Goal: Task Accomplishment & Management: Complete application form

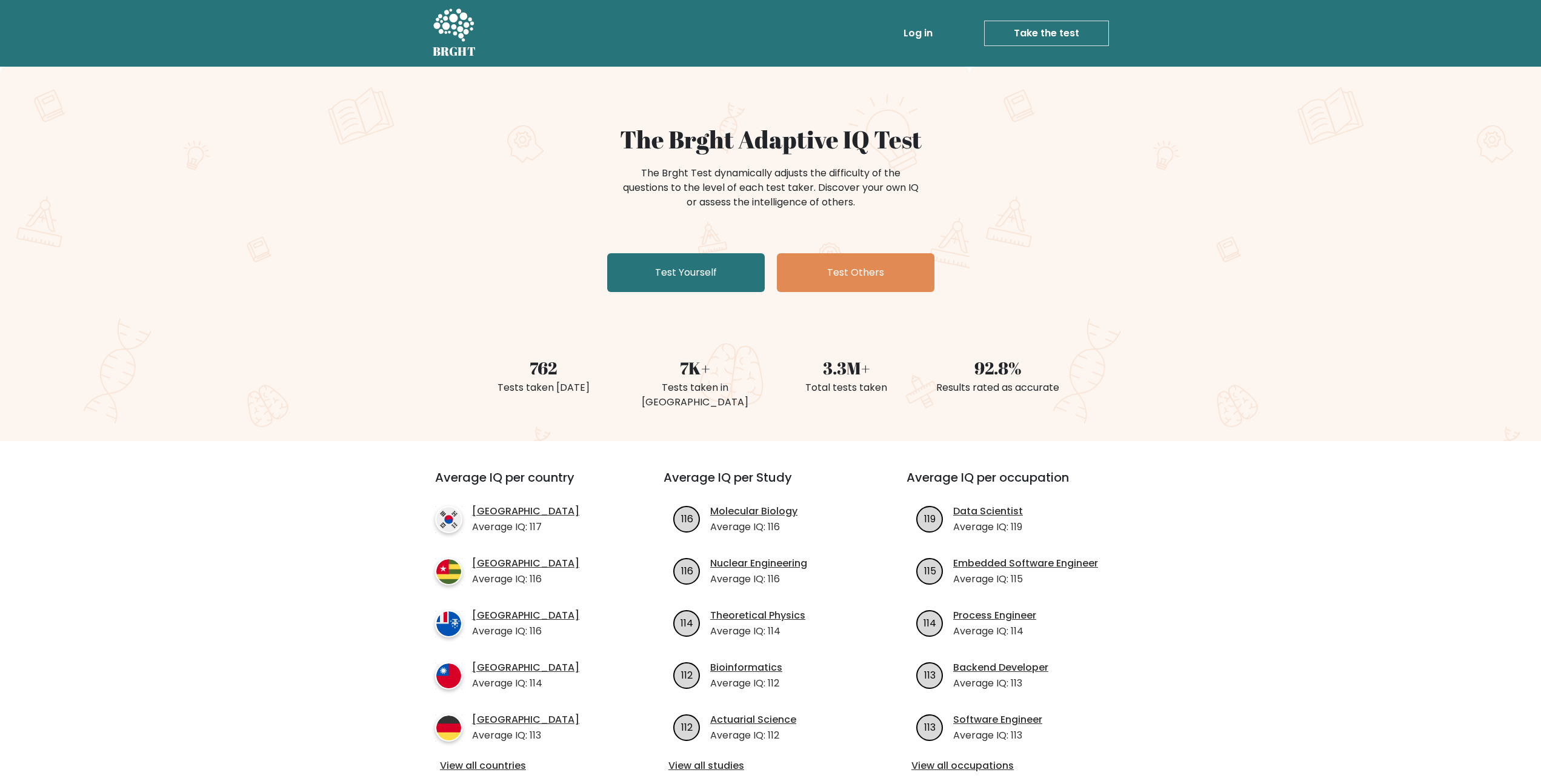
click at [1209, 332] on div "762 Tests taken [DATE] 7K+ Tests taken in [GEOGRAPHIC_DATA] 3.3M+ Total tests t…" at bounding box center [770, 368] width 1541 height 86
click at [708, 285] on link "Test Yourself" at bounding box center [685, 273] width 157 height 39
click at [1083, 37] on link "Take the test" at bounding box center [1046, 34] width 125 height 25
click at [452, 40] on icon at bounding box center [453, 26] width 42 height 37
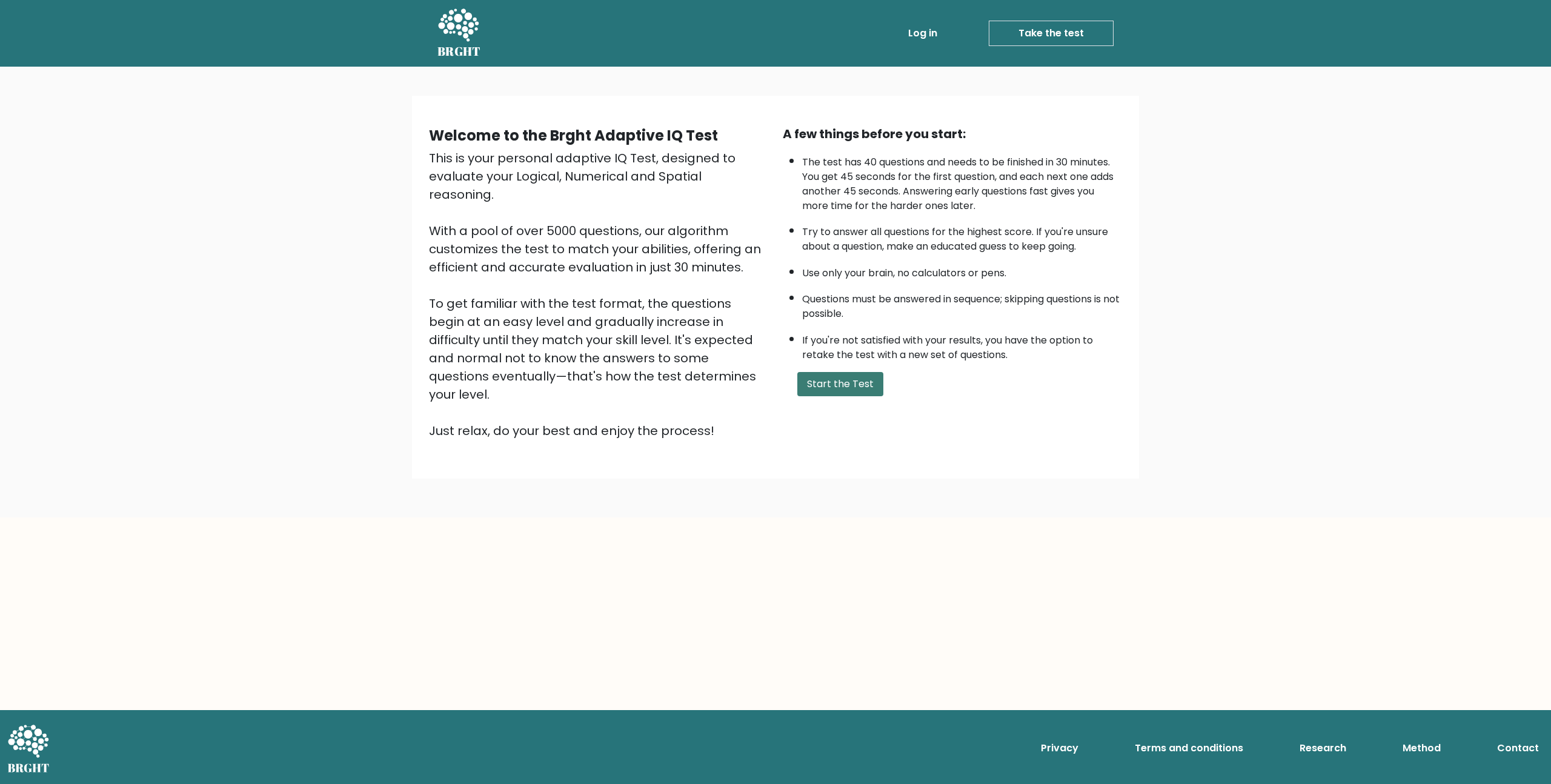
click at [812, 386] on button "Start the Test" at bounding box center [840, 384] width 86 height 25
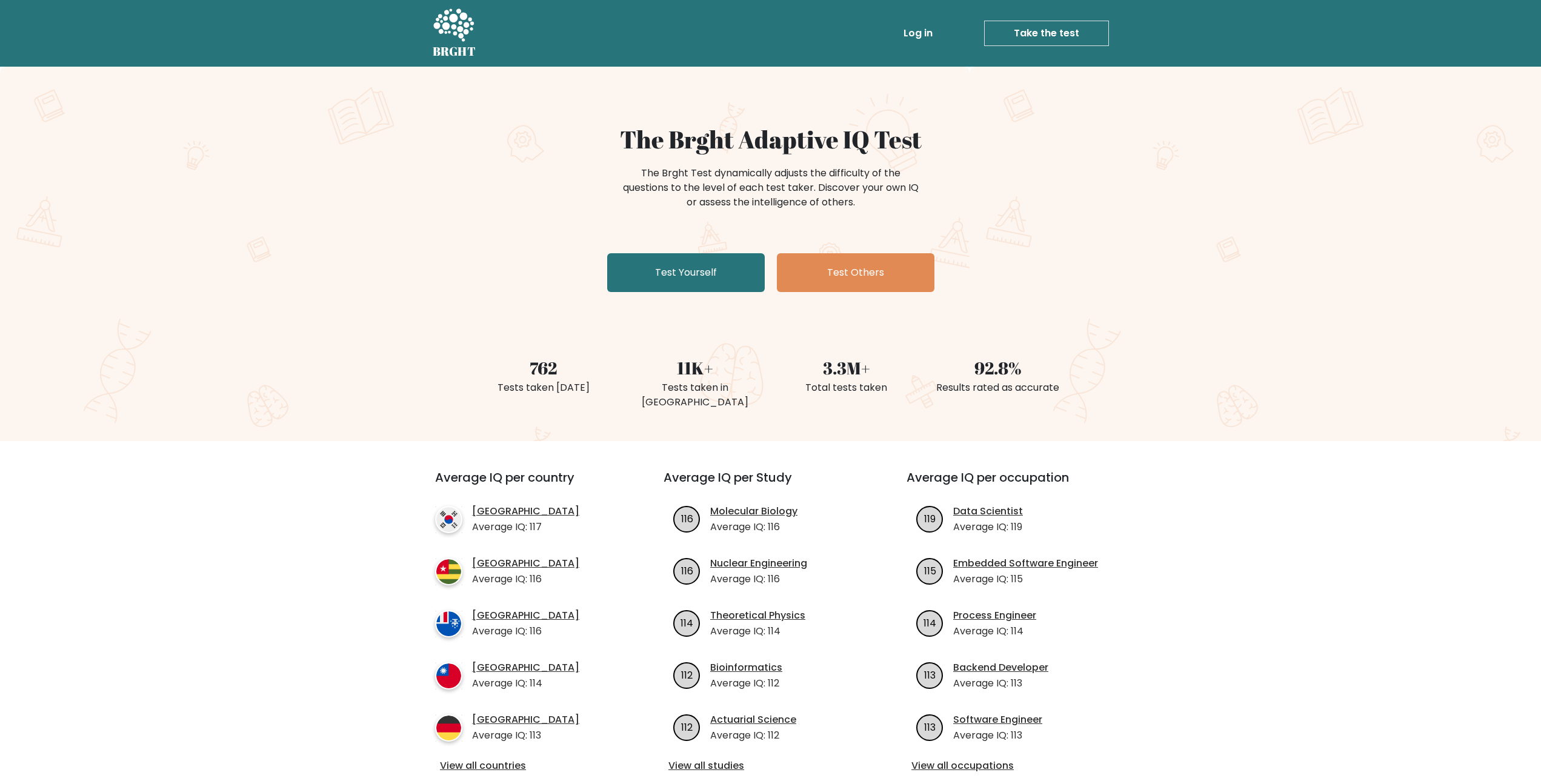
click at [1478, 107] on div "The Brght Adaptive IQ Test The Brght Test dynamically adjusts the difficulty of…" at bounding box center [770, 253] width 1541 height 374
click at [704, 286] on link "Test Yourself" at bounding box center [685, 273] width 157 height 39
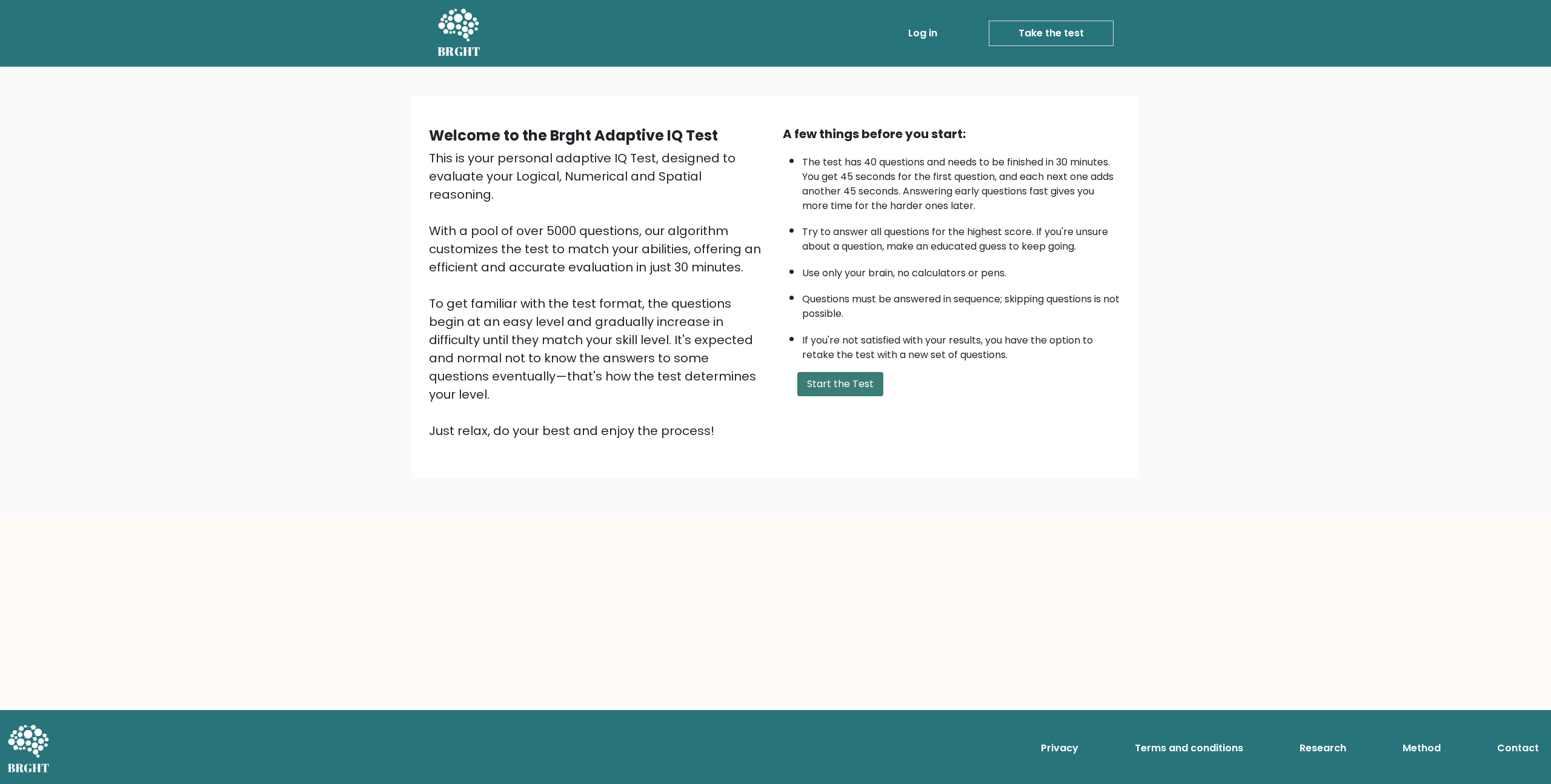
click at [828, 395] on button "Start the Test" at bounding box center [840, 384] width 86 height 25
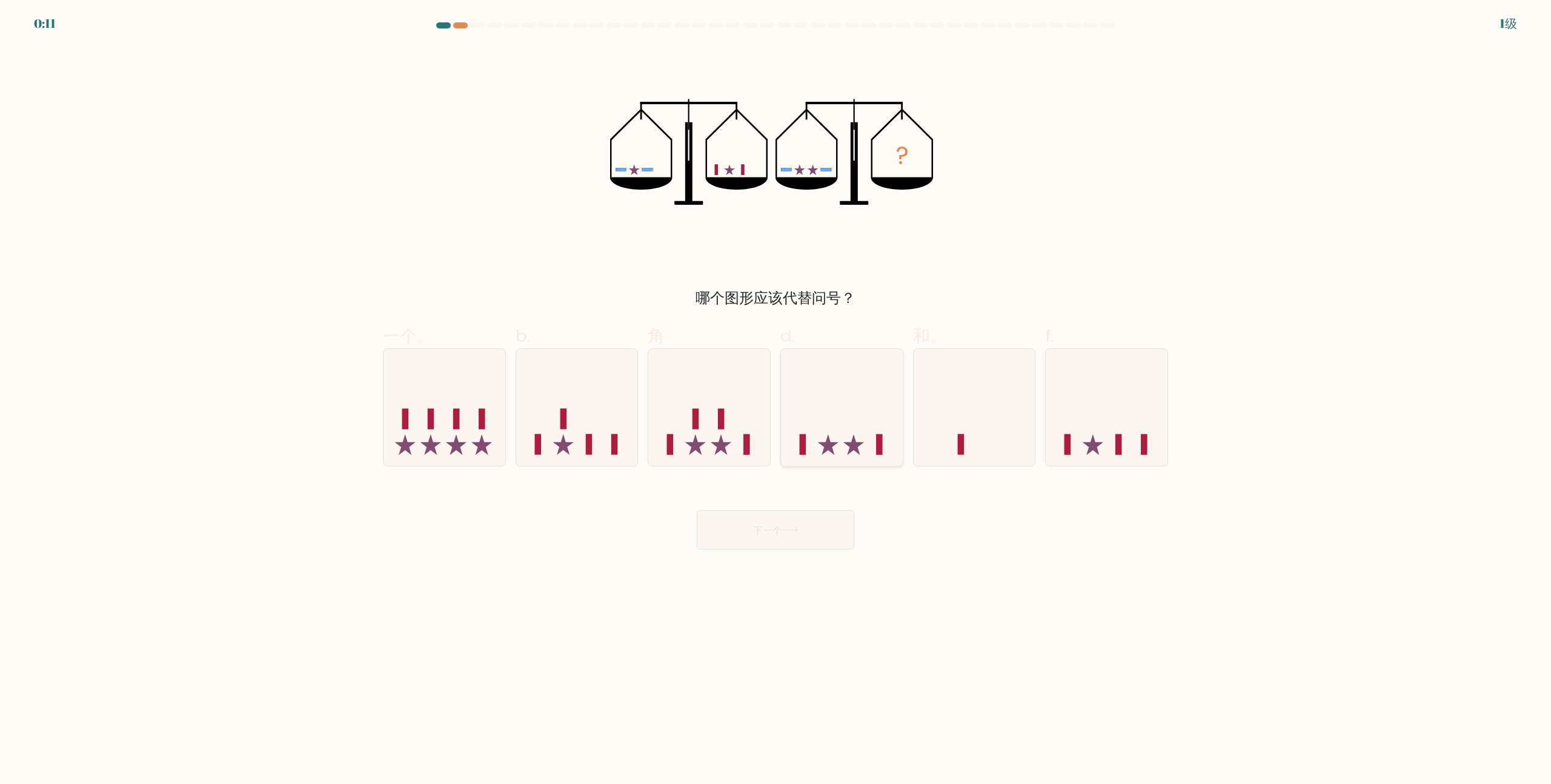
click at [856, 415] on icon at bounding box center [841, 408] width 121 height 101
click at [776, 399] on input "d." at bounding box center [775, 396] width 1 height 8
radio input "true"
click at [798, 528] on icon at bounding box center [790, 529] width 16 height 7
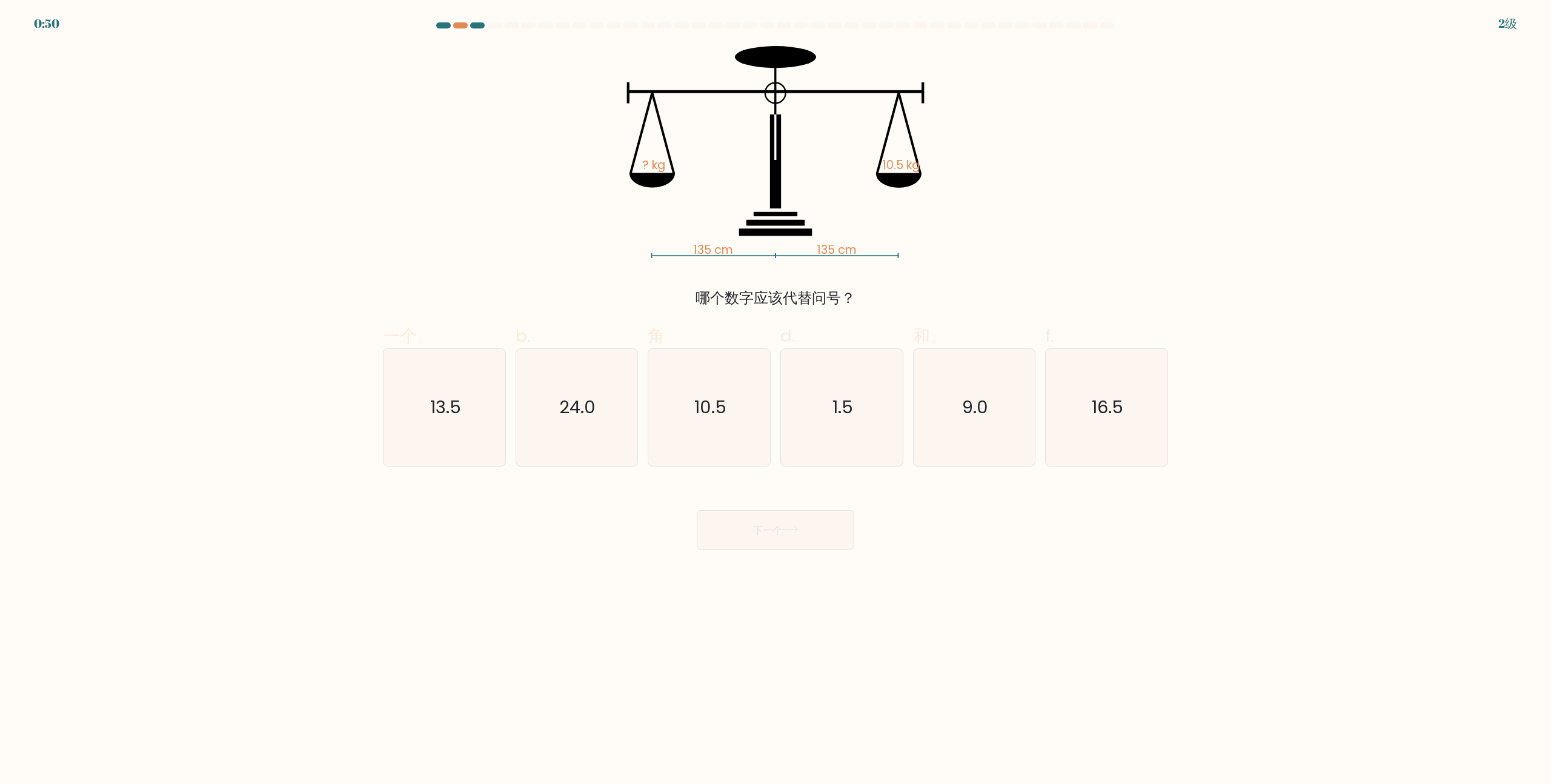
drag, startPoint x: 698, startPoint y: 305, endPoint x: 848, endPoint y: 302, distance: 150.0
click at [815, 306] on font "哪个数字应该代替问号？" at bounding box center [775, 297] width 160 height 20
click at [706, 417] on text "10.5" at bounding box center [710, 408] width 32 height 25
click at [775, 399] on input "角 10.5" at bounding box center [775, 396] width 1 height 8
radio input "true"
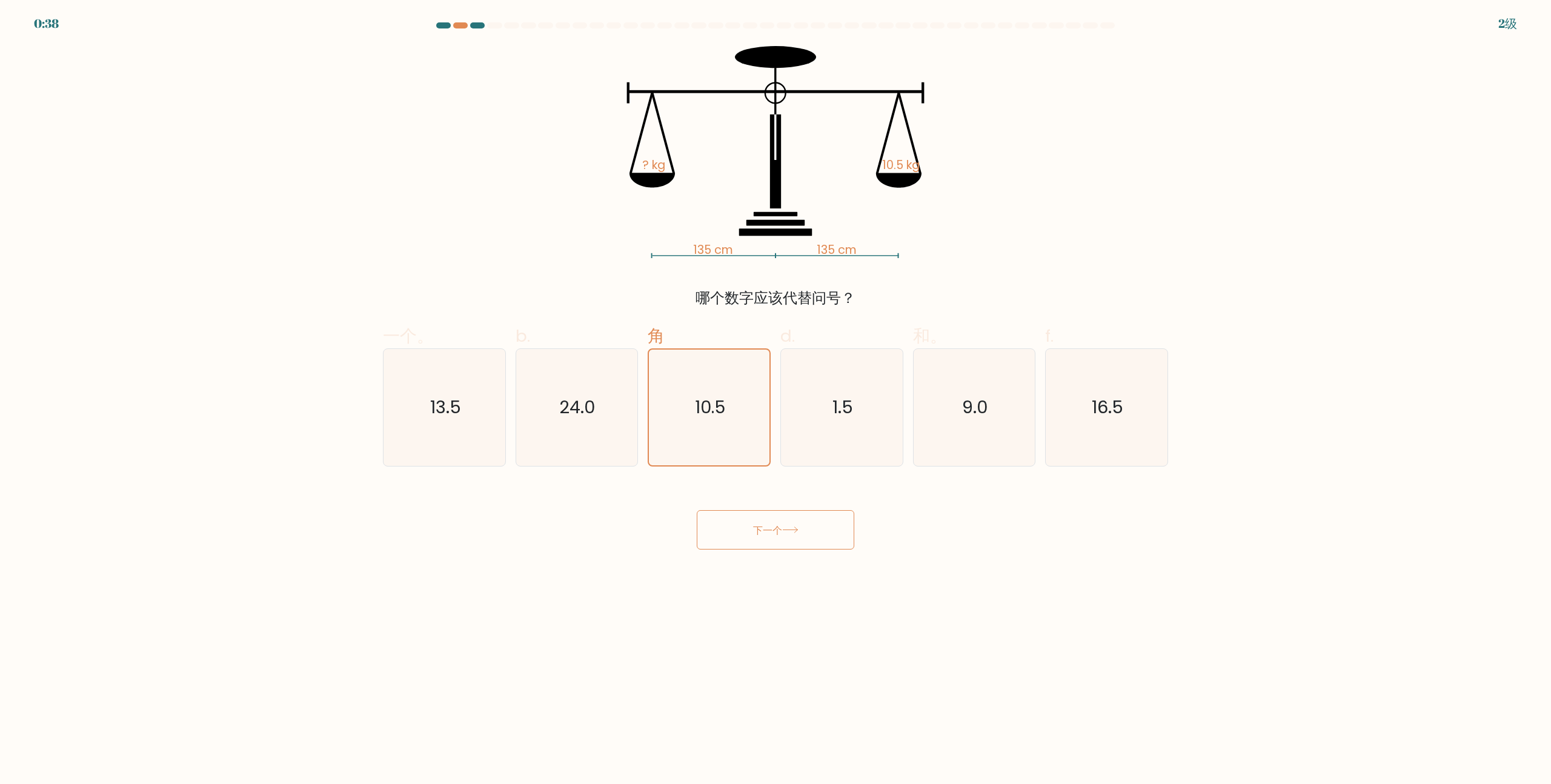
click at [786, 525] on button "下一个" at bounding box center [775, 529] width 157 height 39
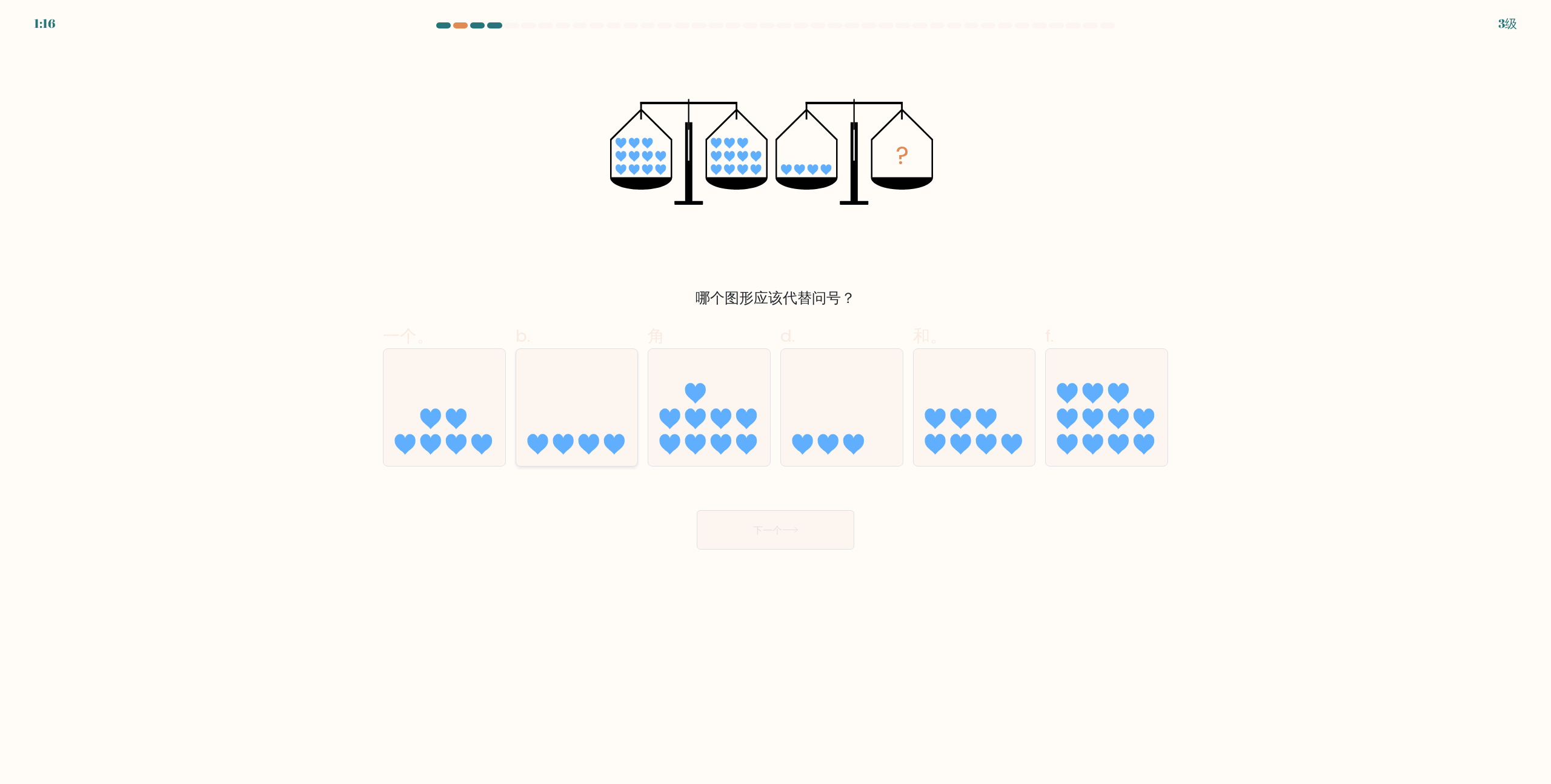
click at [604, 443] on icon at bounding box center [577, 408] width 121 height 101
click at [775, 399] on input "b." at bounding box center [775, 396] width 1 height 8
radio input "true"
click at [814, 516] on button "下一个" at bounding box center [775, 529] width 157 height 39
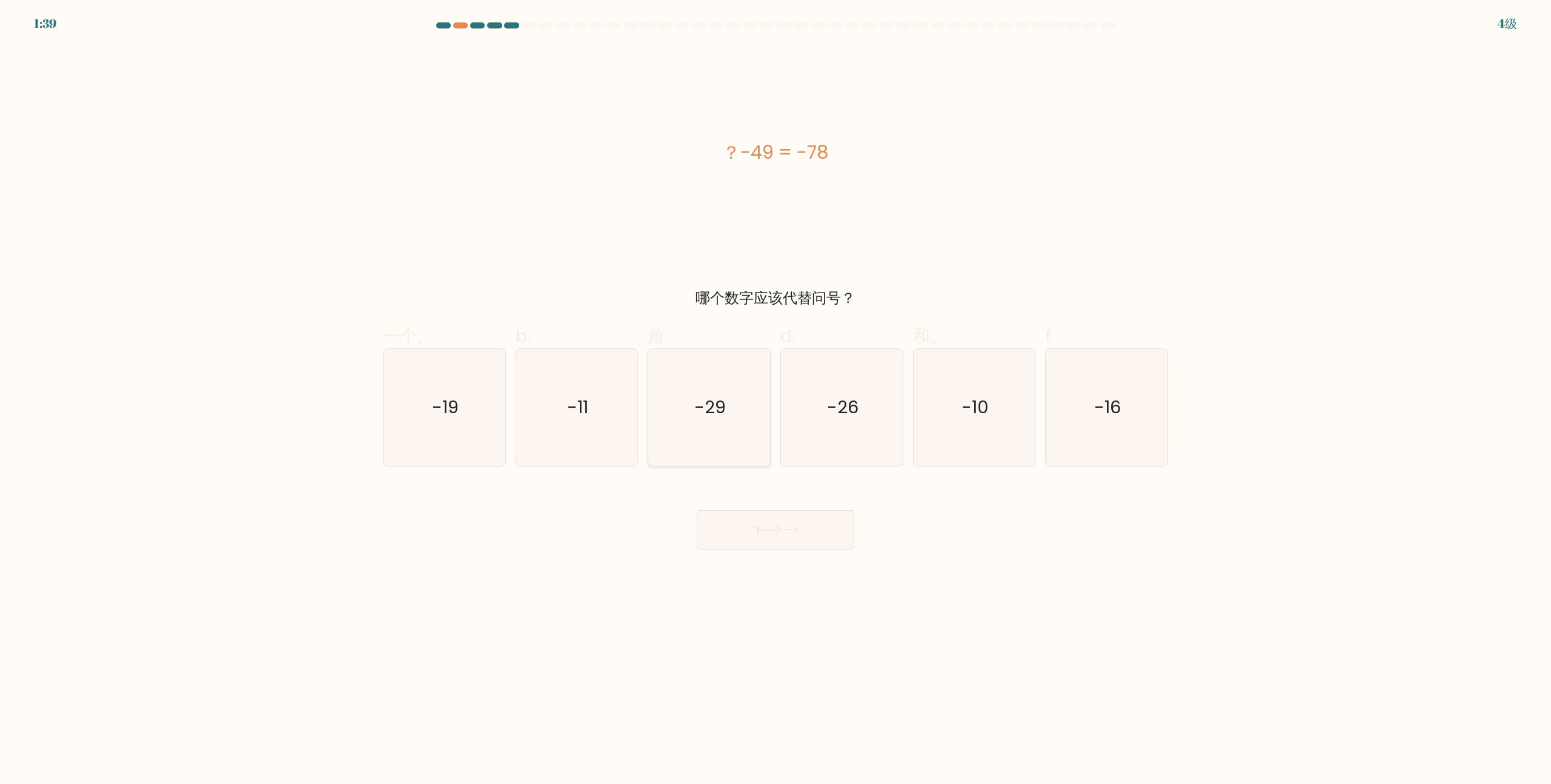
click at [723, 421] on icon "-29" at bounding box center [709, 407] width 117 height 117
click at [775, 399] on input "角 -29" at bounding box center [775, 396] width 1 height 8
radio input "true"
click at [803, 535] on button "下一个" at bounding box center [775, 529] width 157 height 39
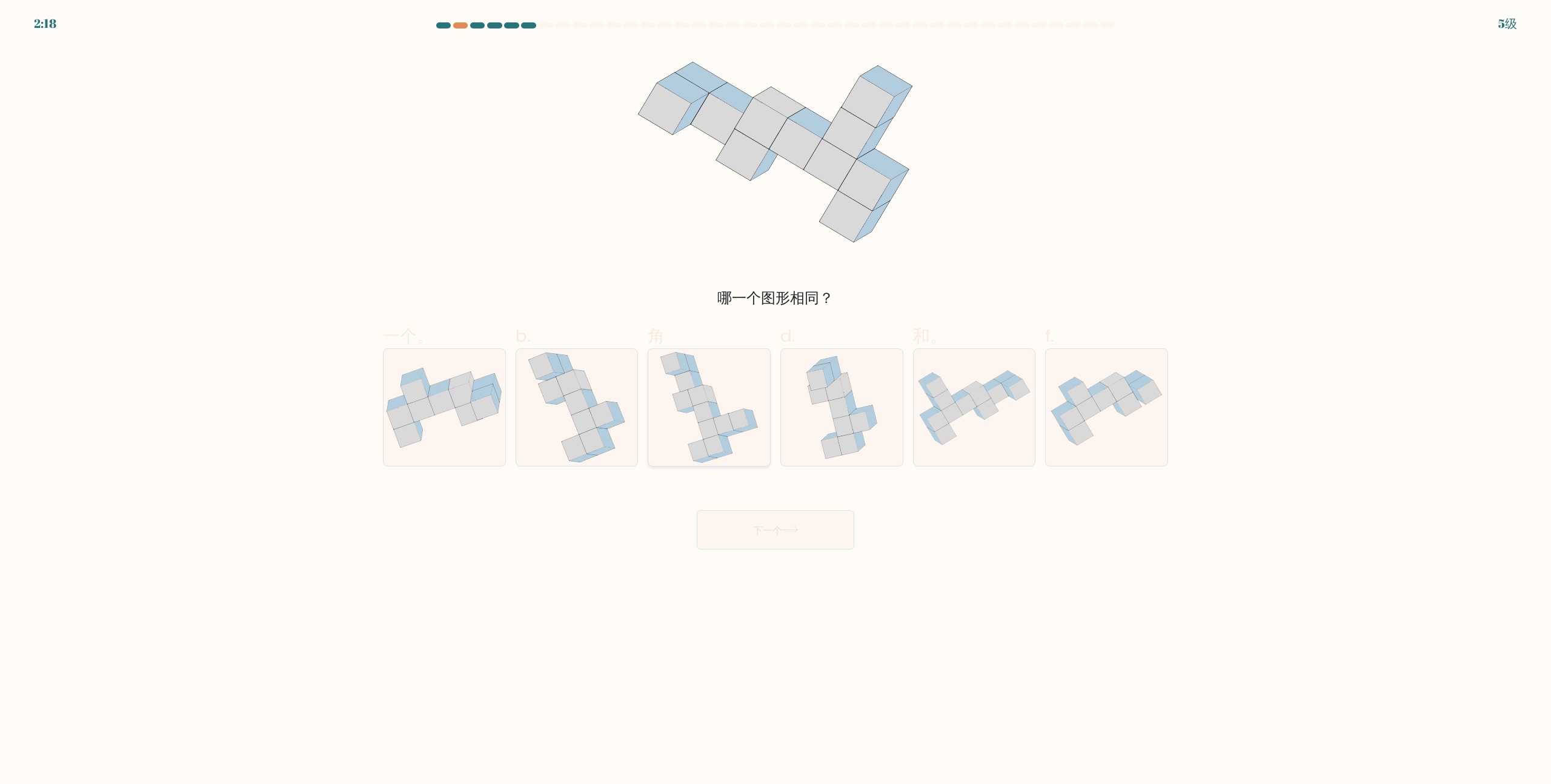
click at [712, 431] on icon at bounding box center [708, 429] width 20 height 21
click at [775, 399] on input "角" at bounding box center [775, 396] width 1 height 8
radio input "true"
click at [820, 533] on button "下一个" at bounding box center [775, 529] width 157 height 39
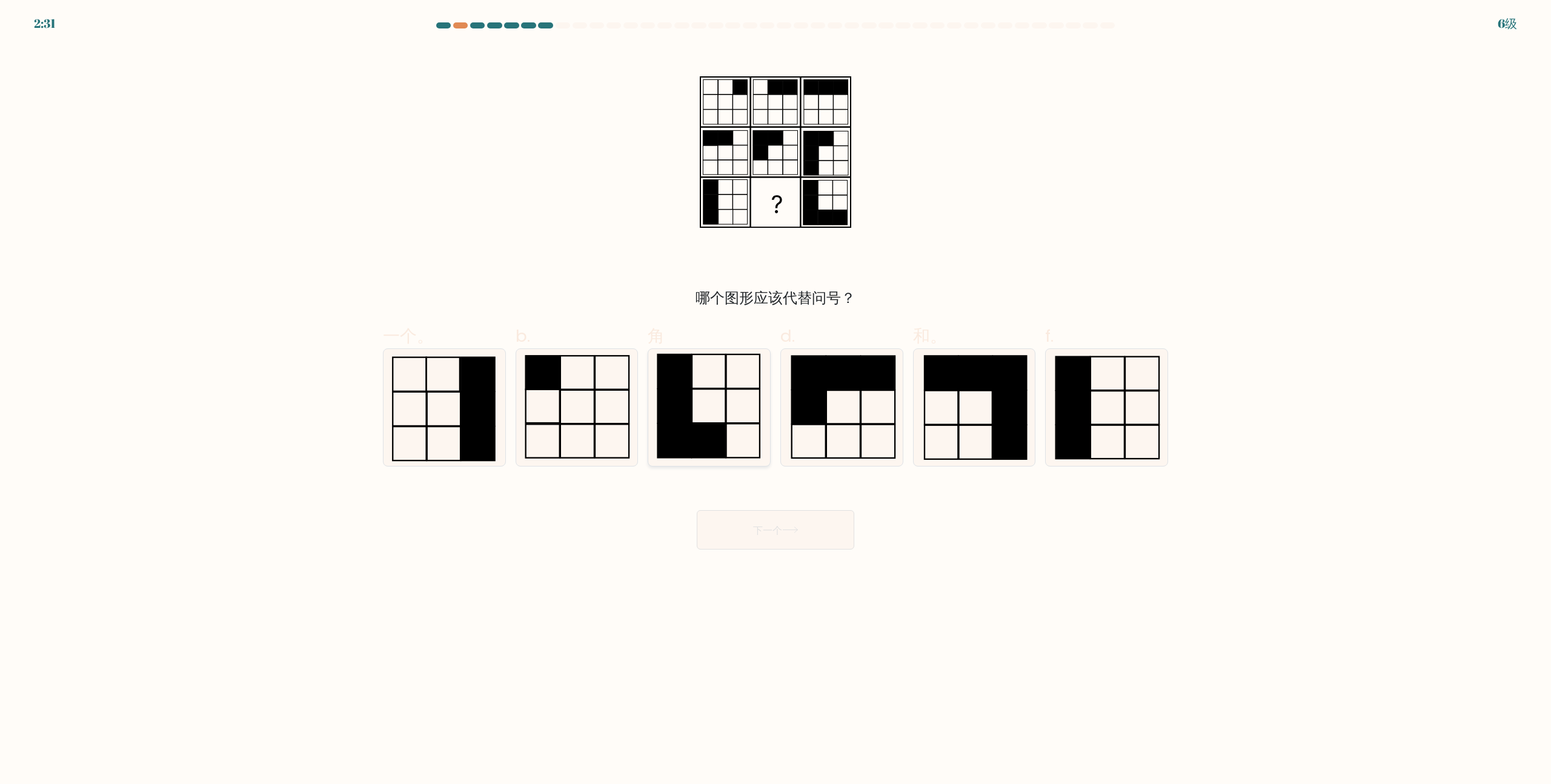
click at [717, 419] on icon at bounding box center [709, 407] width 117 height 117
click at [775, 399] on input "角" at bounding box center [775, 396] width 1 height 8
radio input "true"
click at [782, 529] on font "下一个" at bounding box center [767, 529] width 29 height 14
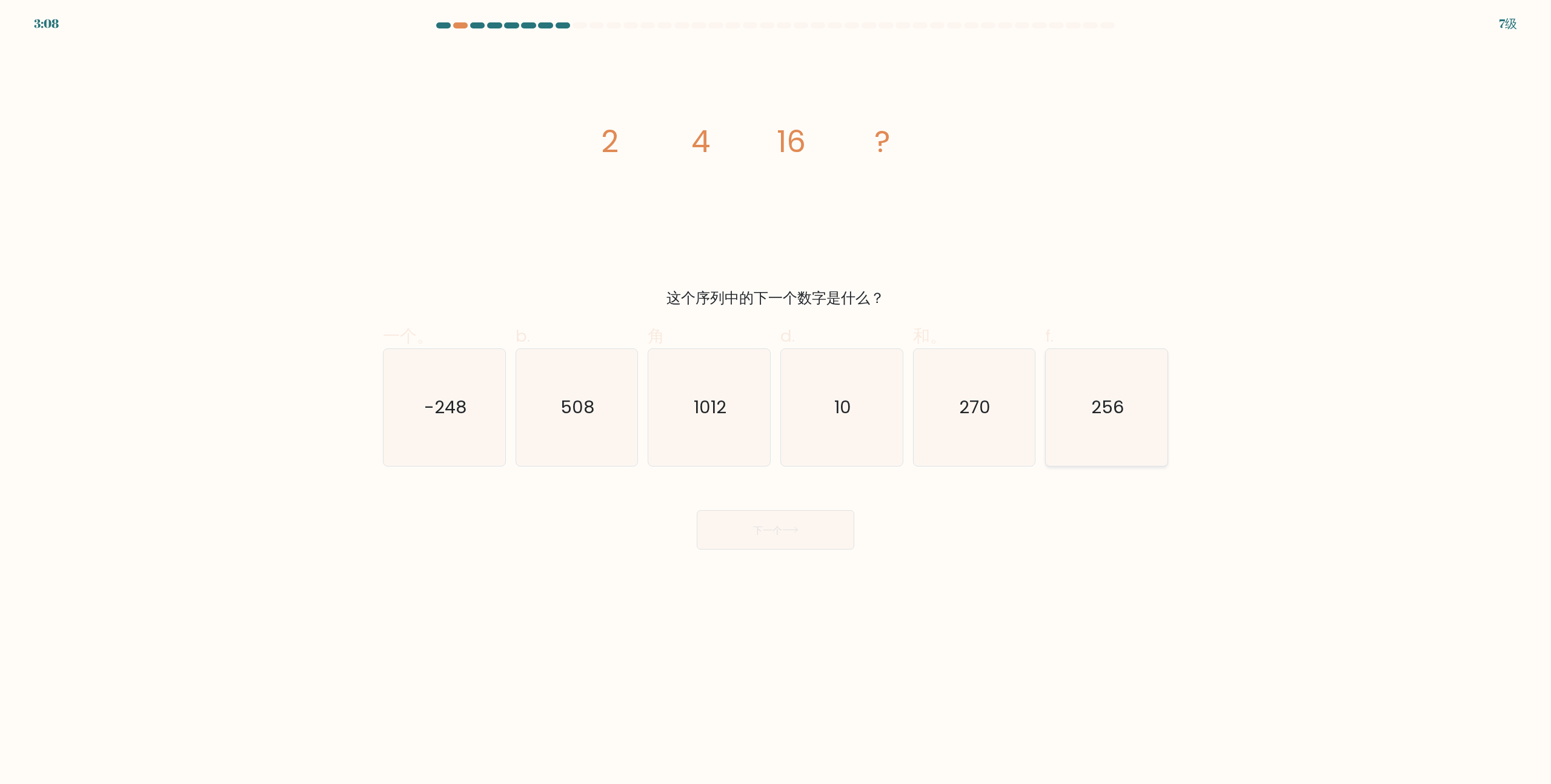
click at [1108, 395] on icon "256" at bounding box center [1106, 407] width 117 height 117
click at [776, 395] on input "f. 256" at bounding box center [775, 396] width 1 height 8
radio input "true"
click at [800, 534] on button "下一个" at bounding box center [775, 529] width 157 height 39
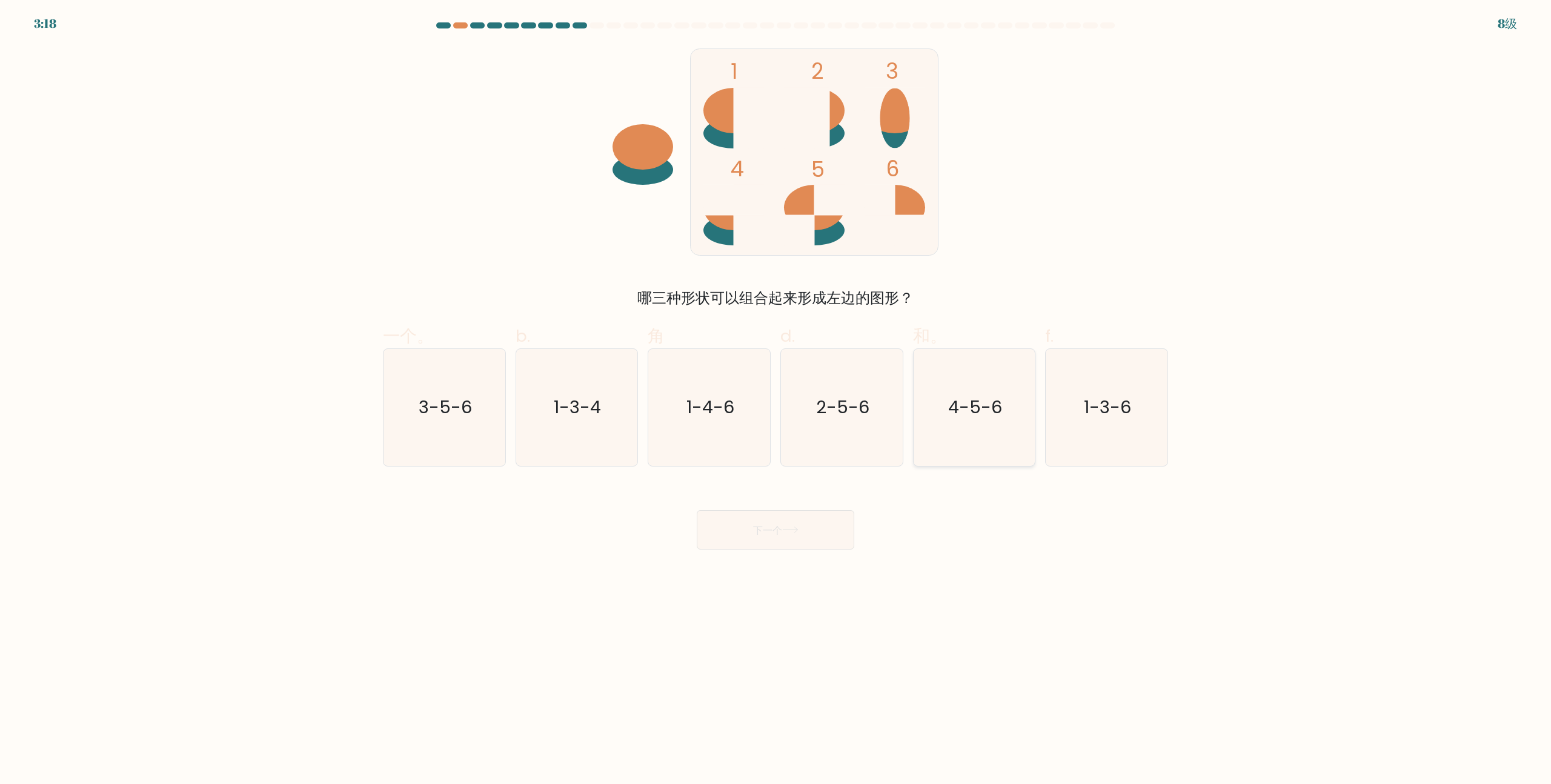
click at [962, 429] on icon "4-5-6" at bounding box center [973, 407] width 117 height 117
click at [776, 399] on input "和。 4-5-6" at bounding box center [775, 396] width 1 height 8
radio input "true"
click at [798, 528] on icon at bounding box center [790, 529] width 16 height 7
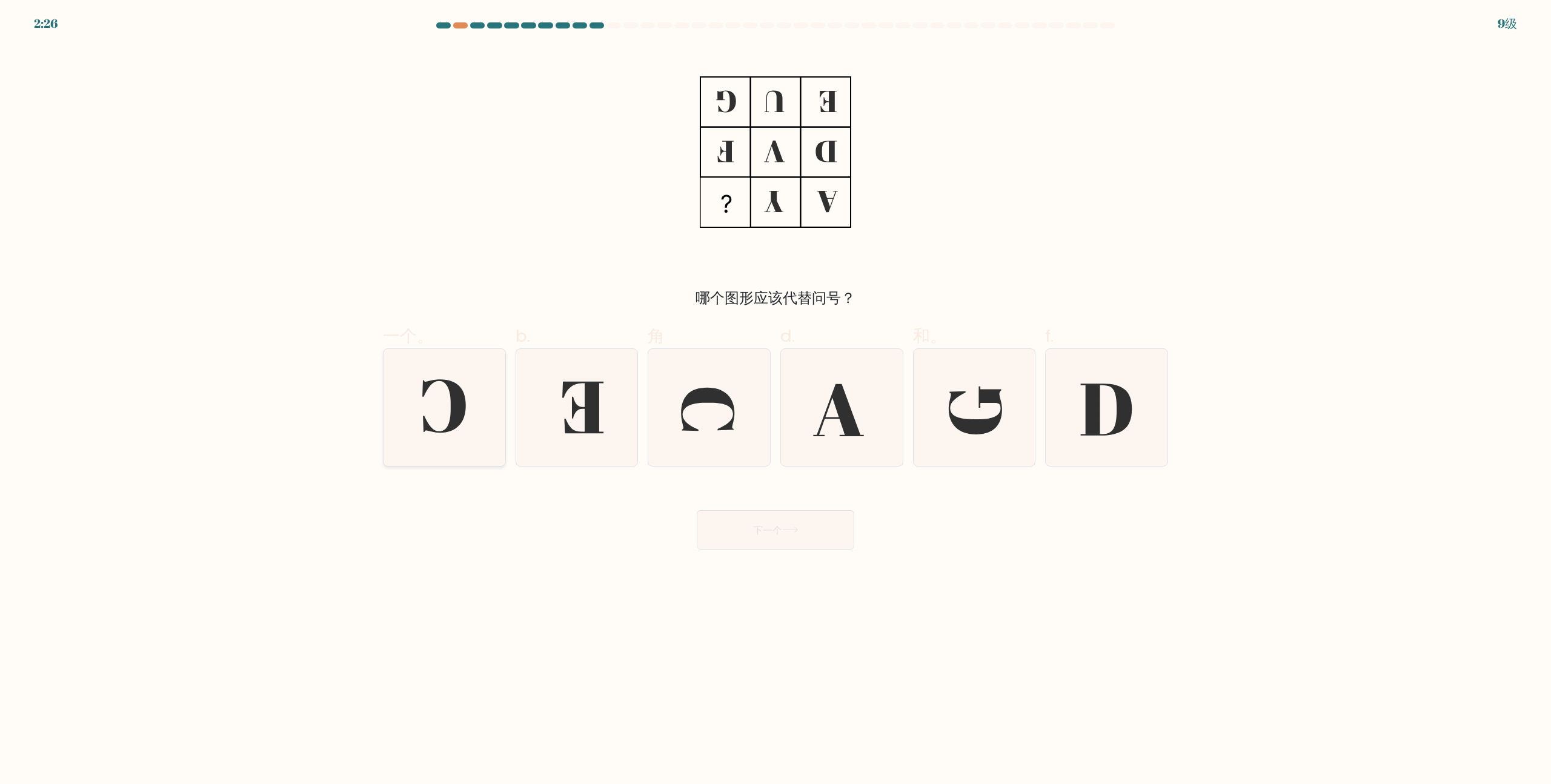
click at [448, 402] on icon at bounding box center [444, 407] width 117 height 117
click at [775, 399] on input "一个。" at bounding box center [775, 396] width 1 height 8
radio input "true"
click at [859, 414] on icon at bounding box center [841, 407] width 117 height 117
click at [776, 399] on input "d." at bounding box center [775, 396] width 1 height 8
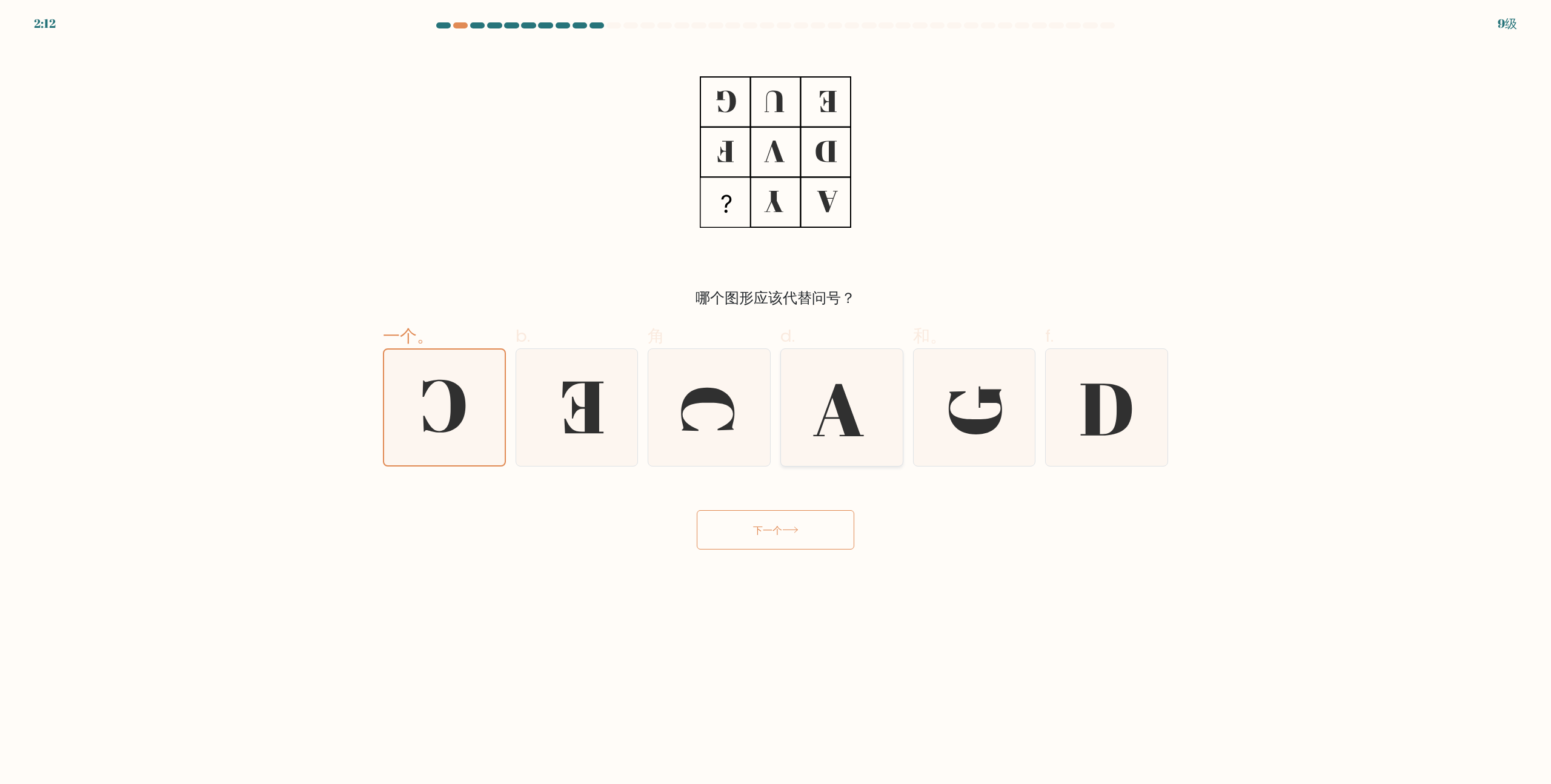
radio input "true"
click at [467, 451] on icon at bounding box center [444, 407] width 117 height 117
click at [775, 399] on input "一个。" at bounding box center [775, 396] width 1 height 8
radio input "true"
click at [766, 526] on font "下一个" at bounding box center [767, 529] width 29 height 14
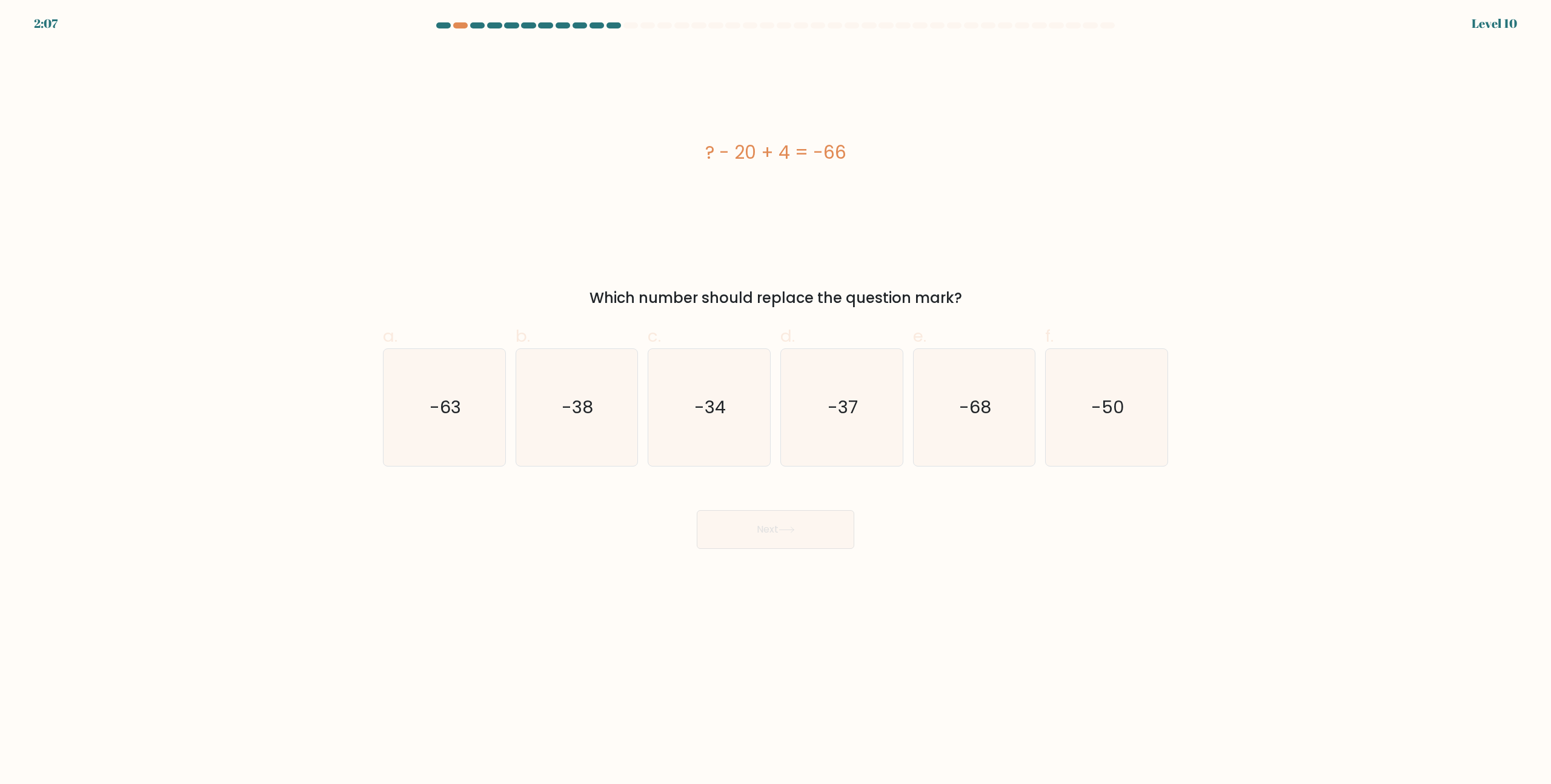
click at [798, 532] on button "Next" at bounding box center [775, 529] width 157 height 39
click at [1105, 420] on icon "-50" at bounding box center [1106, 407] width 117 height 117
click at [776, 399] on input "f. -50" at bounding box center [775, 396] width 1 height 8
radio input "true"
click at [741, 548] on button "下一个" at bounding box center [775, 529] width 157 height 39
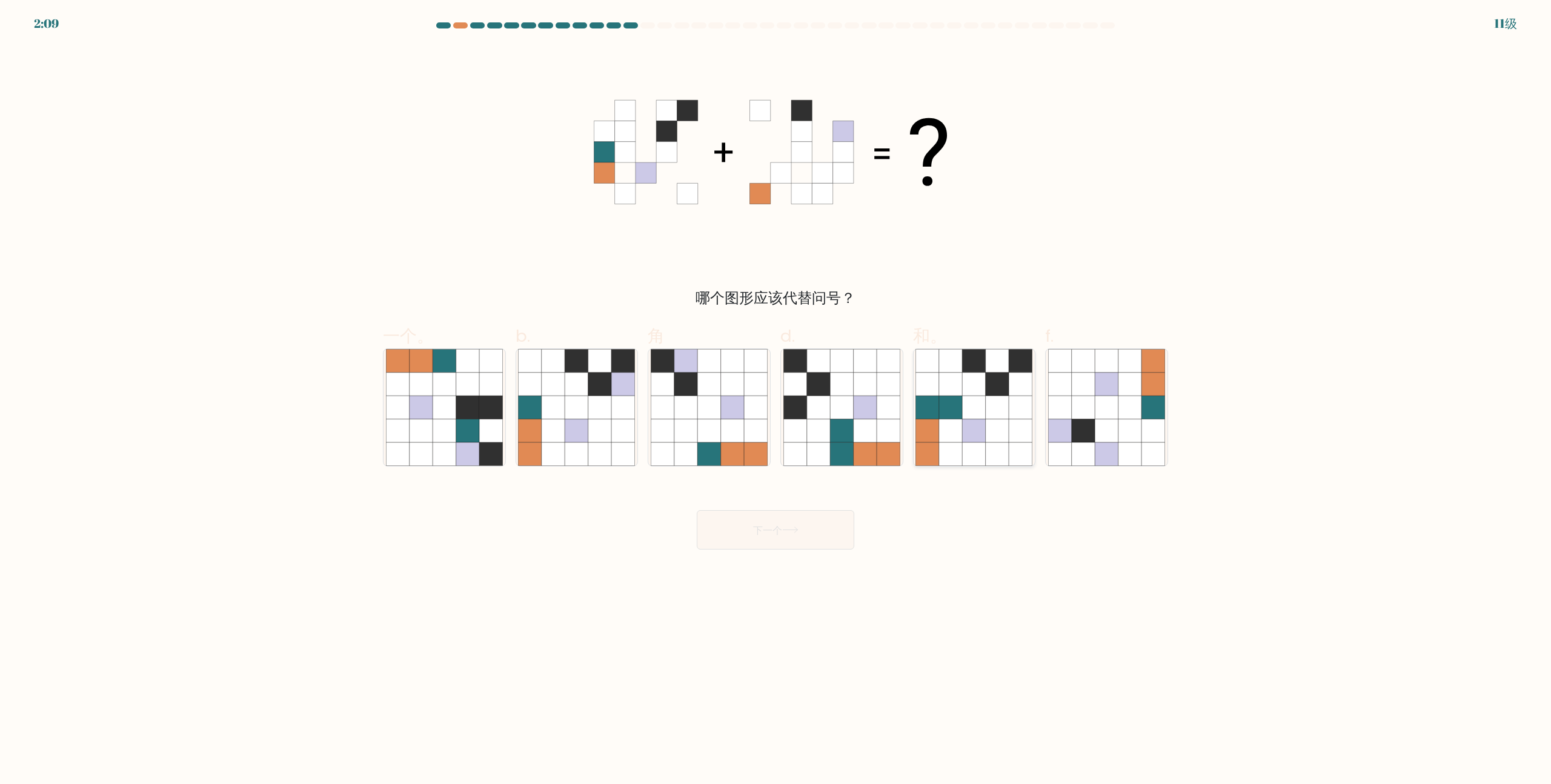
click at [1008, 434] on icon at bounding box center [996, 430] width 23 height 23
click at [776, 399] on input "和。" at bounding box center [775, 396] width 1 height 8
radio input "true"
click at [601, 401] on icon at bounding box center [599, 408] width 23 height 23
click at [775, 399] on input "b." at bounding box center [775, 396] width 1 height 8
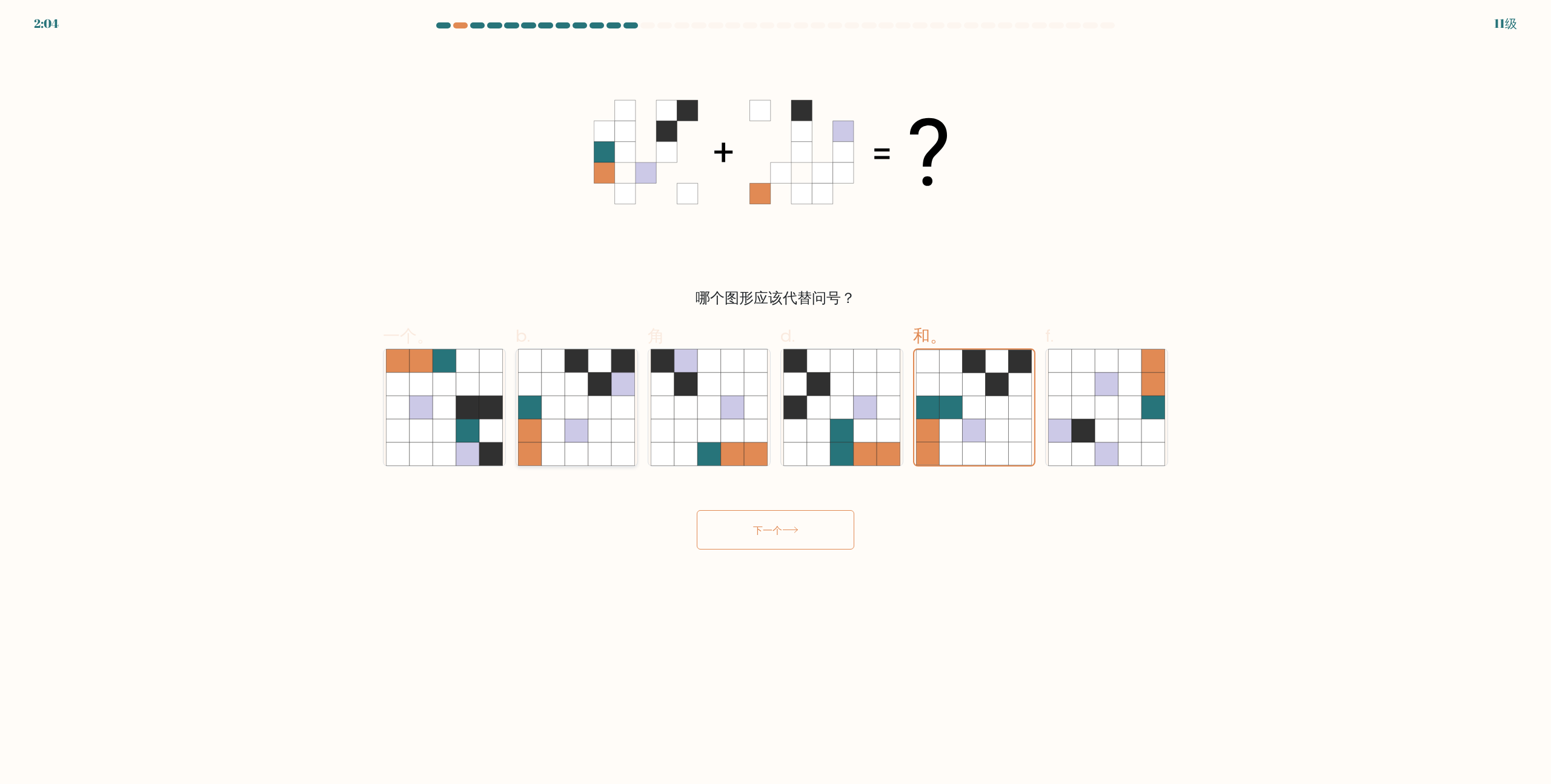
radio input "true"
click at [781, 531] on font "下一个" at bounding box center [767, 529] width 29 height 14
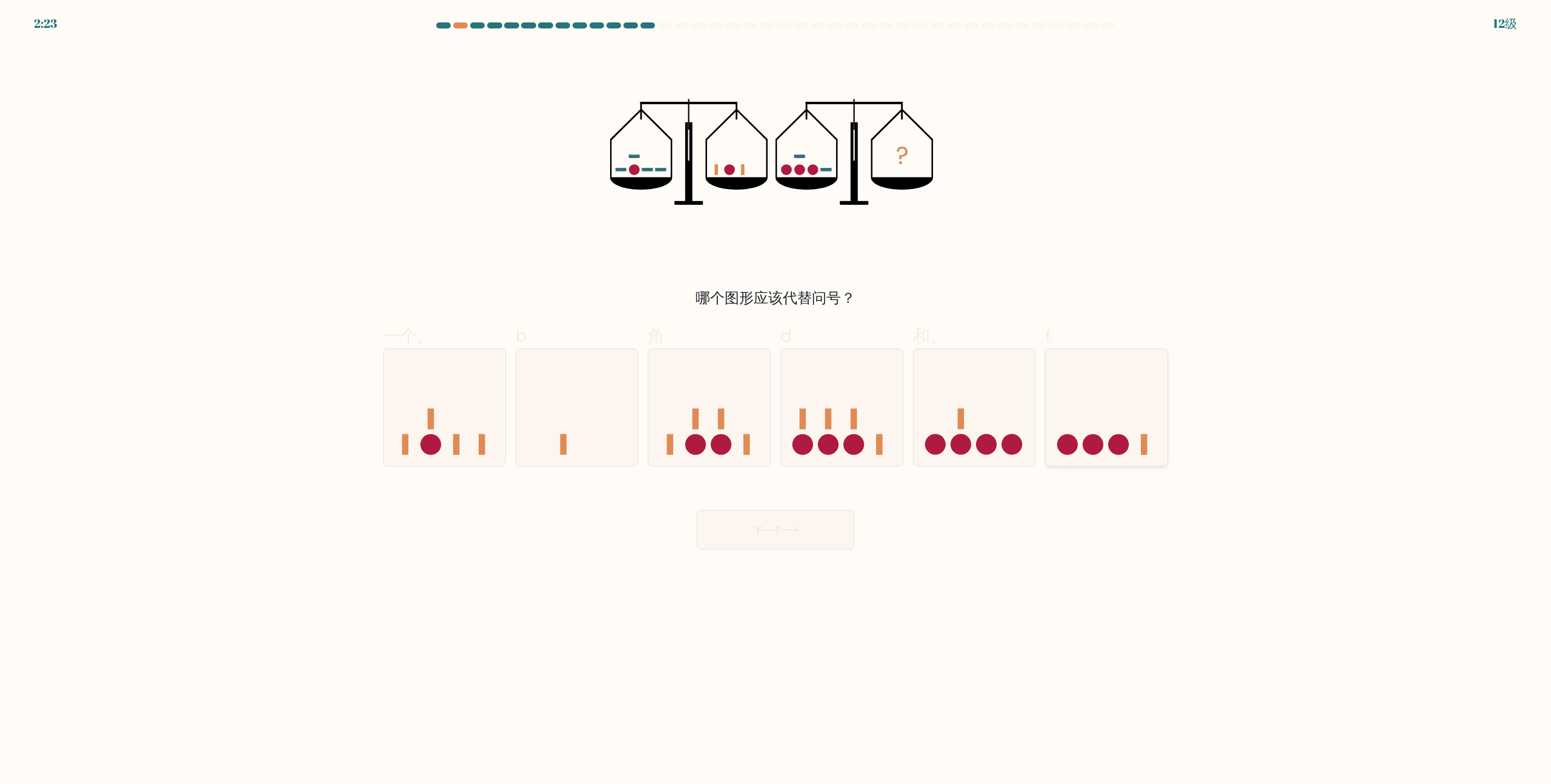
click at [1105, 435] on icon at bounding box center [1106, 408] width 121 height 101
click at [776, 399] on input "f." at bounding box center [775, 396] width 1 height 8
radio input "true"
click at [787, 536] on button "下一个" at bounding box center [775, 529] width 157 height 39
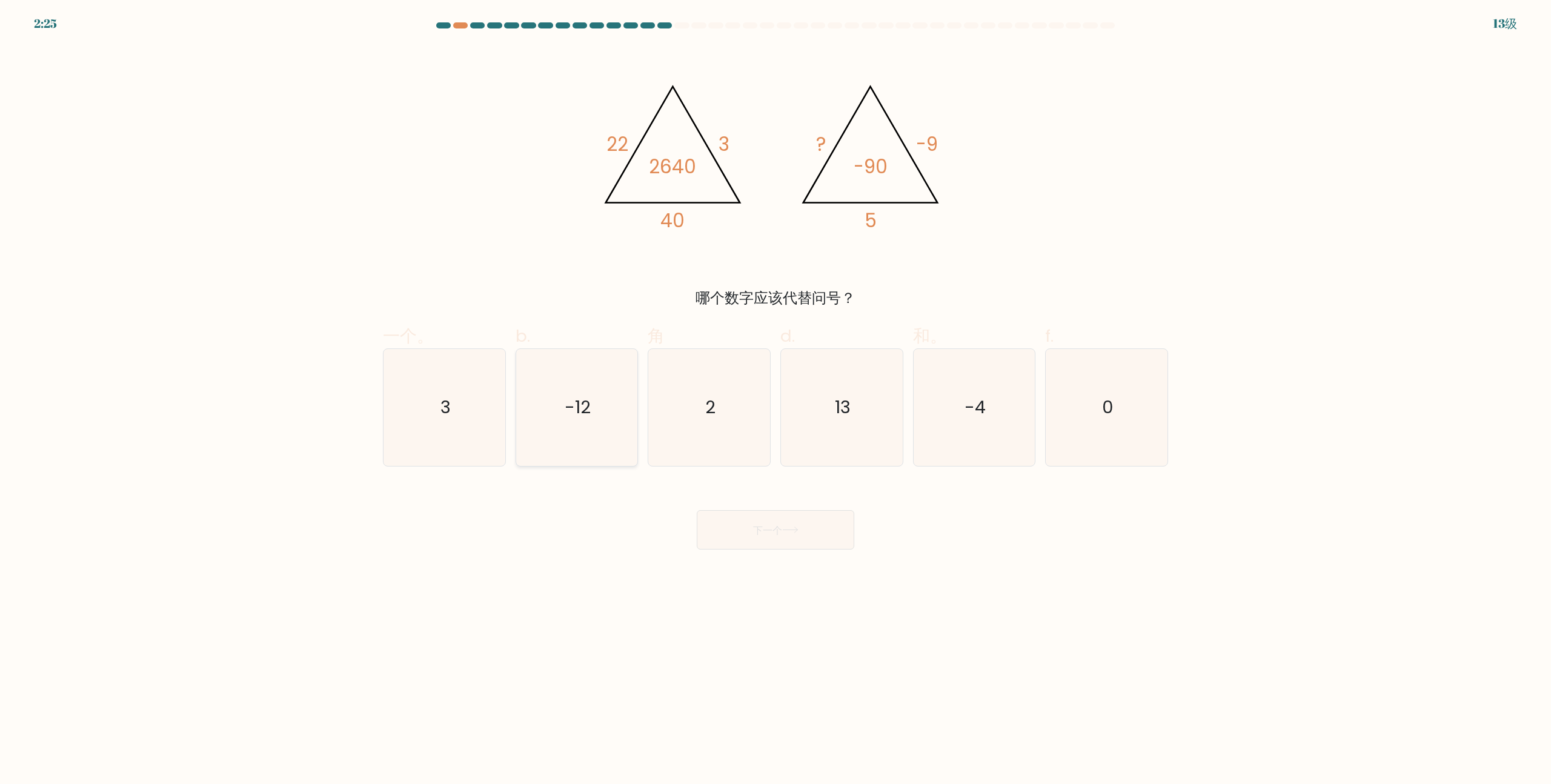
click at [596, 420] on icon "-12" at bounding box center [576, 407] width 117 height 117
click at [775, 399] on input "b. -12" at bounding box center [775, 396] width 1 height 8
radio input "true"
click at [803, 544] on button "下一个" at bounding box center [775, 529] width 157 height 39
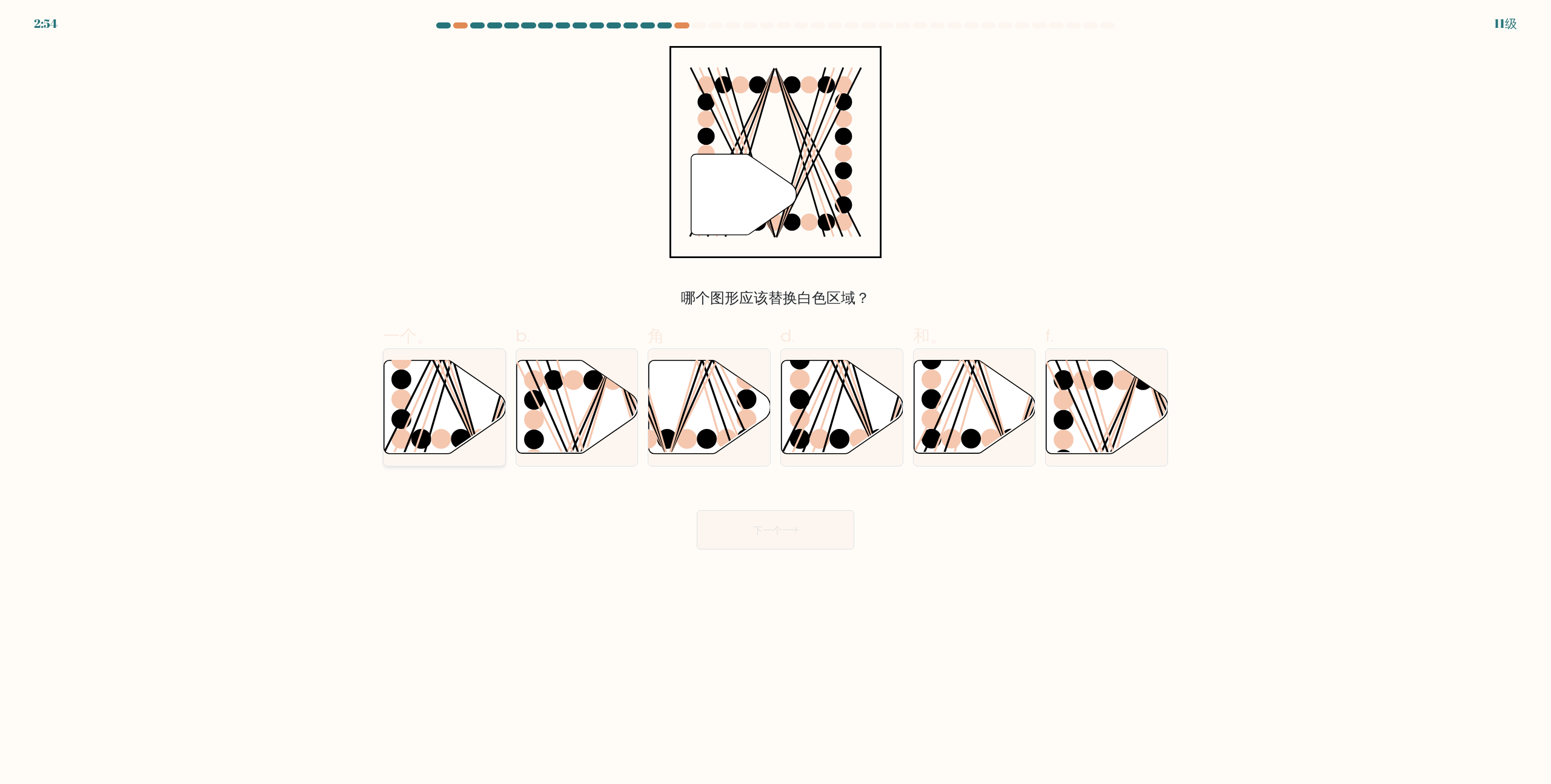
click at [443, 409] on icon at bounding box center [444, 407] width 121 height 93
click at [775, 399] on input "一个。" at bounding box center [775, 396] width 1 height 8
radio input "true"
click at [772, 518] on button "下一个" at bounding box center [775, 529] width 157 height 39
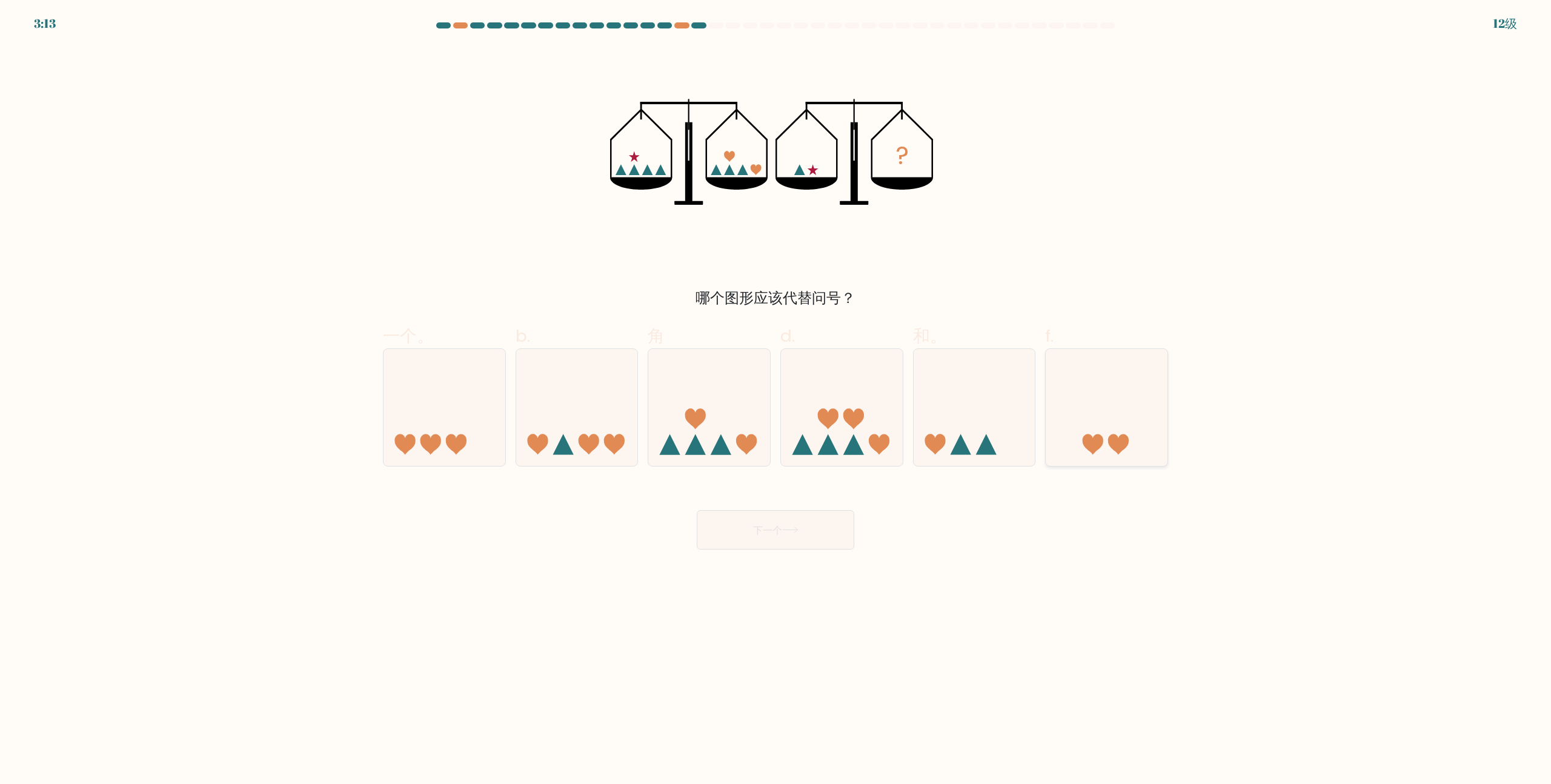
click at [1093, 408] on icon at bounding box center [1106, 408] width 121 height 101
click at [776, 399] on input "f." at bounding box center [775, 396] width 1 height 8
radio input "true"
click at [786, 531] on icon at bounding box center [790, 529] width 16 height 7
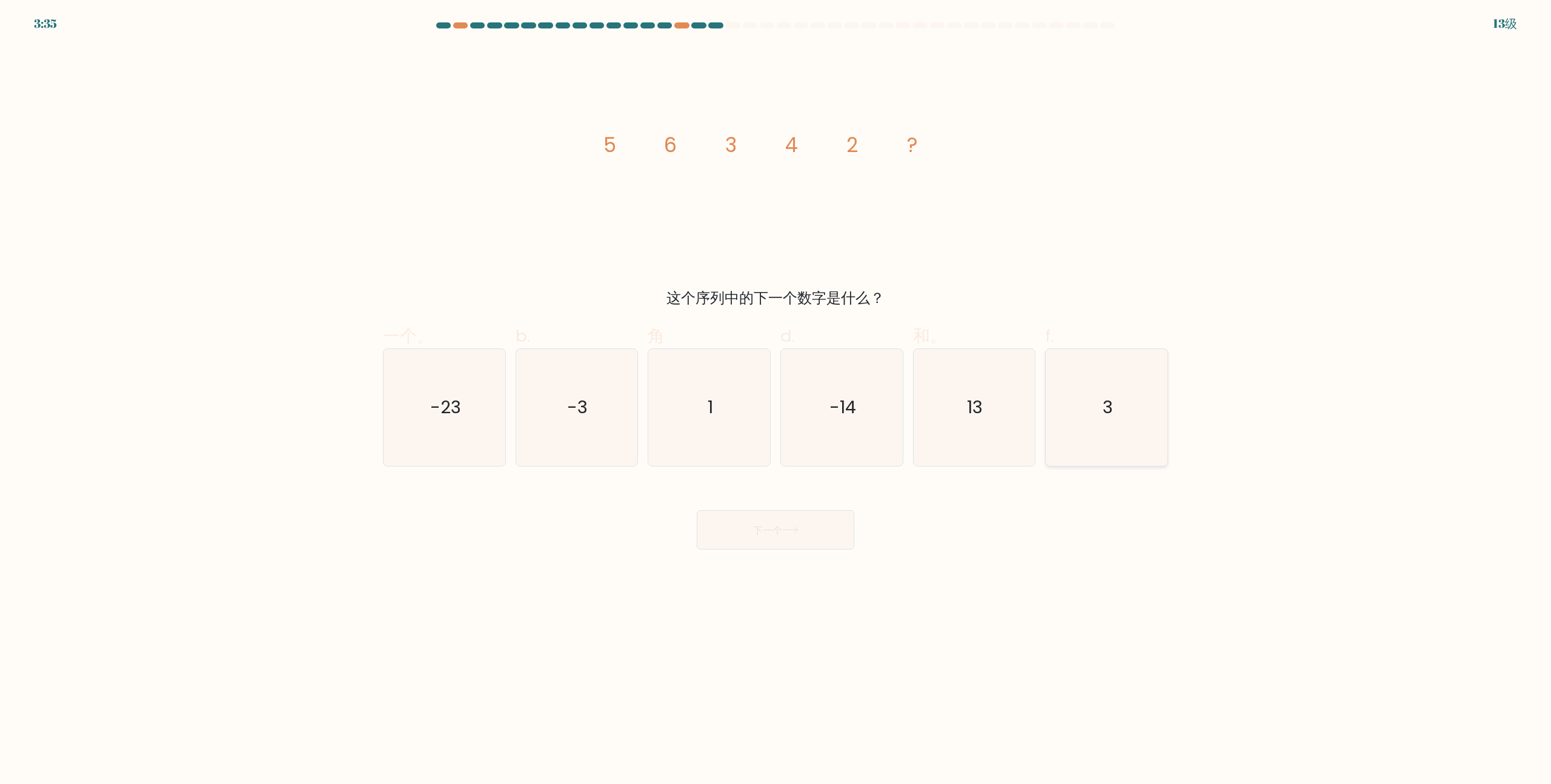
click at [1117, 458] on icon "3" at bounding box center [1106, 407] width 117 height 117
click at [776, 399] on input "f. 3" at bounding box center [775, 396] width 1 height 8
radio input "true"
click at [748, 515] on button "下一个" at bounding box center [775, 529] width 157 height 39
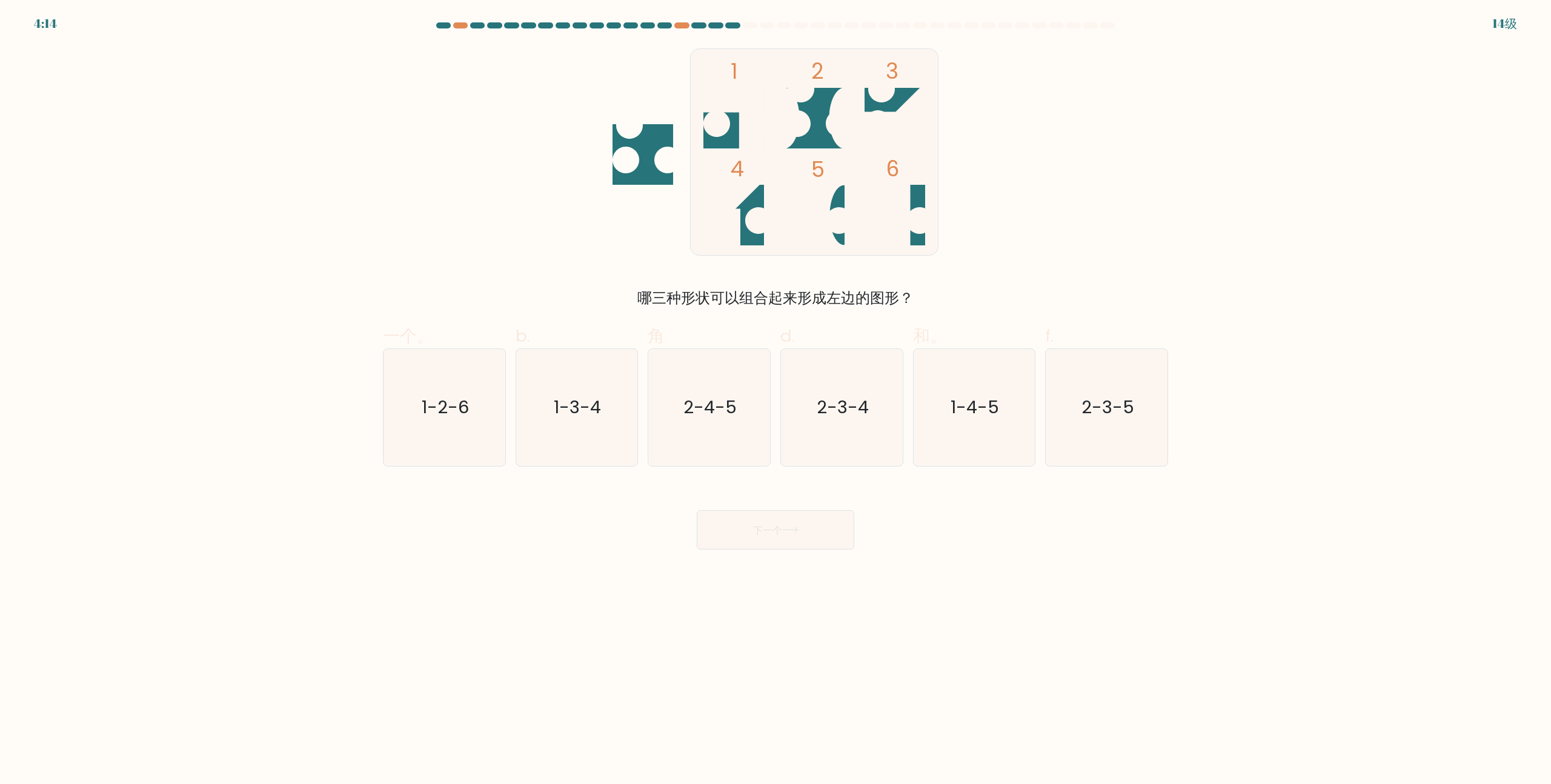
drag, startPoint x: 651, startPoint y: 300, endPoint x: 874, endPoint y: 306, distance: 223.1
click at [870, 306] on font "哪三种形状可以组合起来形成左边的图形？" at bounding box center [775, 297] width 277 height 20
click at [995, 303] on div "哪三种形状可以组合起来形成左边的图形？" at bounding box center [775, 297] width 771 height 22
click at [584, 426] on icon "1-3-4" at bounding box center [576, 407] width 117 height 117
click at [775, 399] on input "b. 1-3-4" at bounding box center [775, 396] width 1 height 8
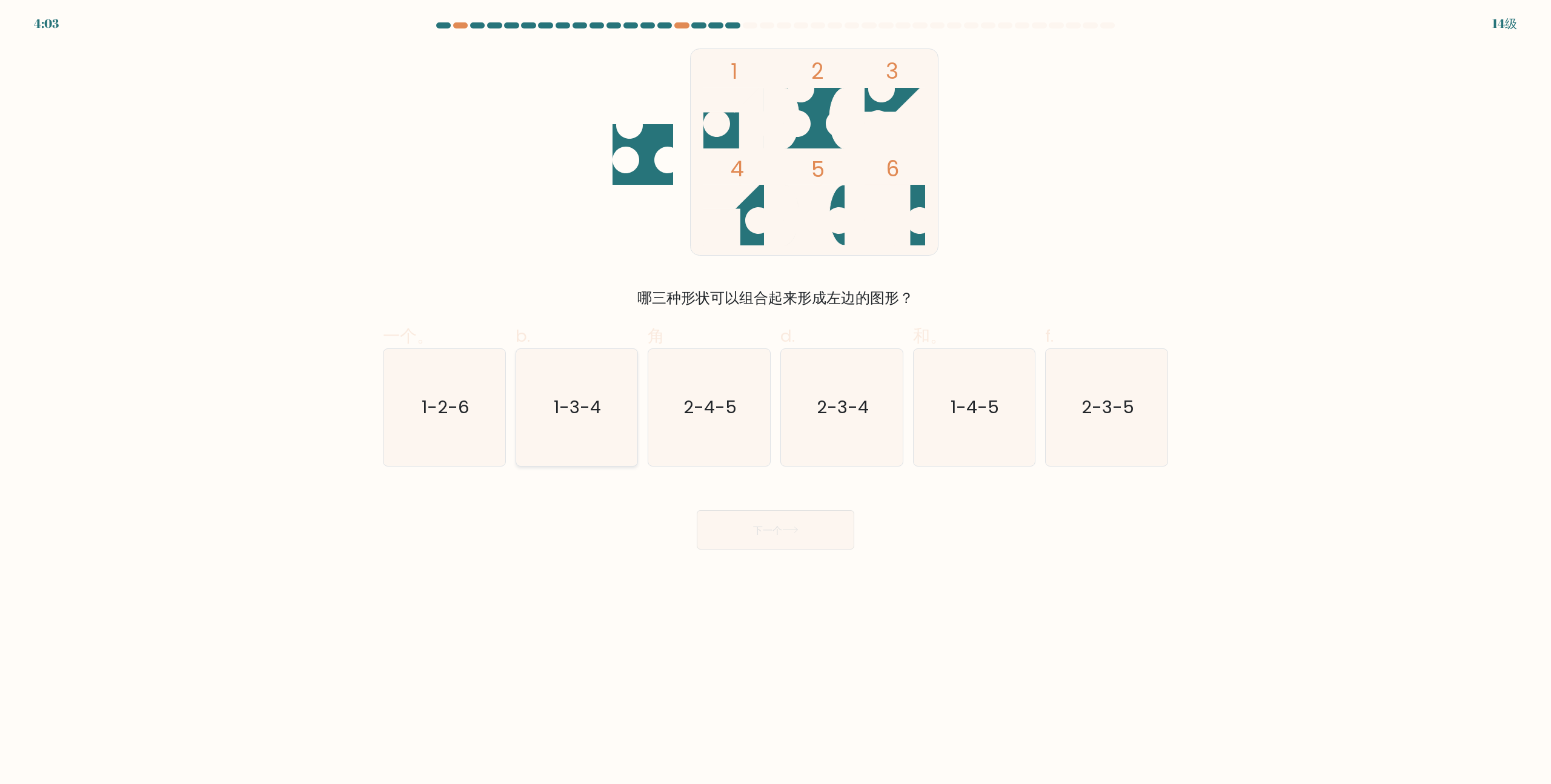
radio input "true"
click at [764, 525] on font "下一个" at bounding box center [767, 529] width 29 height 14
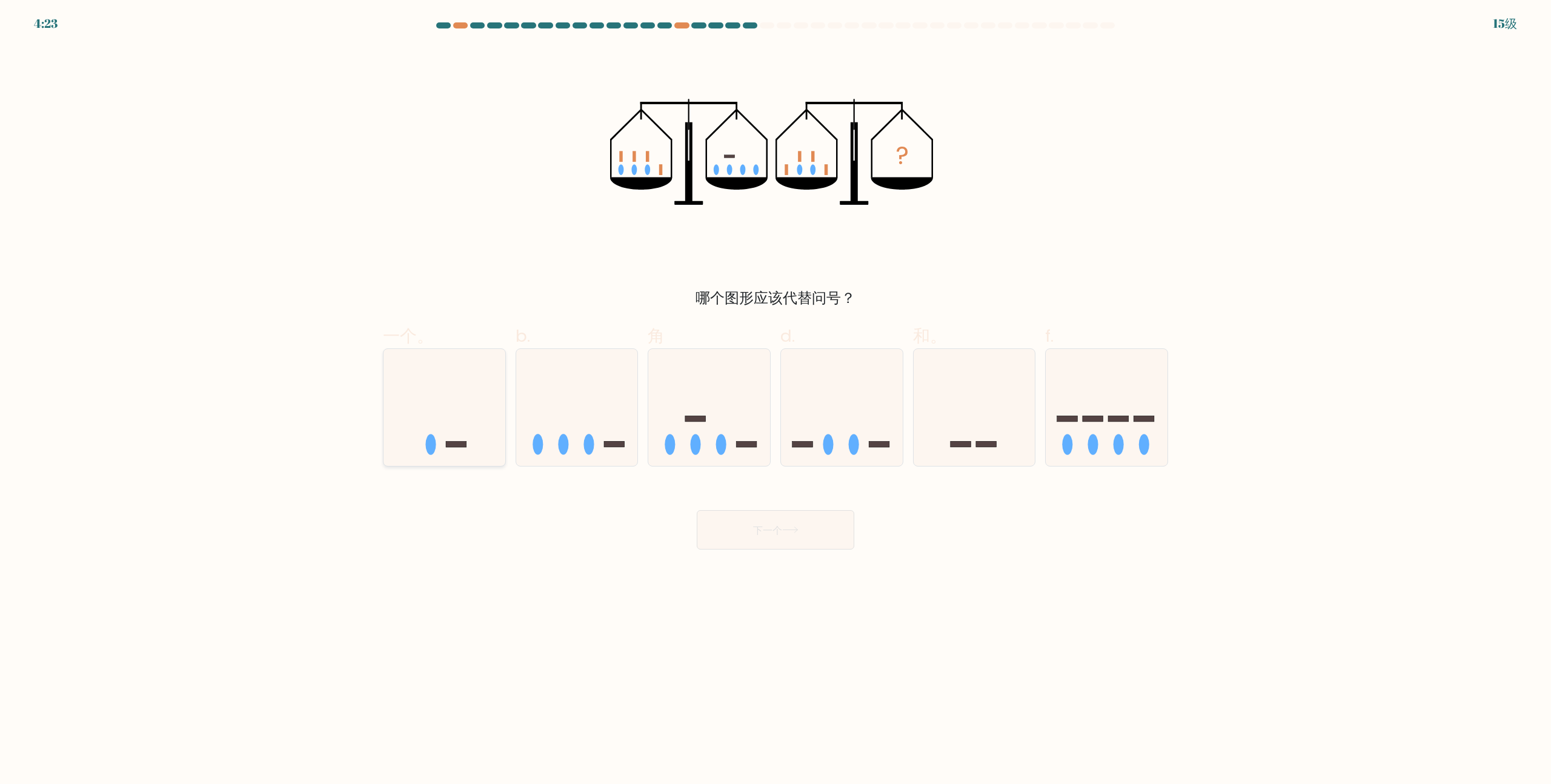
click at [491, 394] on icon at bounding box center [443, 408] width 121 height 101
click at [775, 394] on input "一个。" at bounding box center [775, 396] width 1 height 8
radio input "true"
click at [825, 518] on button "下一个" at bounding box center [775, 529] width 157 height 39
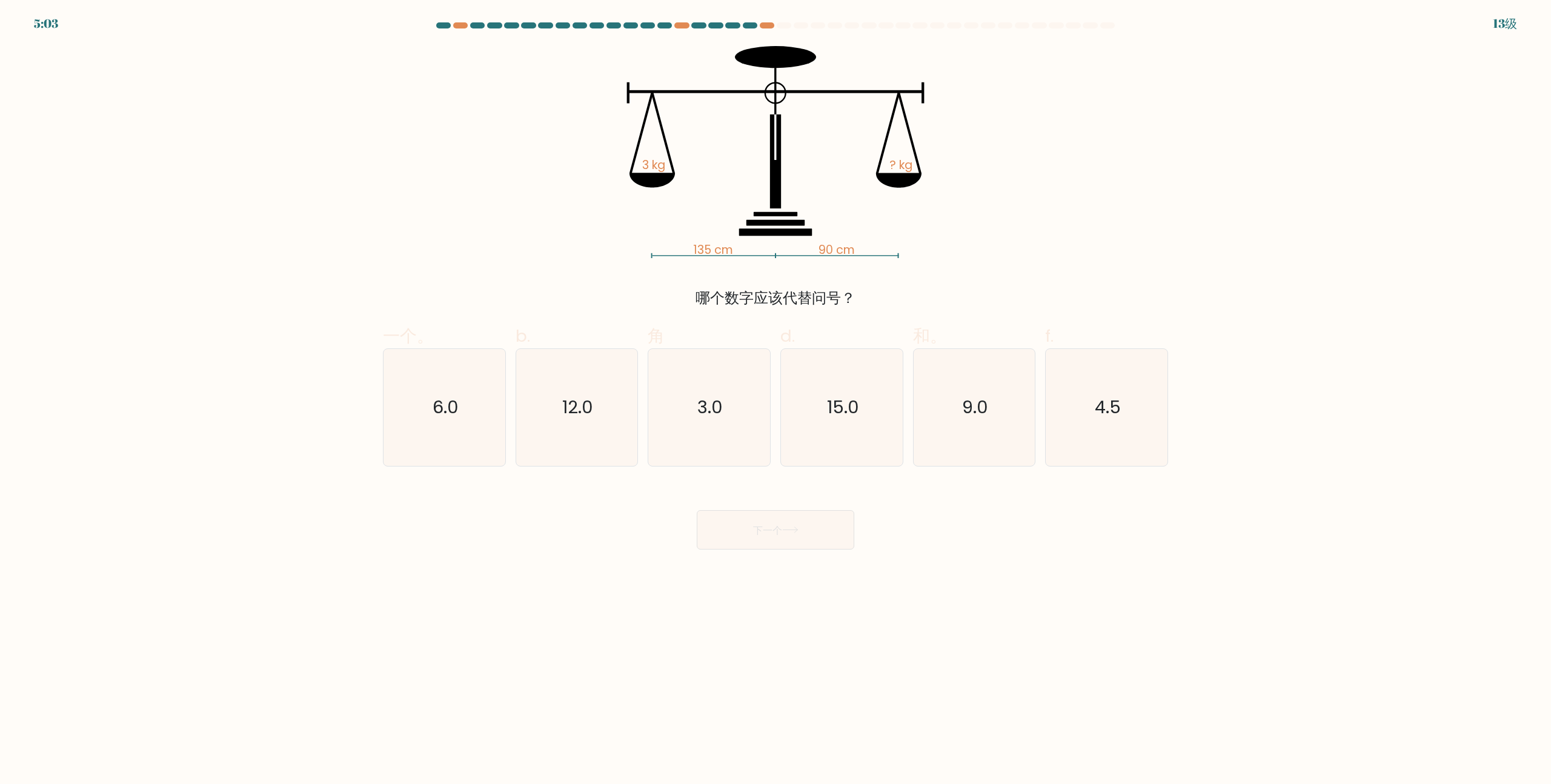
click at [750, 26] on div at bounding box center [750, 25] width 15 height 6
click at [757, 25] on at bounding box center [776, 25] width 681 height 6
click at [760, 25] on div at bounding box center [767, 25] width 15 height 6
click at [748, 25] on div at bounding box center [750, 25] width 15 height 6
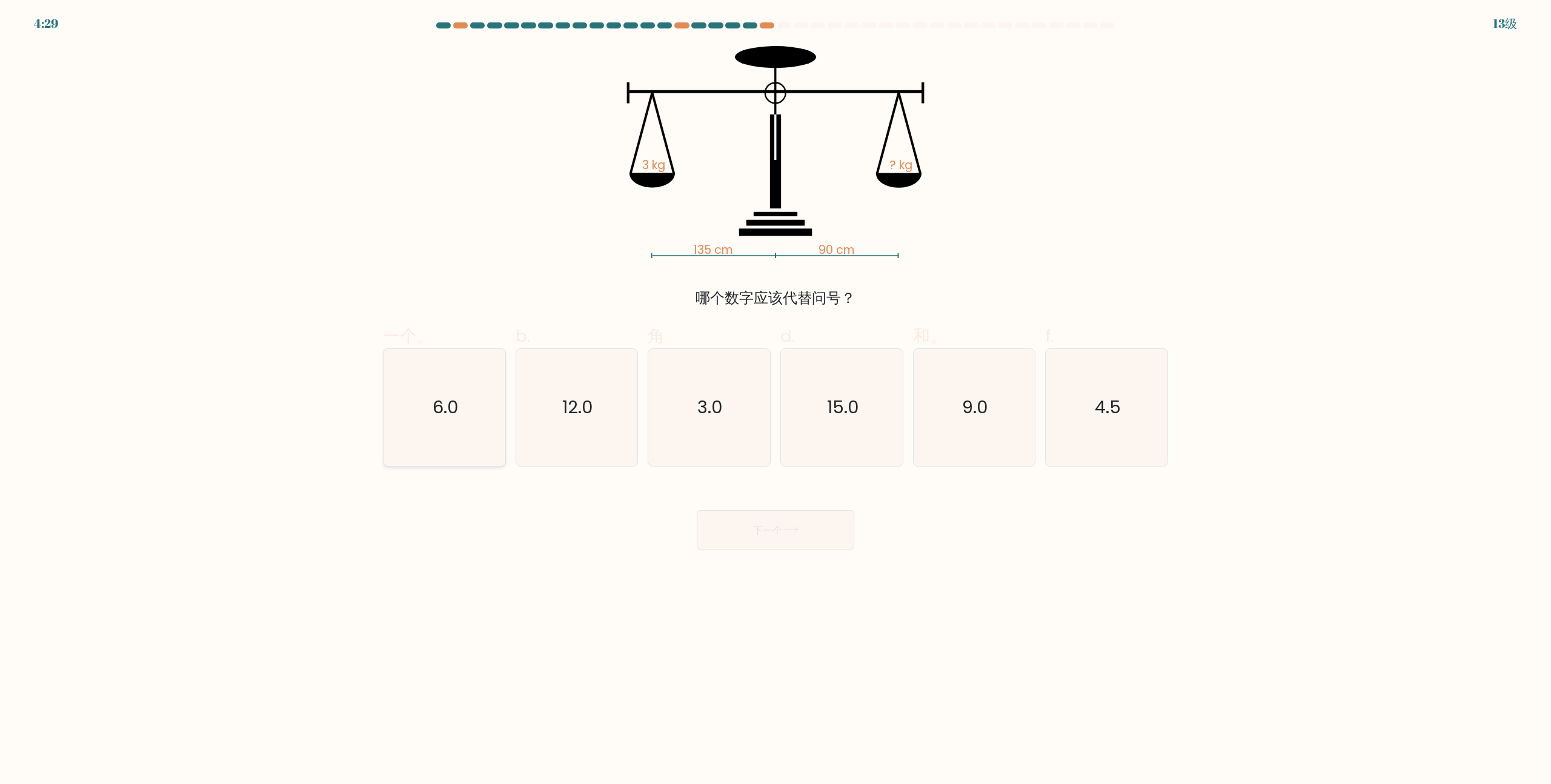
click at [476, 415] on icon "6.0" at bounding box center [444, 407] width 117 height 117
click at [775, 399] on input "一个。 6.0" at bounding box center [775, 396] width 1 height 8
radio input "true"
click at [1087, 387] on icon "4.5" at bounding box center [1106, 407] width 117 height 117
click at [776, 392] on input "f. 4.5" at bounding box center [775, 396] width 1 height 8
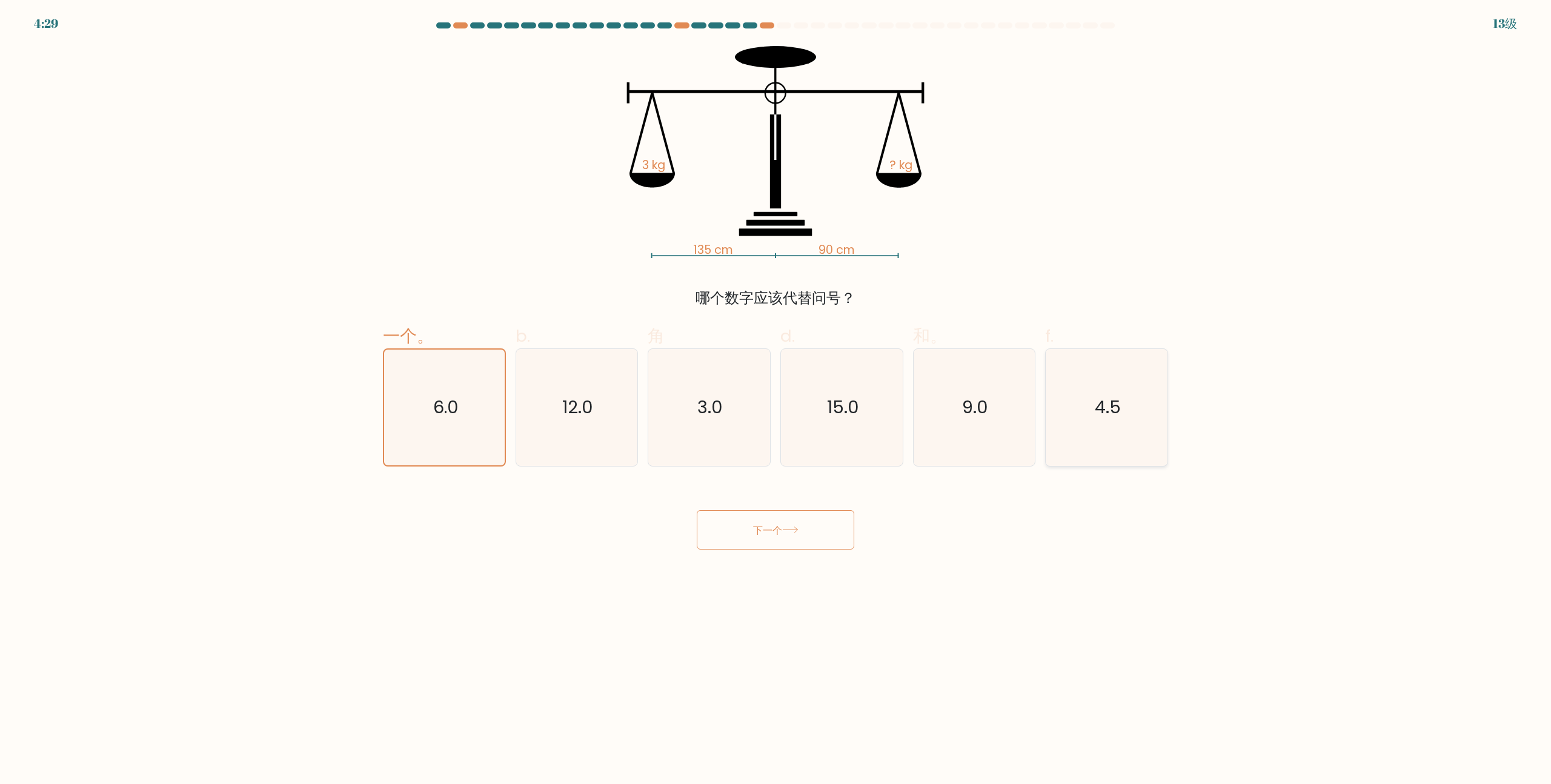
radio input "true"
click at [501, 404] on icon "6.0" at bounding box center [444, 407] width 117 height 117
click at [775, 399] on input "一个。 6.0" at bounding box center [775, 396] width 1 height 8
radio input "true"
click at [789, 526] on button "下一个" at bounding box center [775, 529] width 157 height 39
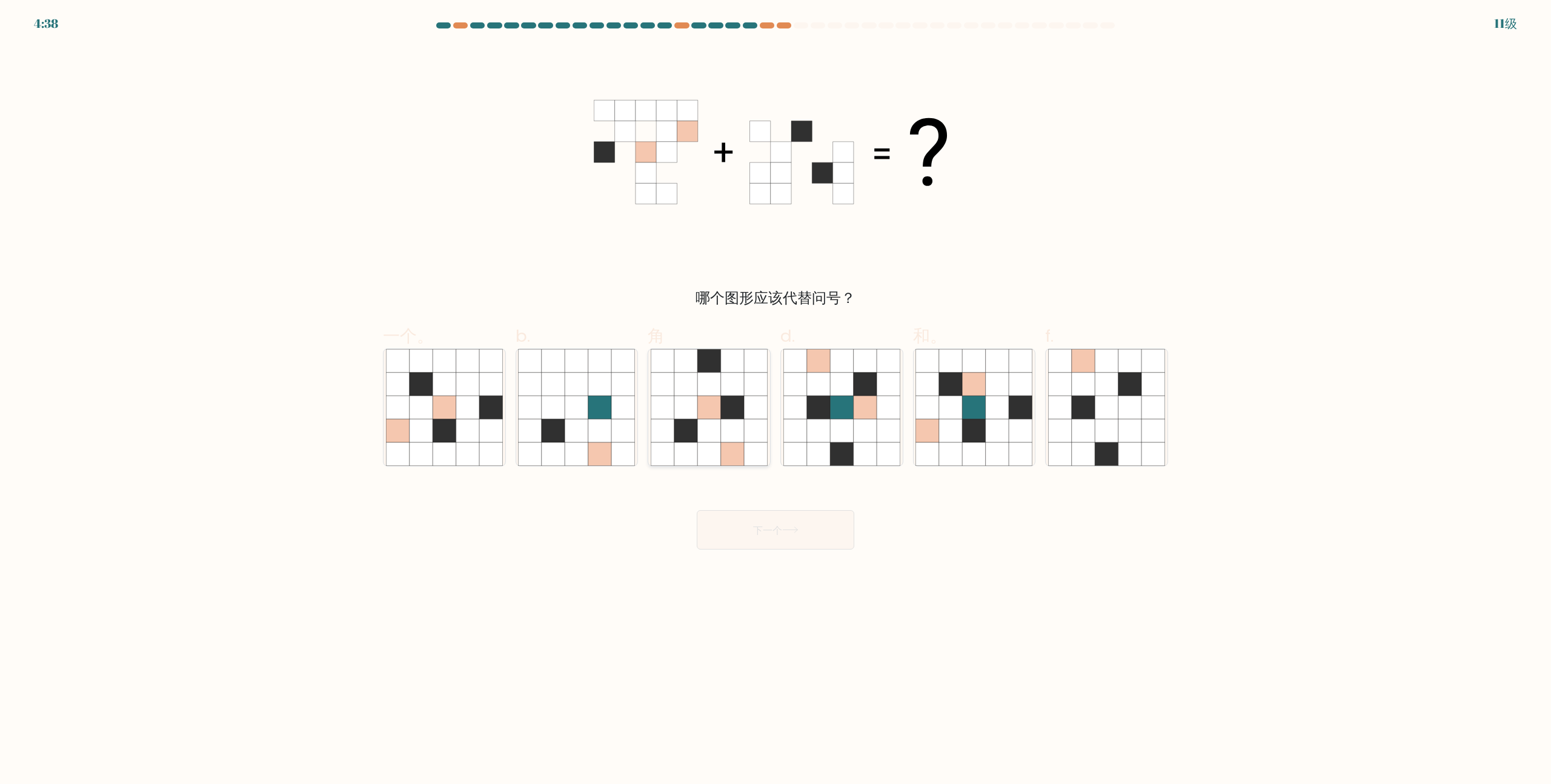
click at [753, 397] on icon at bounding box center [755, 408] width 23 height 23
click at [775, 397] on input "角" at bounding box center [775, 396] width 1 height 8
radio input "true"
click at [724, 432] on icon at bounding box center [732, 430] width 23 height 23
click at [775, 399] on input "角" at bounding box center [775, 396] width 1 height 8
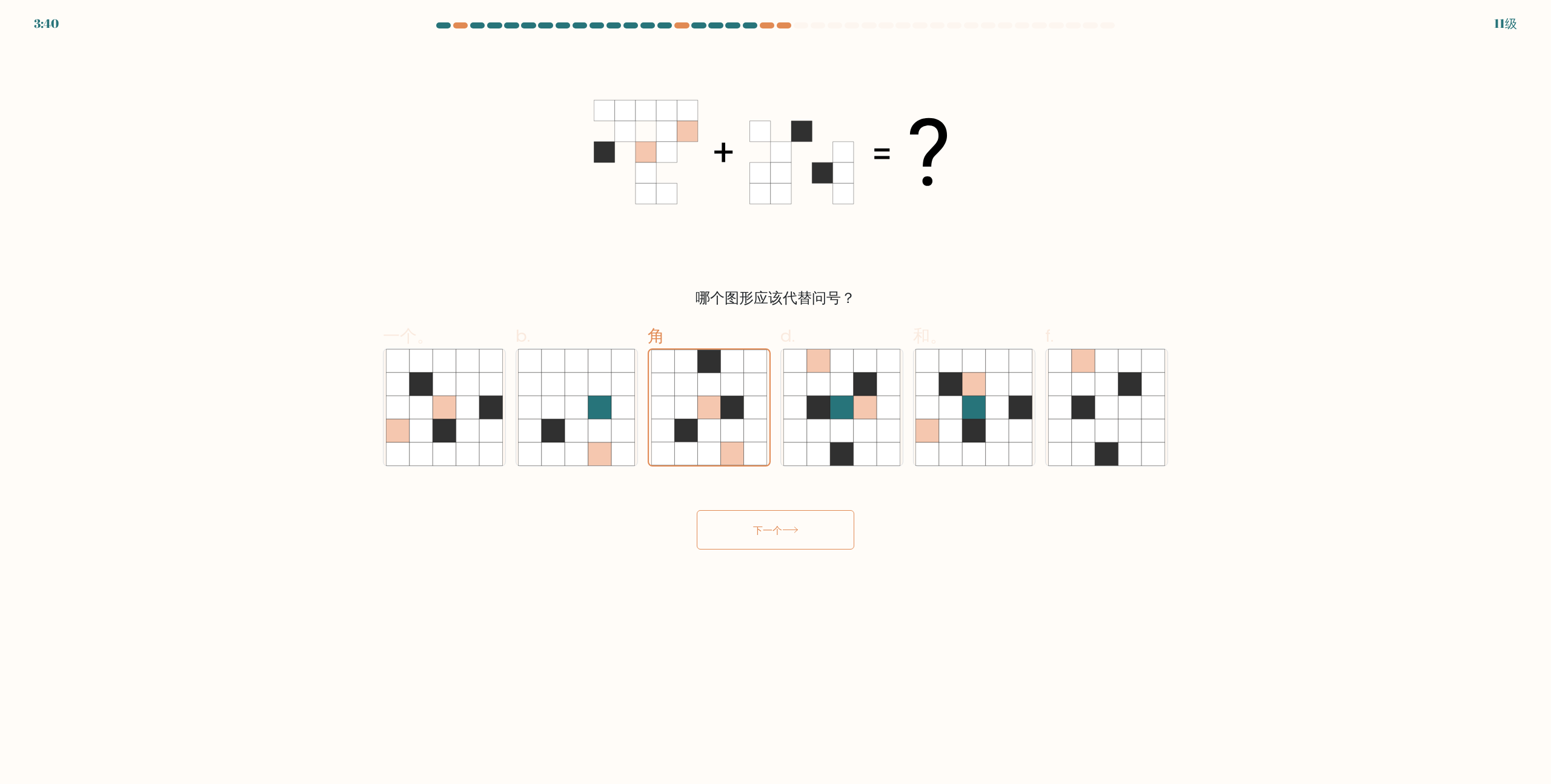
click at [791, 536] on button "下一个" at bounding box center [775, 529] width 157 height 39
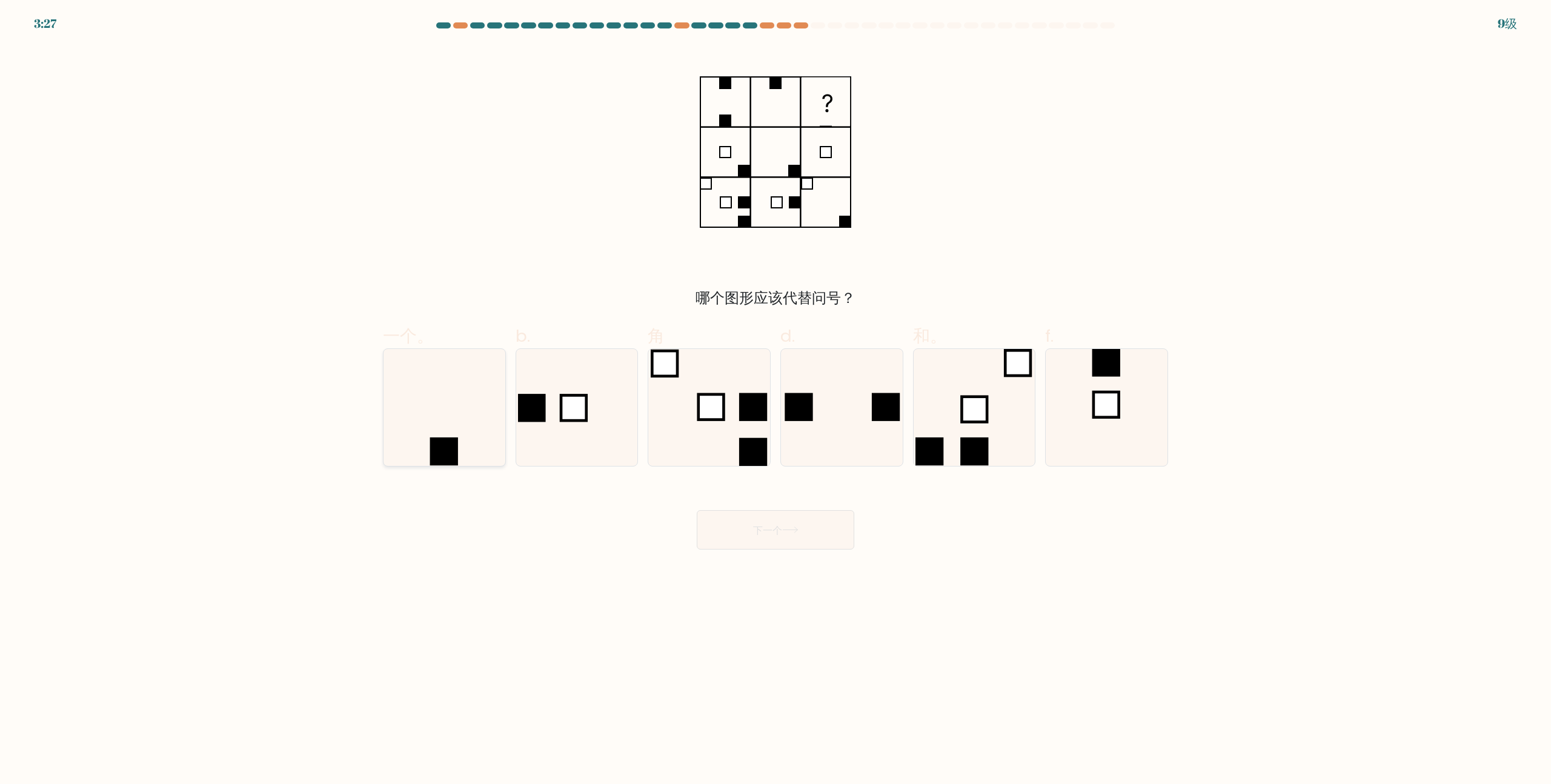
click at [457, 440] on icon at bounding box center [444, 407] width 117 height 117
click at [775, 399] on input "一个。" at bounding box center [775, 396] width 1 height 8
radio input "true"
click at [806, 542] on button "下一个" at bounding box center [775, 529] width 157 height 39
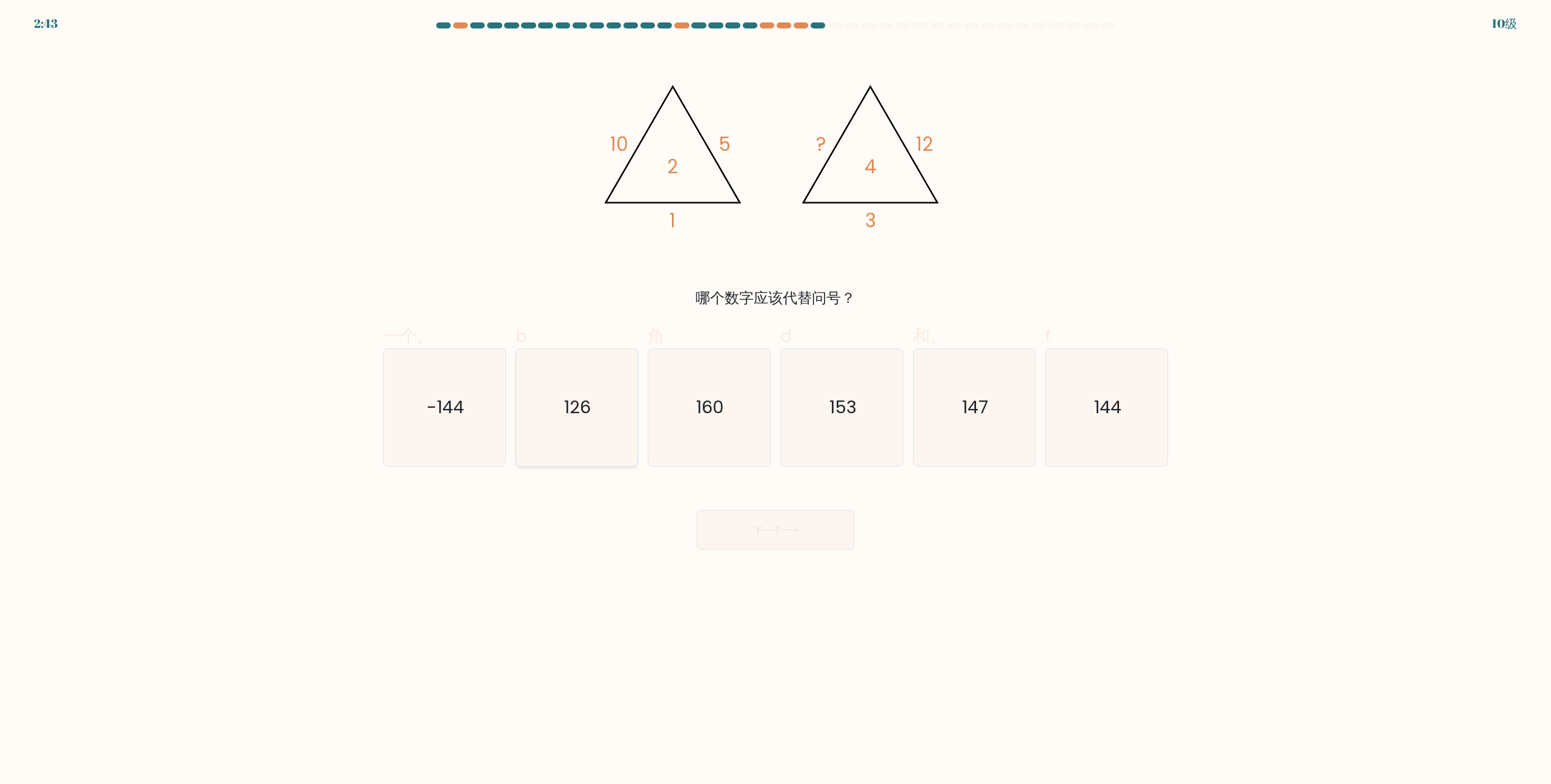
click at [590, 393] on icon "126" at bounding box center [576, 407] width 117 height 117
click at [775, 393] on input "b. 126" at bounding box center [775, 396] width 1 height 8
radio input "true"
click at [800, 519] on button "下一个" at bounding box center [775, 529] width 157 height 39
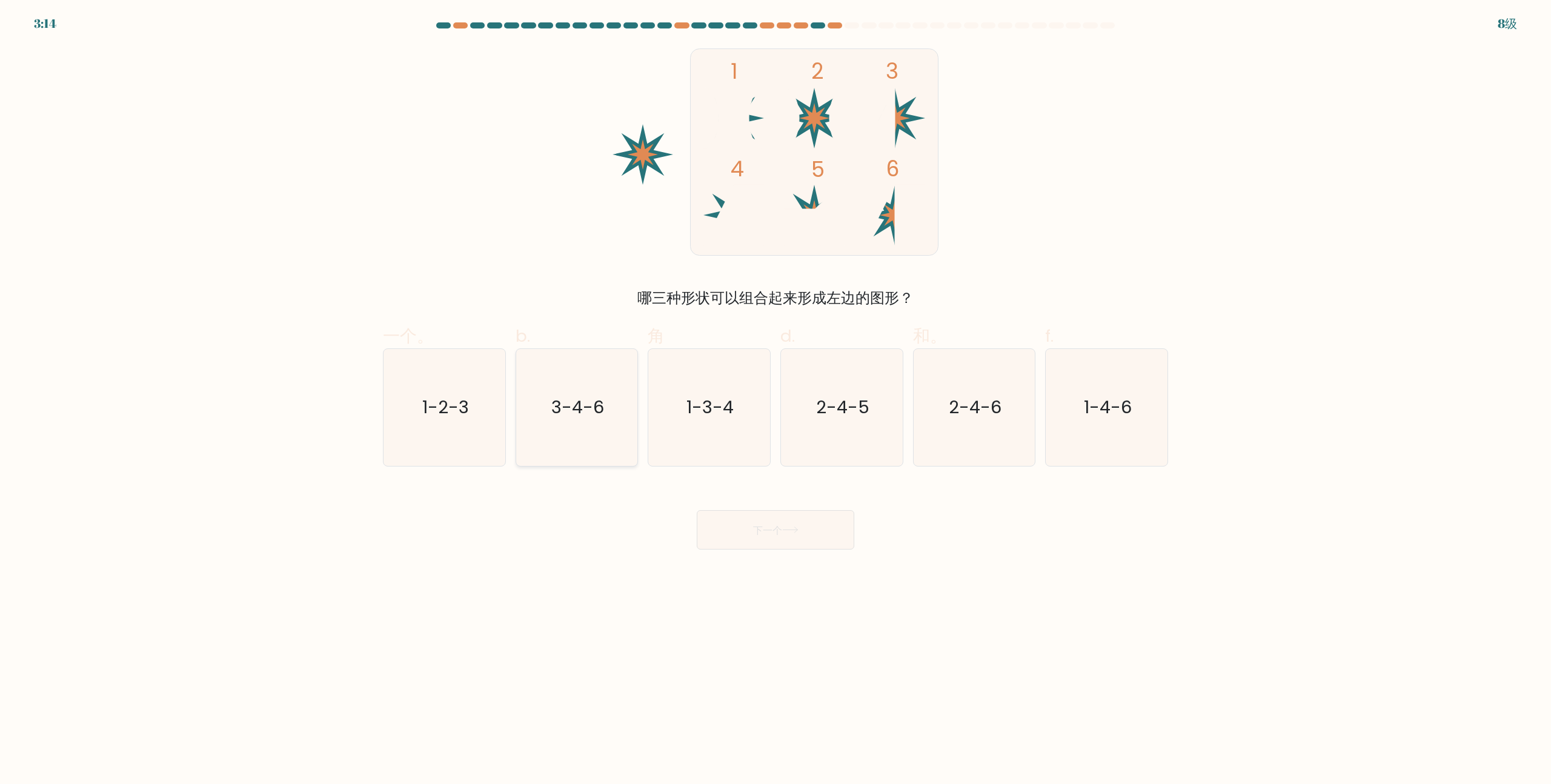
click at [591, 439] on icon "3-4-6" at bounding box center [576, 407] width 117 height 117
click at [775, 399] on input "b. 3-4-6" at bounding box center [775, 396] width 1 height 8
radio input "true"
click at [788, 535] on button "下一个" at bounding box center [775, 529] width 157 height 39
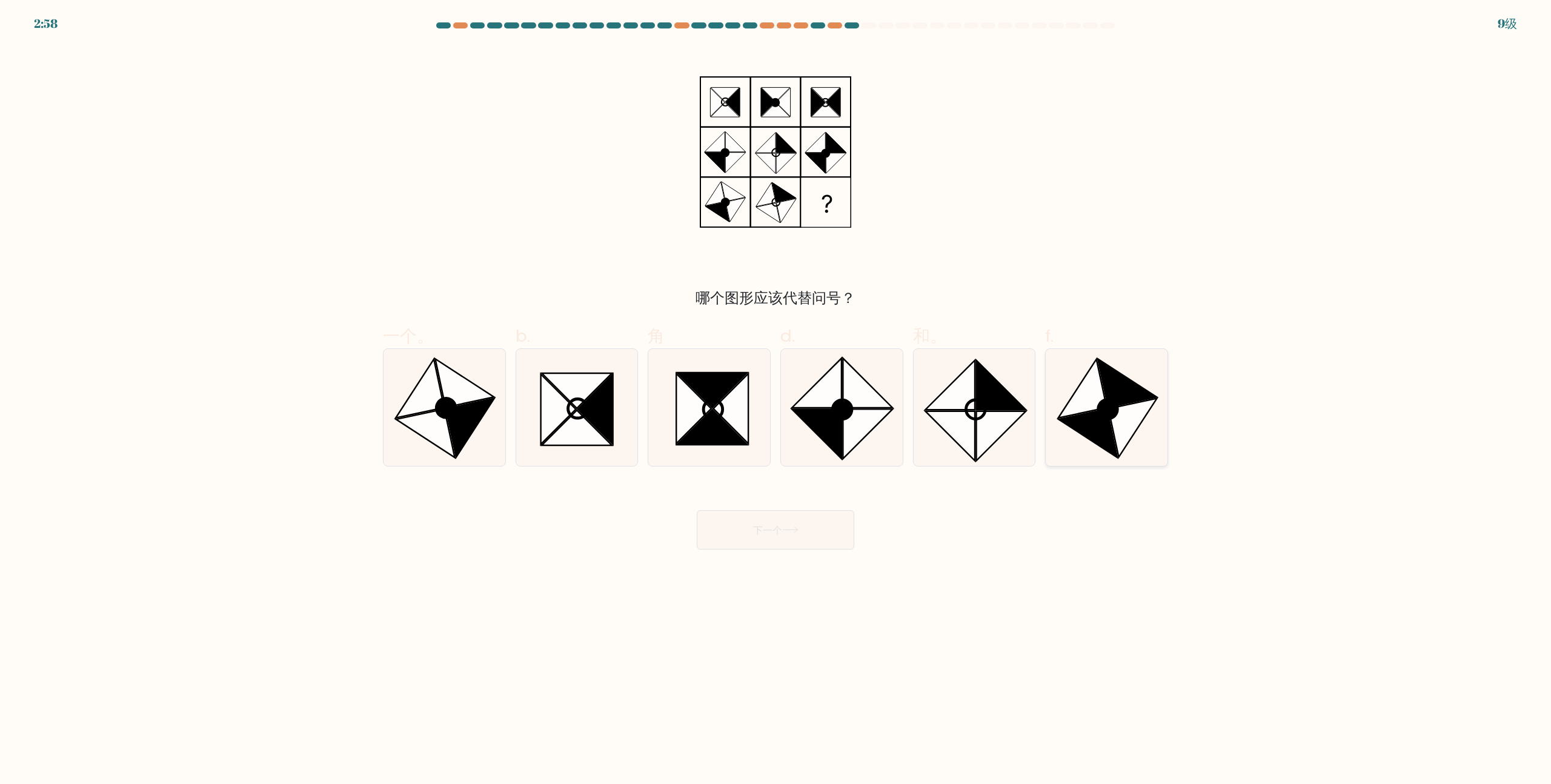
drag, startPoint x: 1125, startPoint y: 413, endPoint x: 1125, endPoint y: 405, distance: 8.0
click at [1125, 405] on icon at bounding box center [1132, 428] width 48 height 59
click at [776, 399] on input "f." at bounding box center [775, 396] width 1 height 8
radio input "true"
click at [767, 531] on font "下一个" at bounding box center [767, 529] width 29 height 14
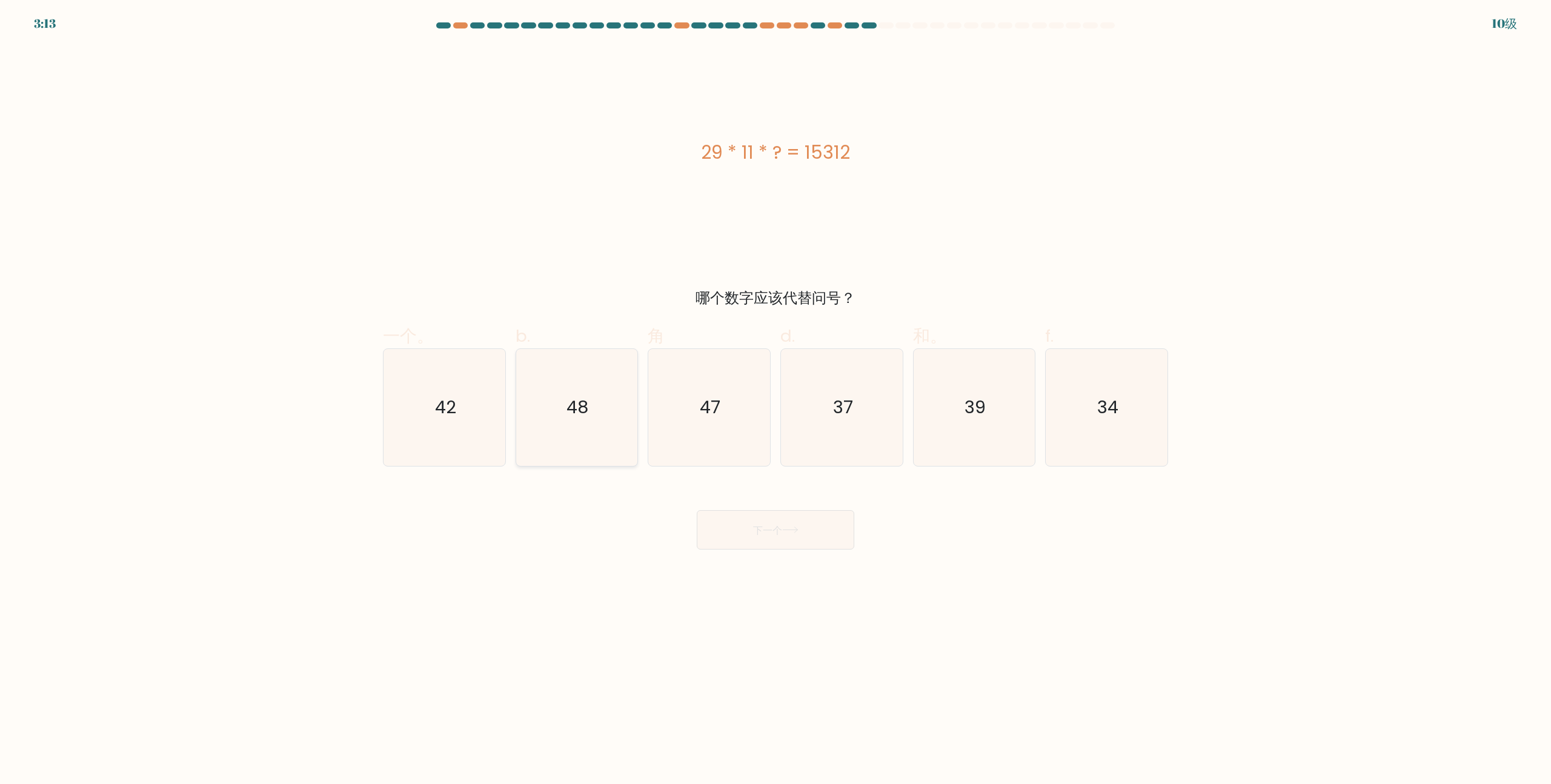
click at [574, 424] on icon "48" at bounding box center [576, 407] width 117 height 117
click at [775, 399] on input "b. 48" at bounding box center [775, 396] width 1 height 8
radio input "true"
click at [811, 516] on button "下一个" at bounding box center [775, 529] width 157 height 39
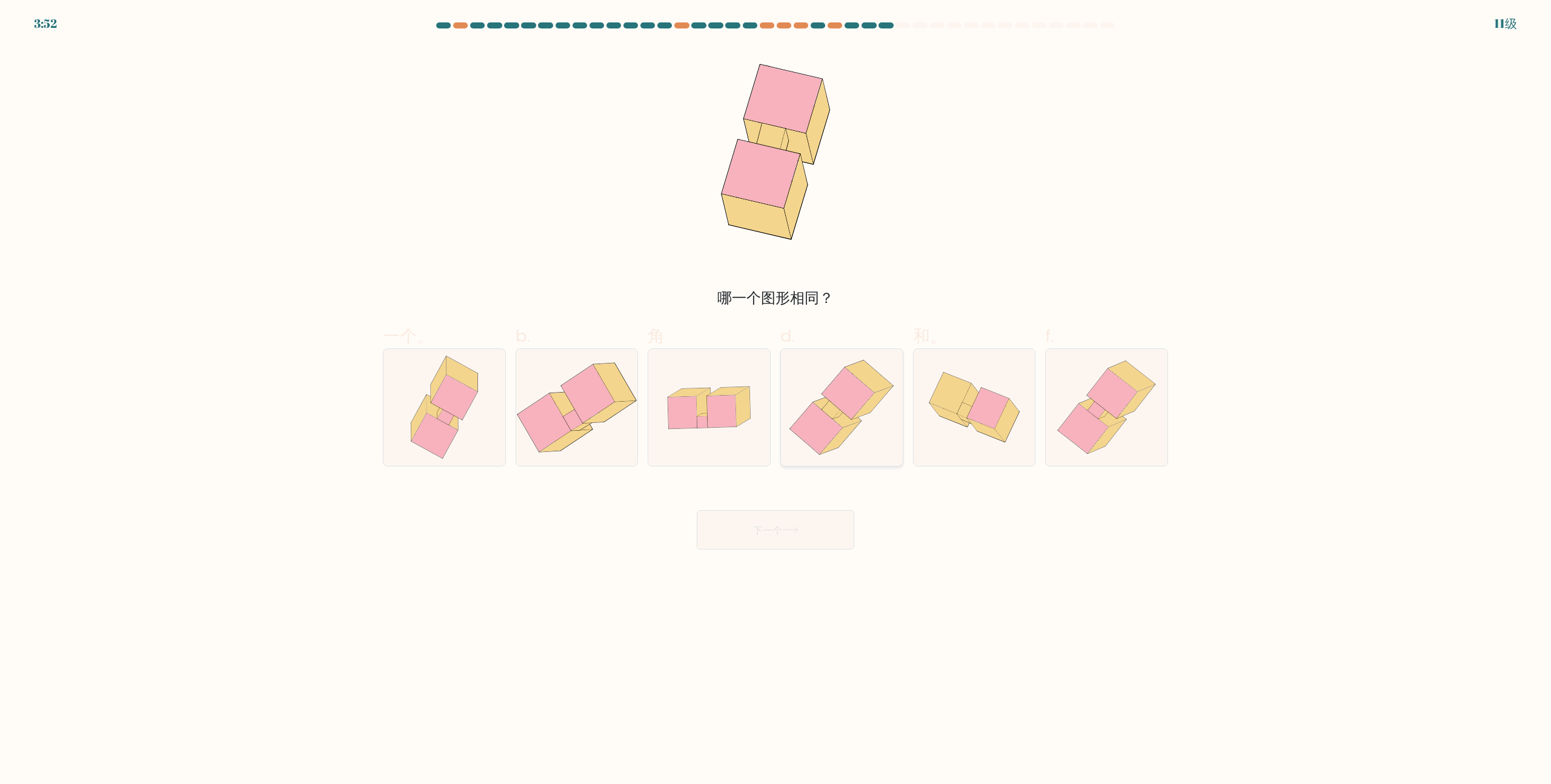
click at [853, 431] on icon at bounding box center [841, 407] width 114 height 117
click at [776, 399] on input "d." at bounding box center [775, 396] width 1 height 8
radio input "true"
click at [774, 518] on button "下一个" at bounding box center [775, 529] width 157 height 39
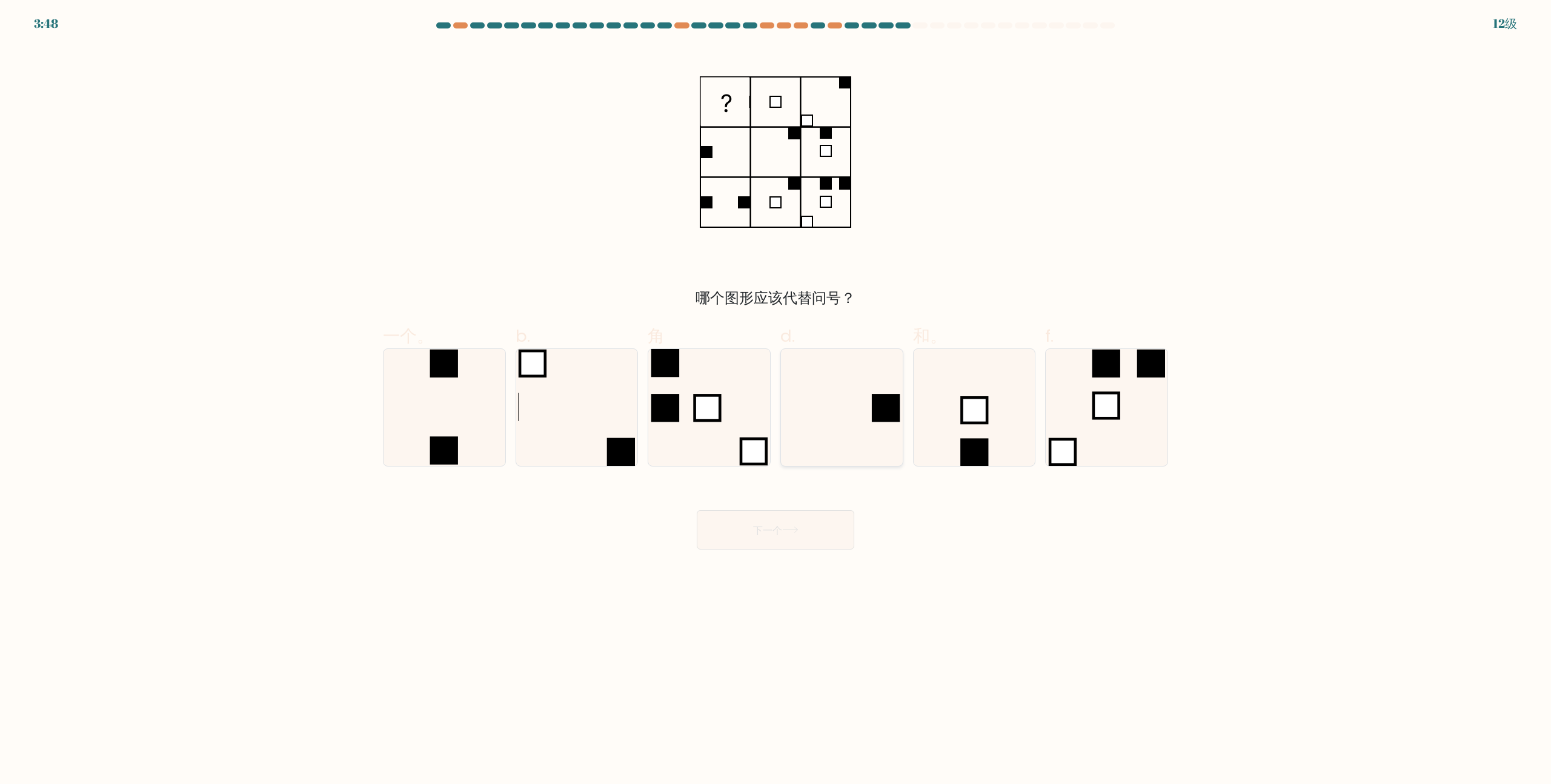
click at [858, 349] on icon at bounding box center [841, 407] width 117 height 117
click at [776, 392] on input "d." at bounding box center [775, 396] width 1 height 8
radio input "true"
drag, startPoint x: 754, startPoint y: 592, endPoint x: 768, endPoint y: 557, distance: 37.7
click at [754, 591] on body "3:47 12级" at bounding box center [775, 392] width 1551 height 784
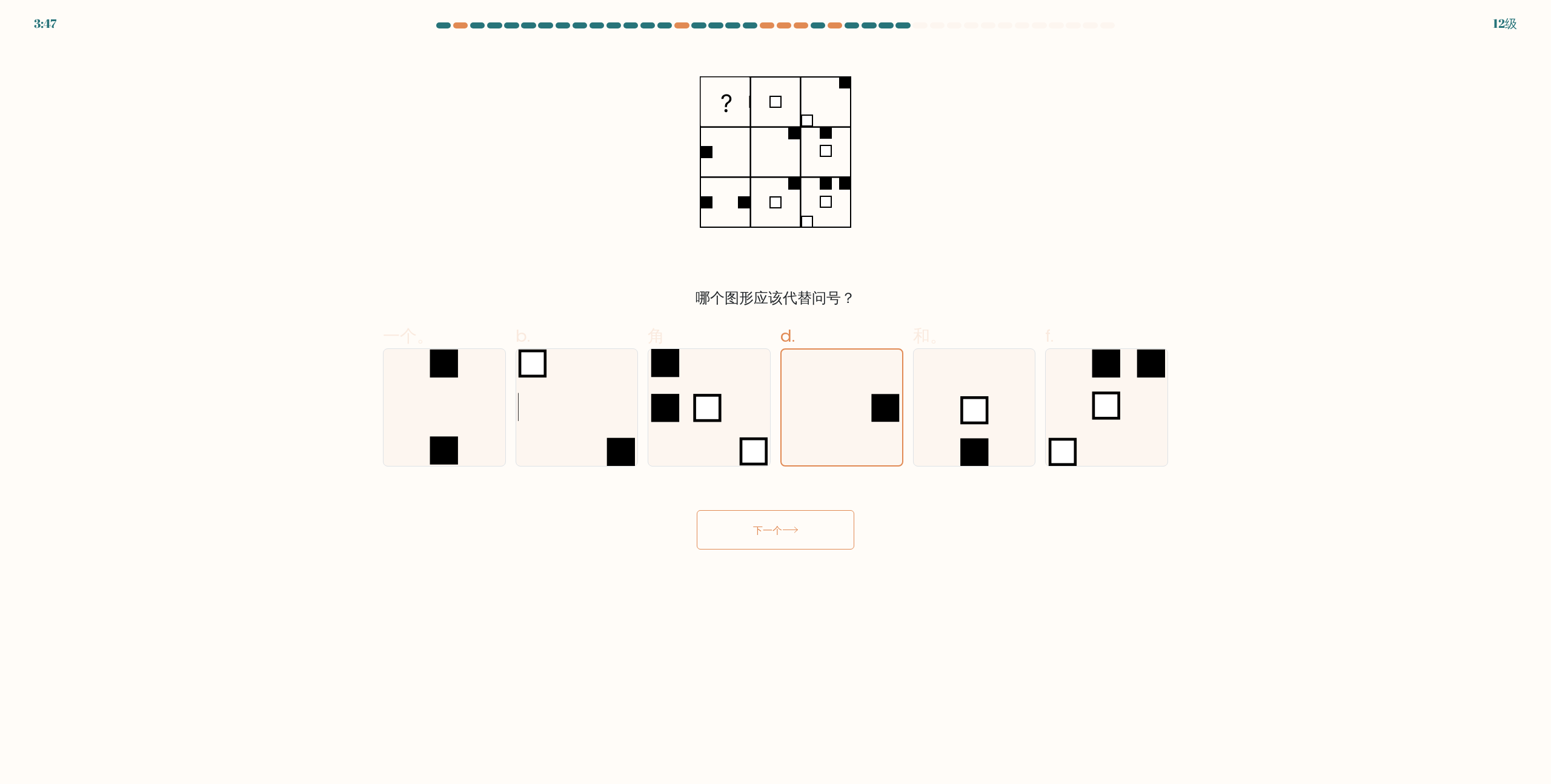
drag, startPoint x: 768, startPoint y: 556, endPoint x: 779, endPoint y: 537, distance: 22.0
click at [768, 555] on body "3:47 12级" at bounding box center [775, 392] width 1551 height 784
click at [765, 534] on font "下一个" at bounding box center [767, 529] width 29 height 14
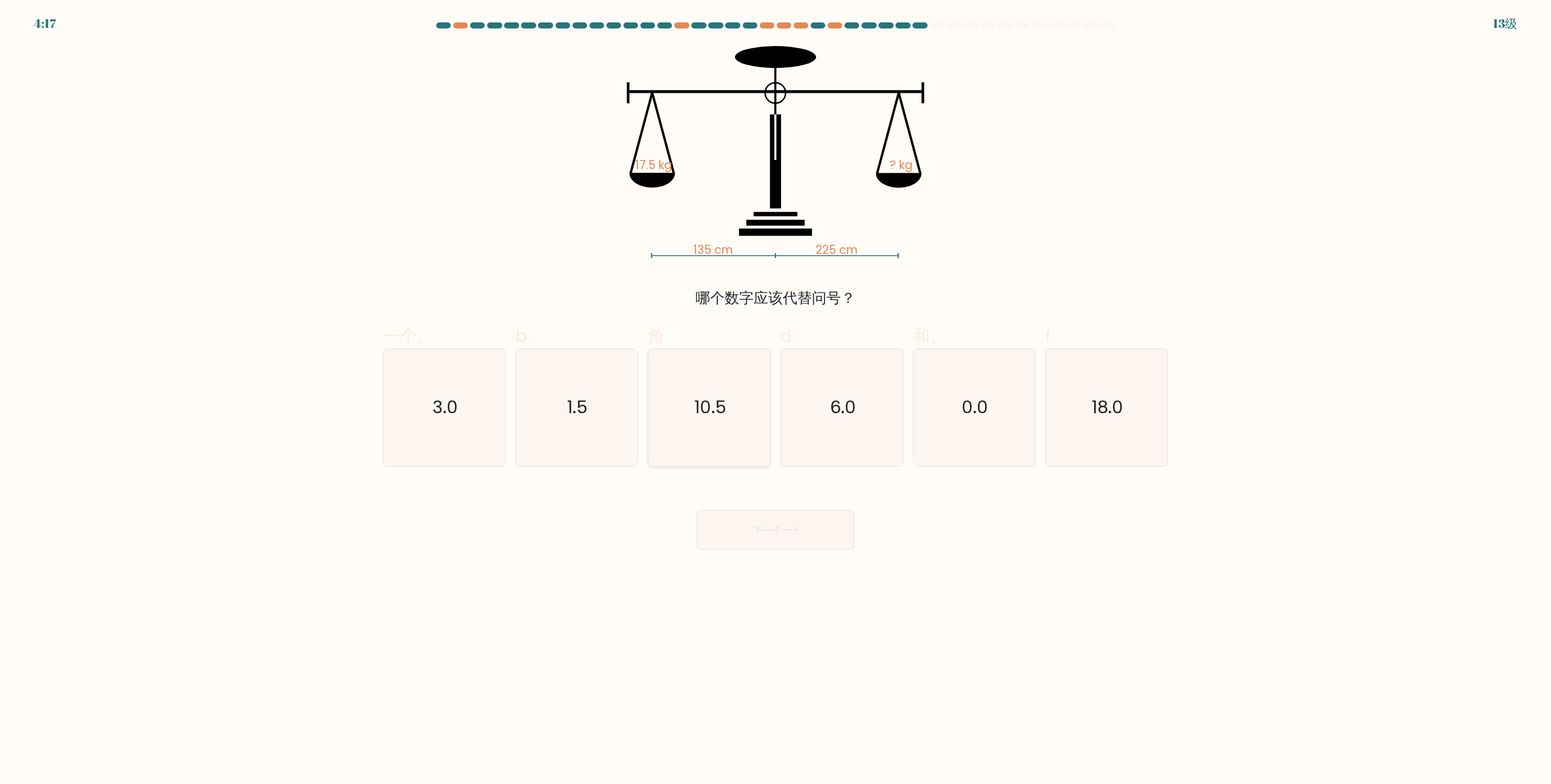
click at [730, 399] on icon "10.5" at bounding box center [709, 407] width 117 height 117
click at [775, 399] on input "角 10.5" at bounding box center [775, 396] width 1 height 8
radio input "true"
click at [822, 542] on button "下一个" at bounding box center [775, 529] width 157 height 39
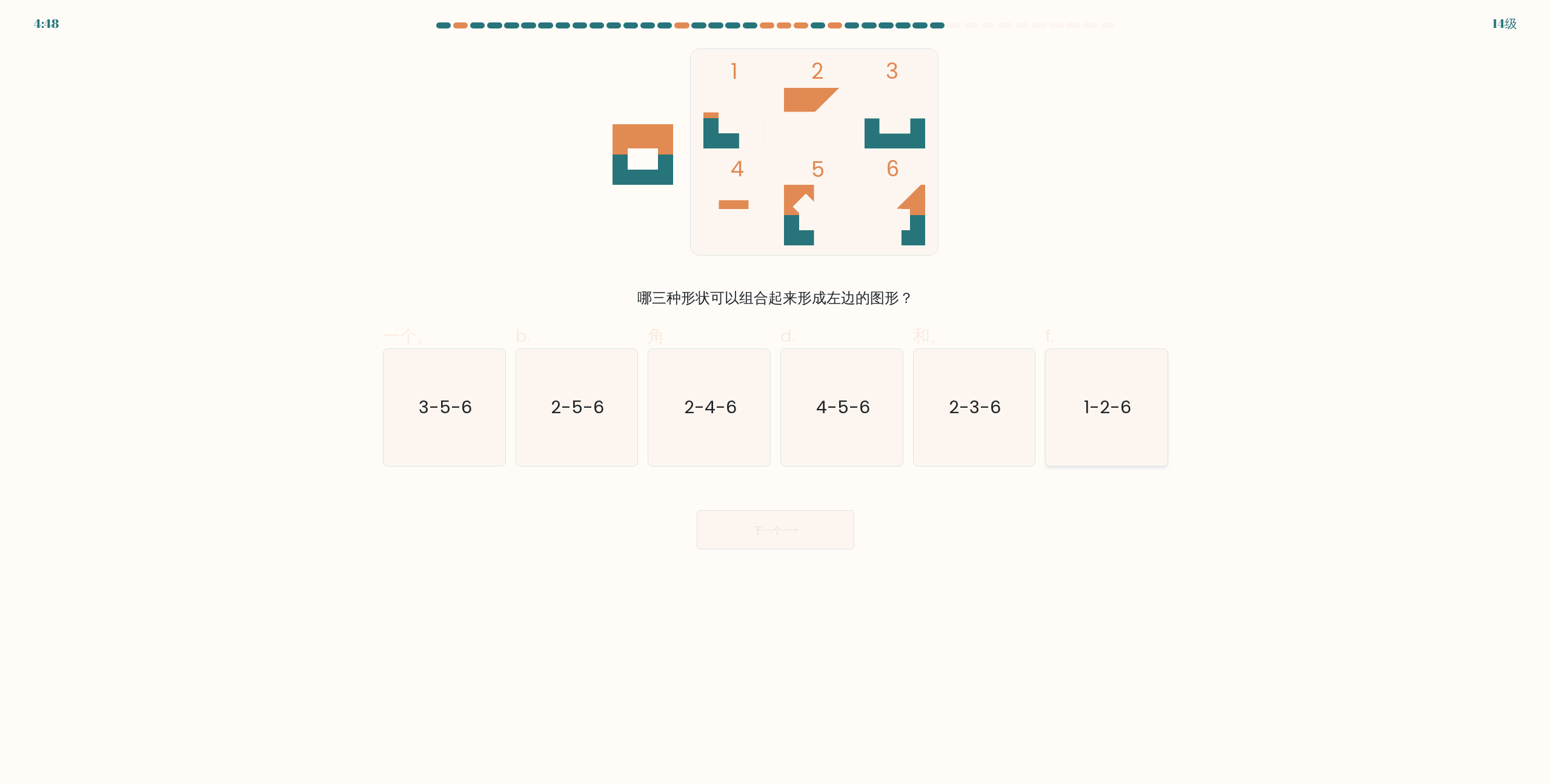
click at [1114, 408] on text "1-2-6" at bounding box center [1108, 408] width 47 height 25
click at [776, 399] on input "f. 1-2-6" at bounding box center [775, 396] width 1 height 8
radio input "true"
click at [783, 538] on button "下一个" at bounding box center [775, 529] width 157 height 39
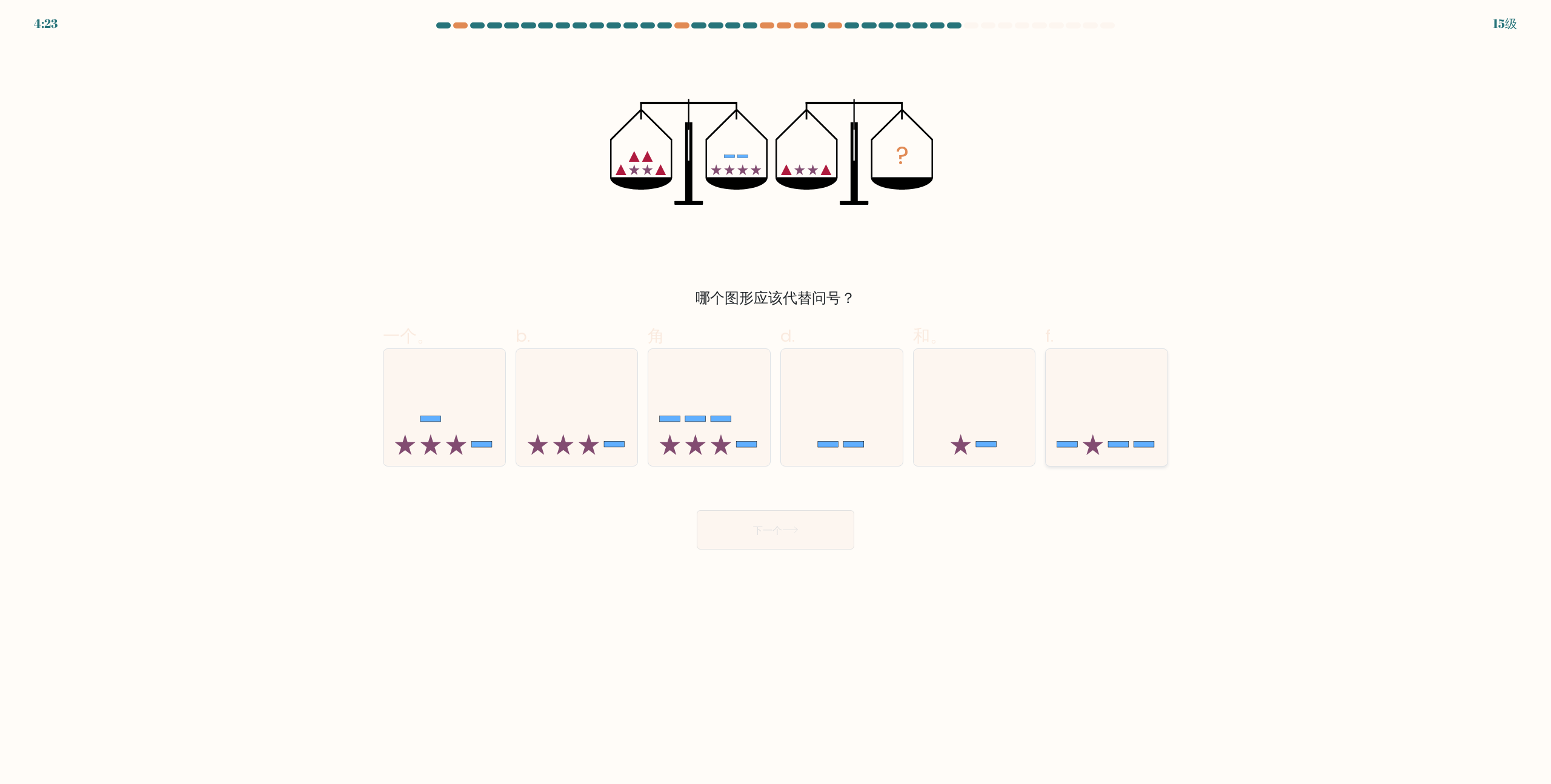
click at [1148, 432] on icon at bounding box center [1106, 408] width 121 height 101
click at [776, 399] on input "f." at bounding box center [775, 396] width 1 height 8
radio input "true"
click at [742, 406] on icon at bounding box center [709, 408] width 121 height 101
click at [775, 399] on input "角" at bounding box center [775, 396] width 1 height 8
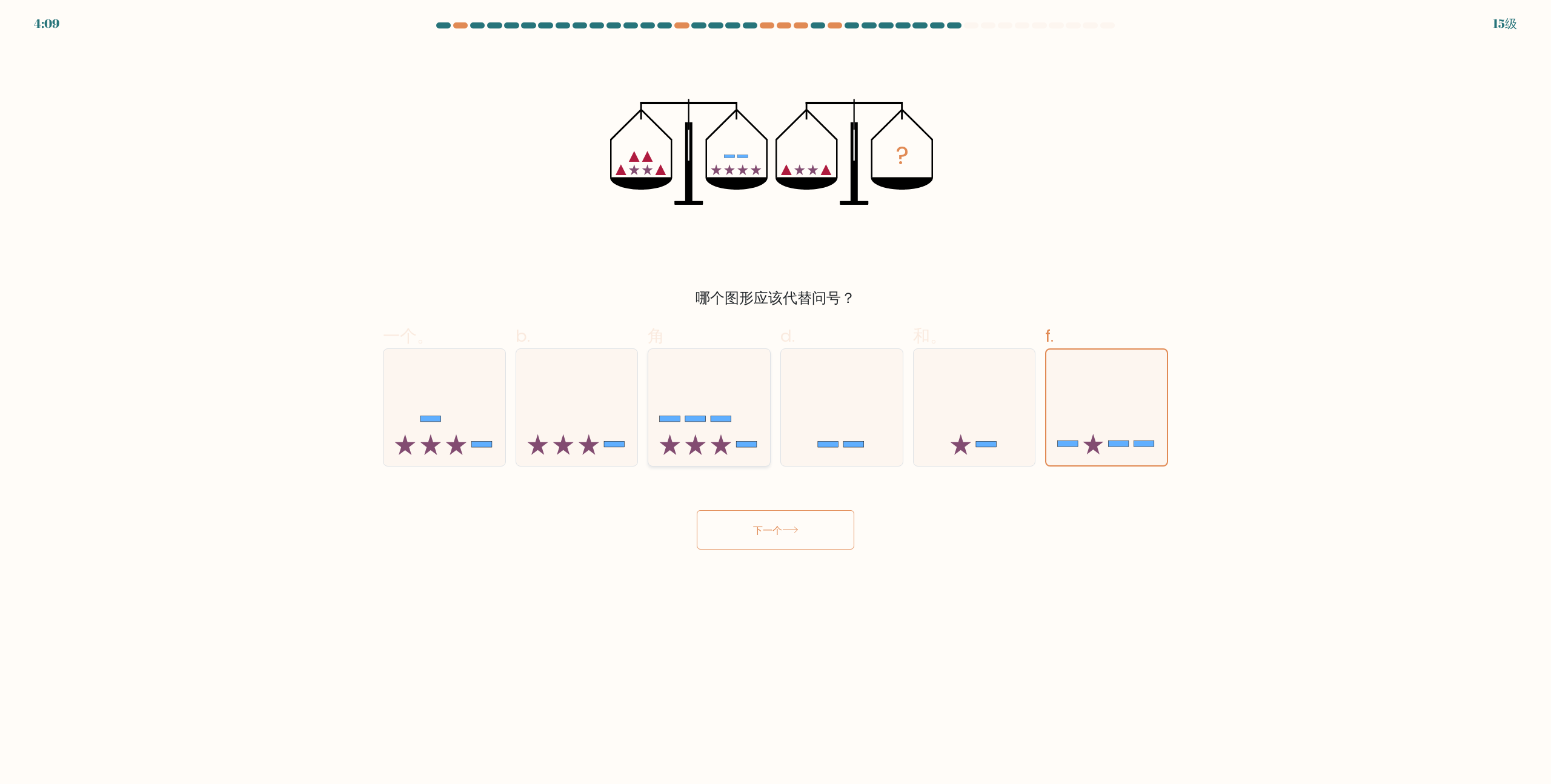
radio input "true"
click at [771, 532] on font "下一个" at bounding box center [767, 529] width 29 height 14
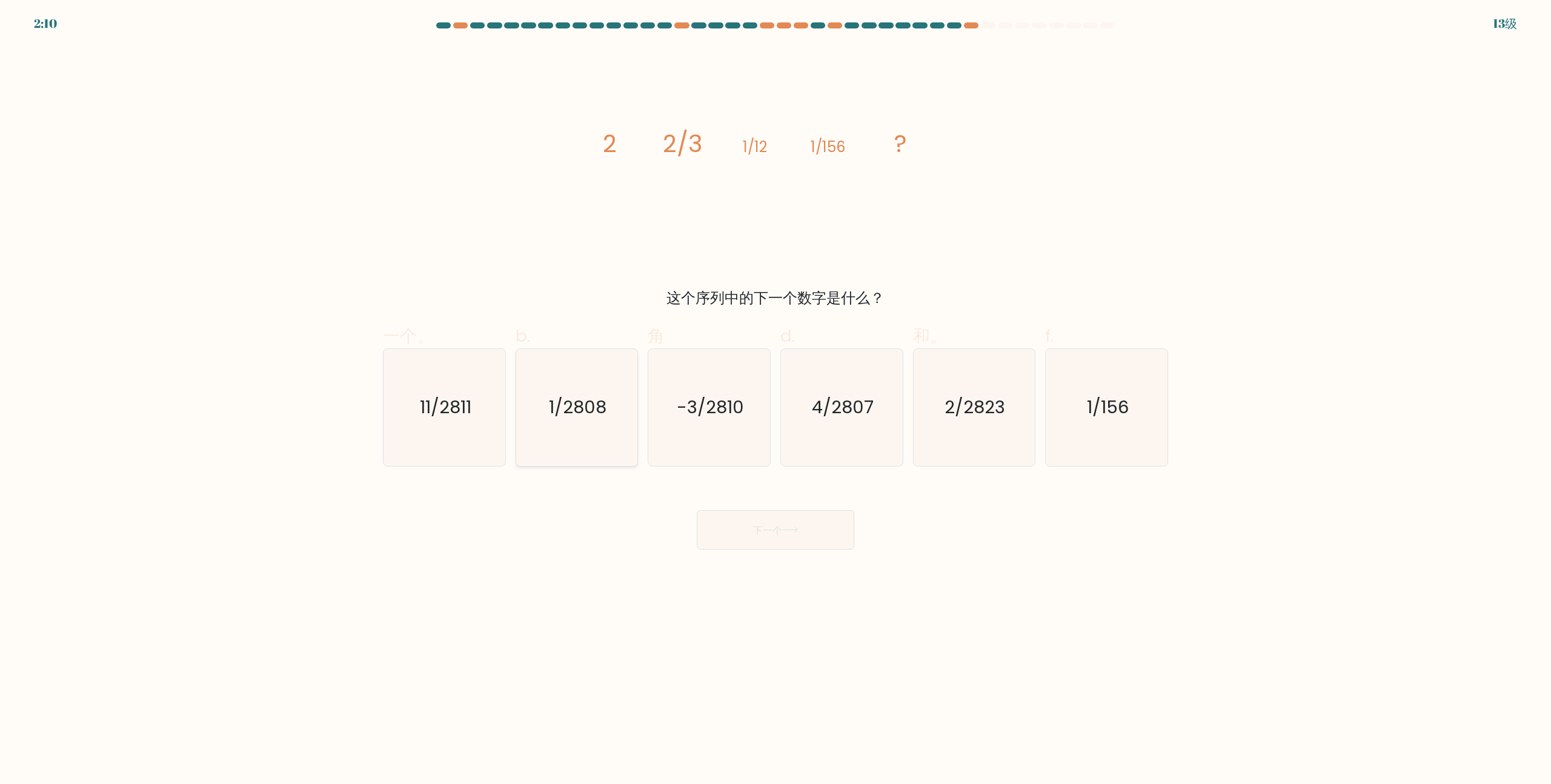
click at [586, 419] on text "1/2808" at bounding box center [577, 408] width 57 height 25
click at [775, 399] on input "b. 1/2808" at bounding box center [775, 396] width 1 height 8
radio input "true"
click at [794, 536] on button "下一个" at bounding box center [775, 529] width 157 height 39
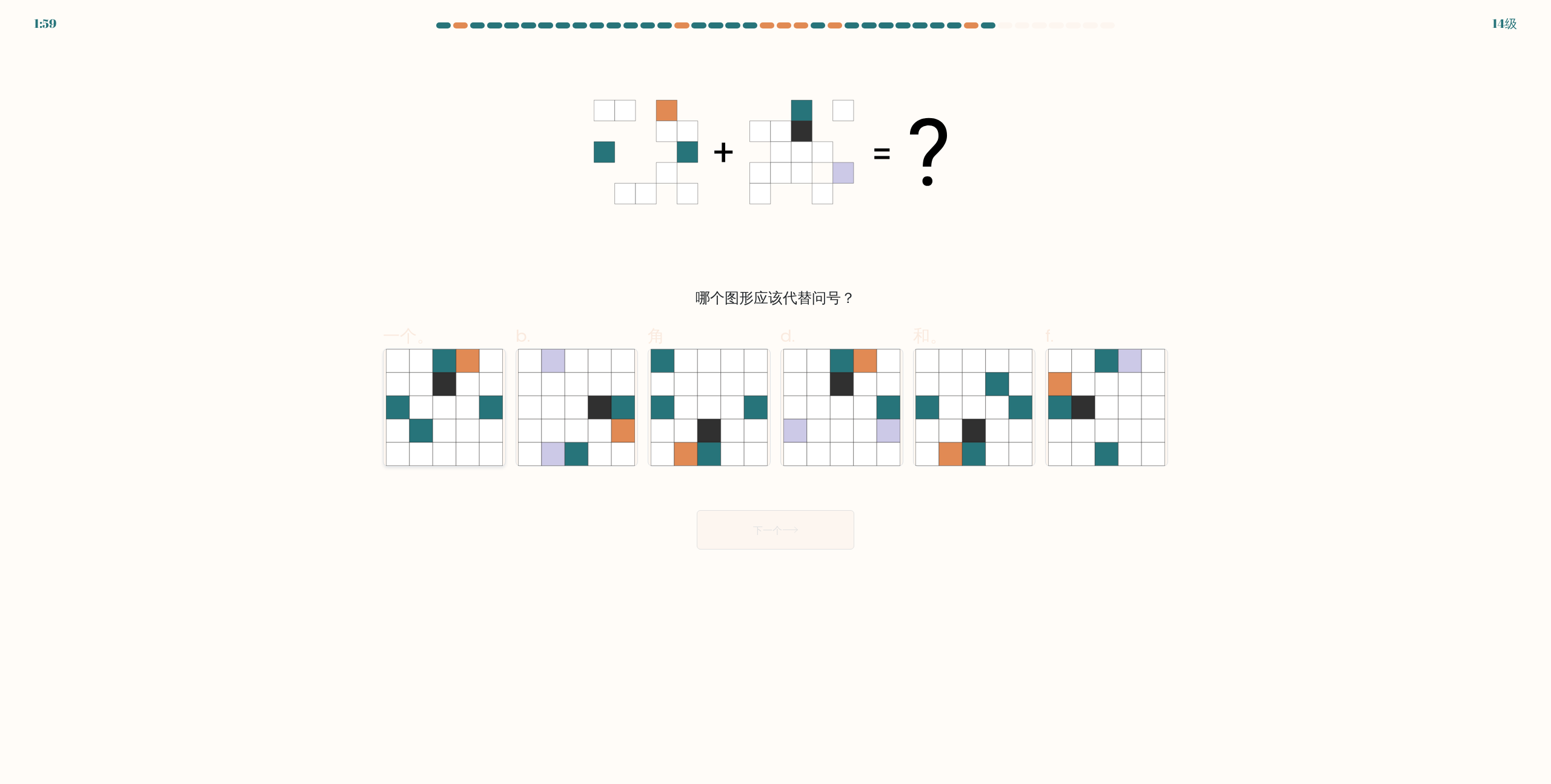
click at [470, 414] on icon at bounding box center [467, 408] width 23 height 23
click at [775, 399] on input "一个。" at bounding box center [775, 396] width 1 height 8
radio input "true"
click at [1120, 408] on icon at bounding box center [1129, 408] width 23 height 23
click at [776, 399] on input "f." at bounding box center [775, 396] width 1 height 8
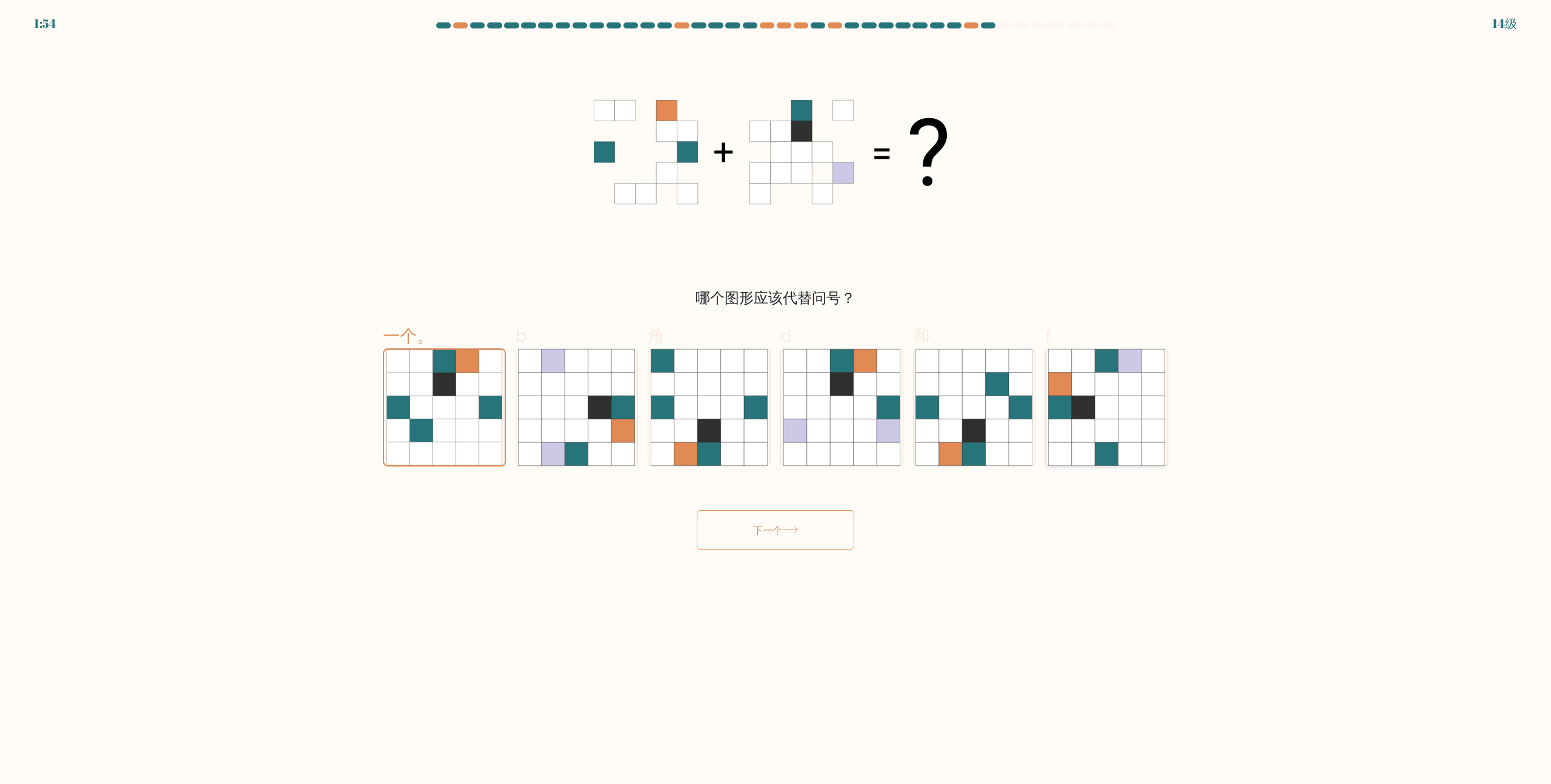
radio input "true"
click at [808, 537] on button "下一个" at bounding box center [775, 529] width 157 height 39
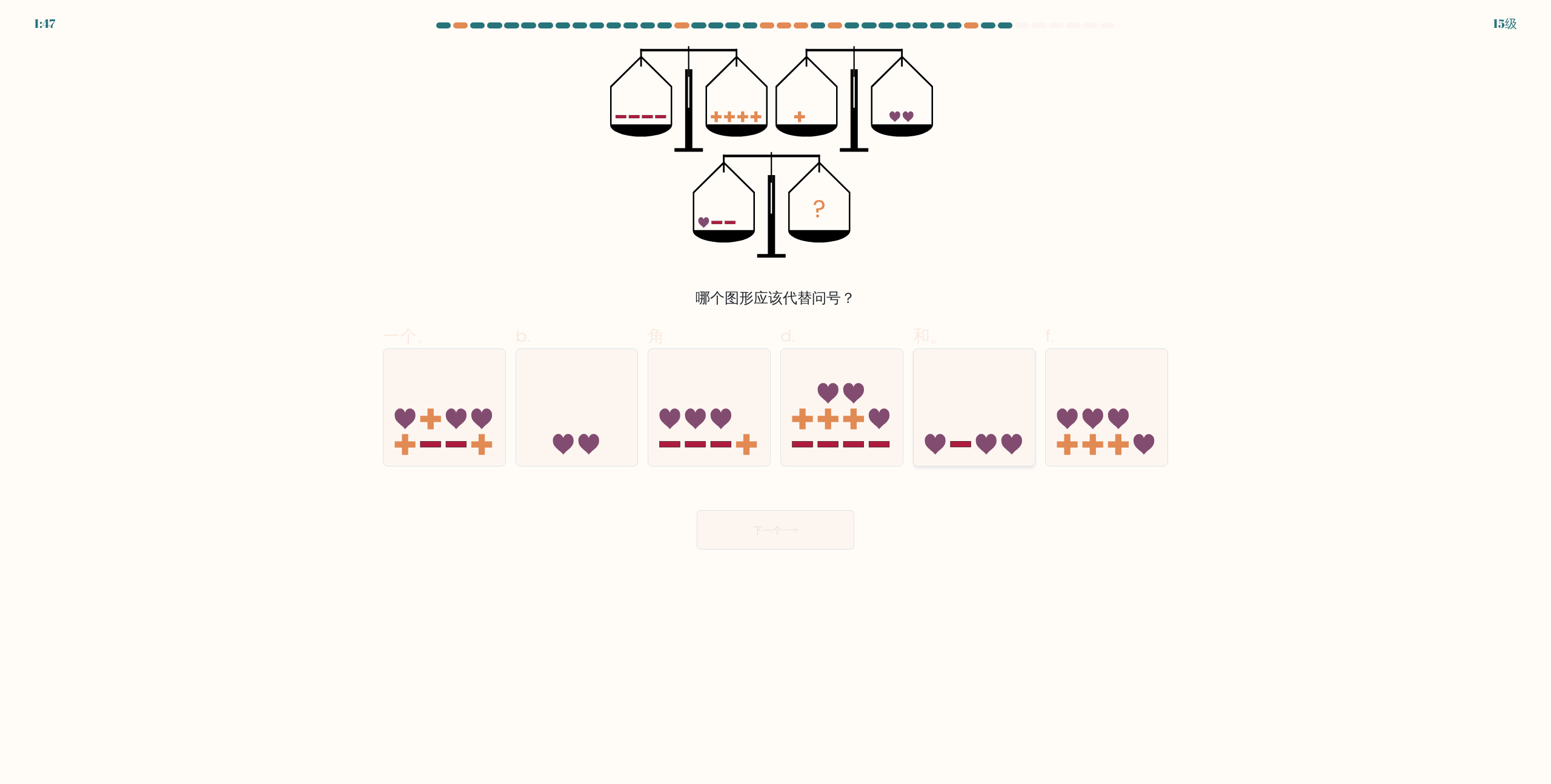
drag, startPoint x: 962, startPoint y: 415, endPoint x: 935, endPoint y: 428, distance: 30.0
click at [963, 415] on icon at bounding box center [974, 408] width 121 height 101
click at [776, 399] on input "和。" at bounding box center [775, 396] width 1 height 8
radio input "true"
click at [775, 571] on body "1:47 15级" at bounding box center [775, 392] width 1551 height 784
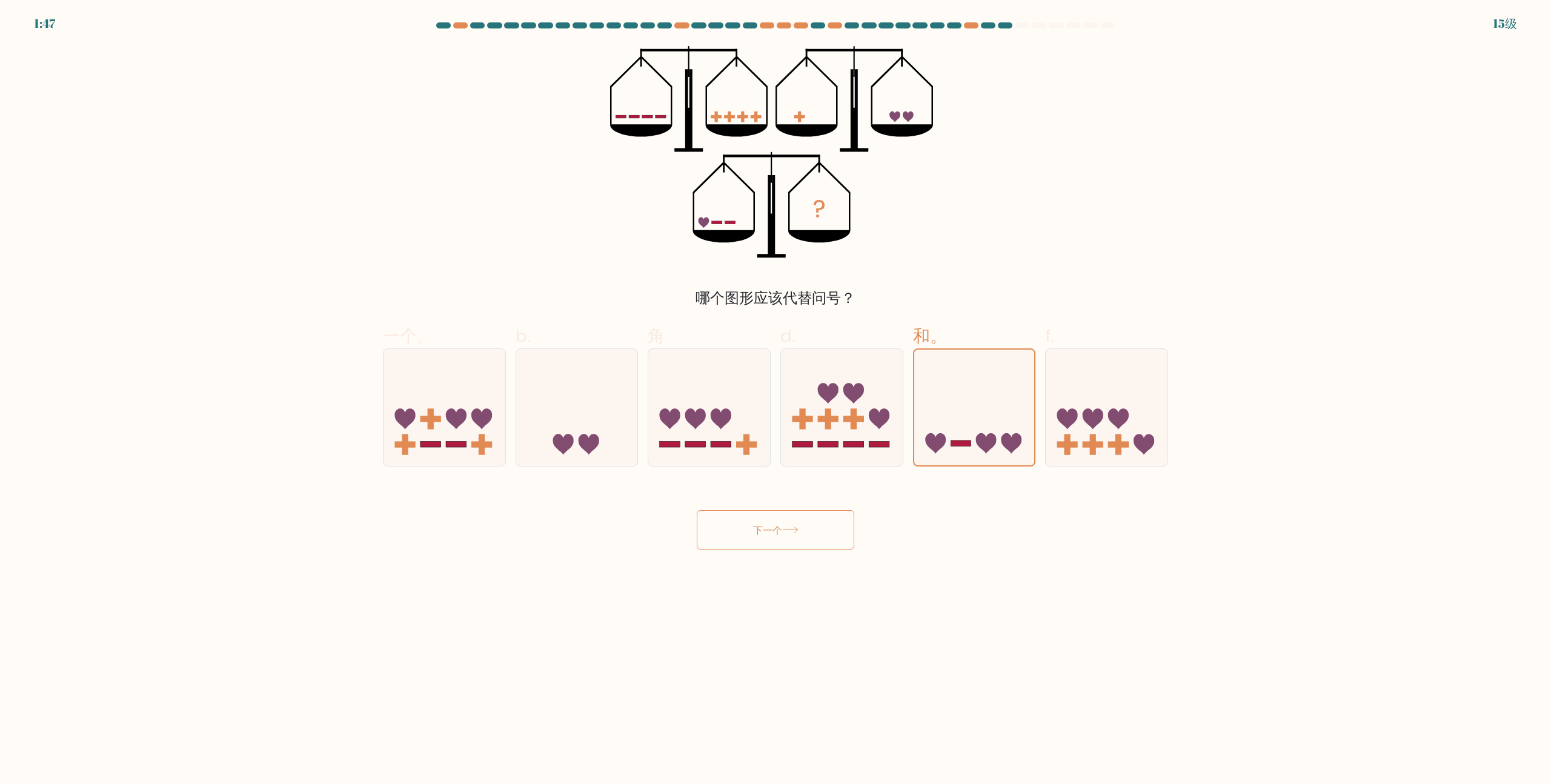
click at [797, 546] on button "下一个" at bounding box center [775, 529] width 157 height 39
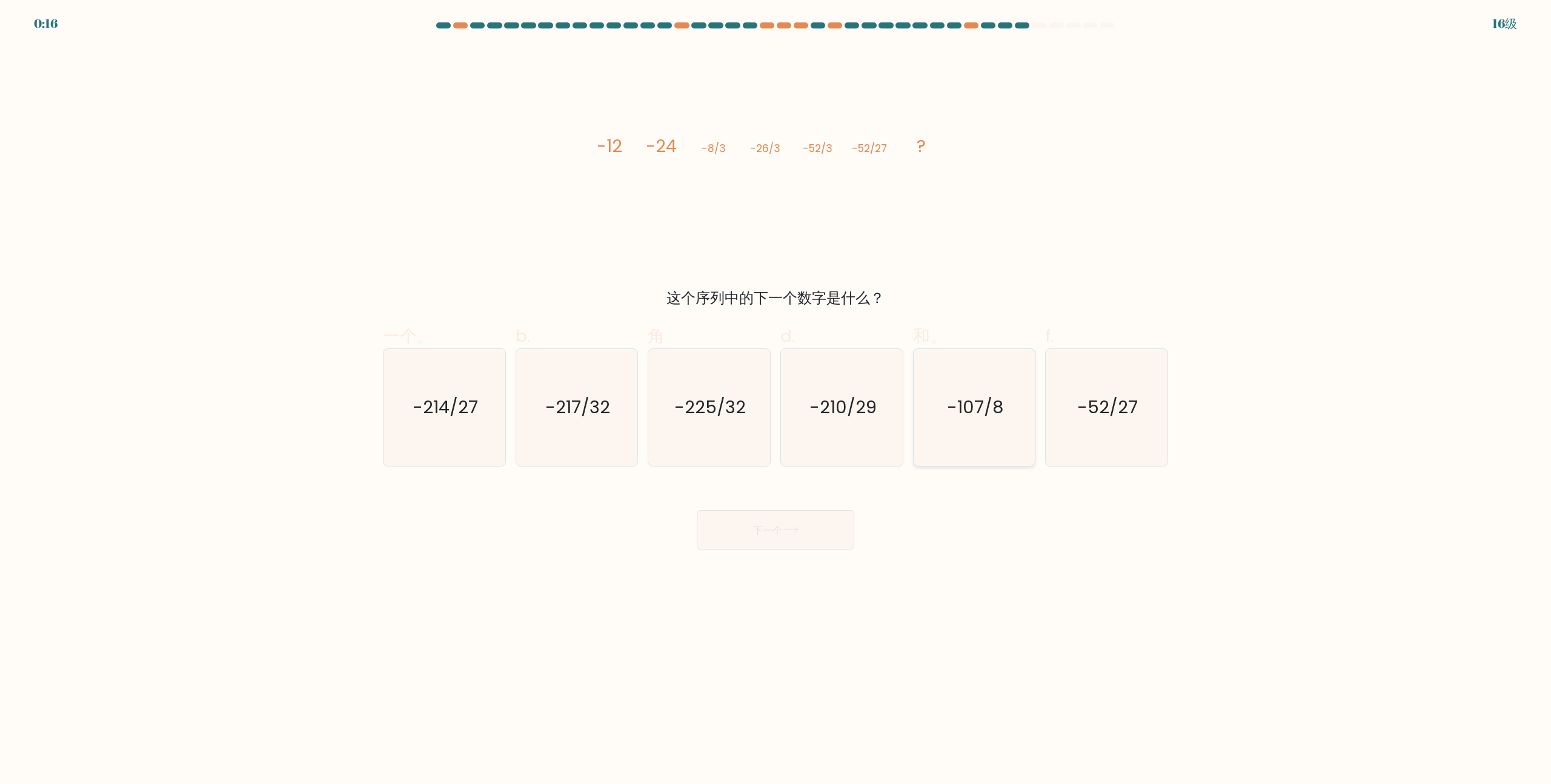
click at [973, 413] on text "-107/8" at bounding box center [975, 408] width 57 height 25
click at [776, 399] on input "和。 -107/8" at bounding box center [775, 396] width 1 height 8
radio input "true"
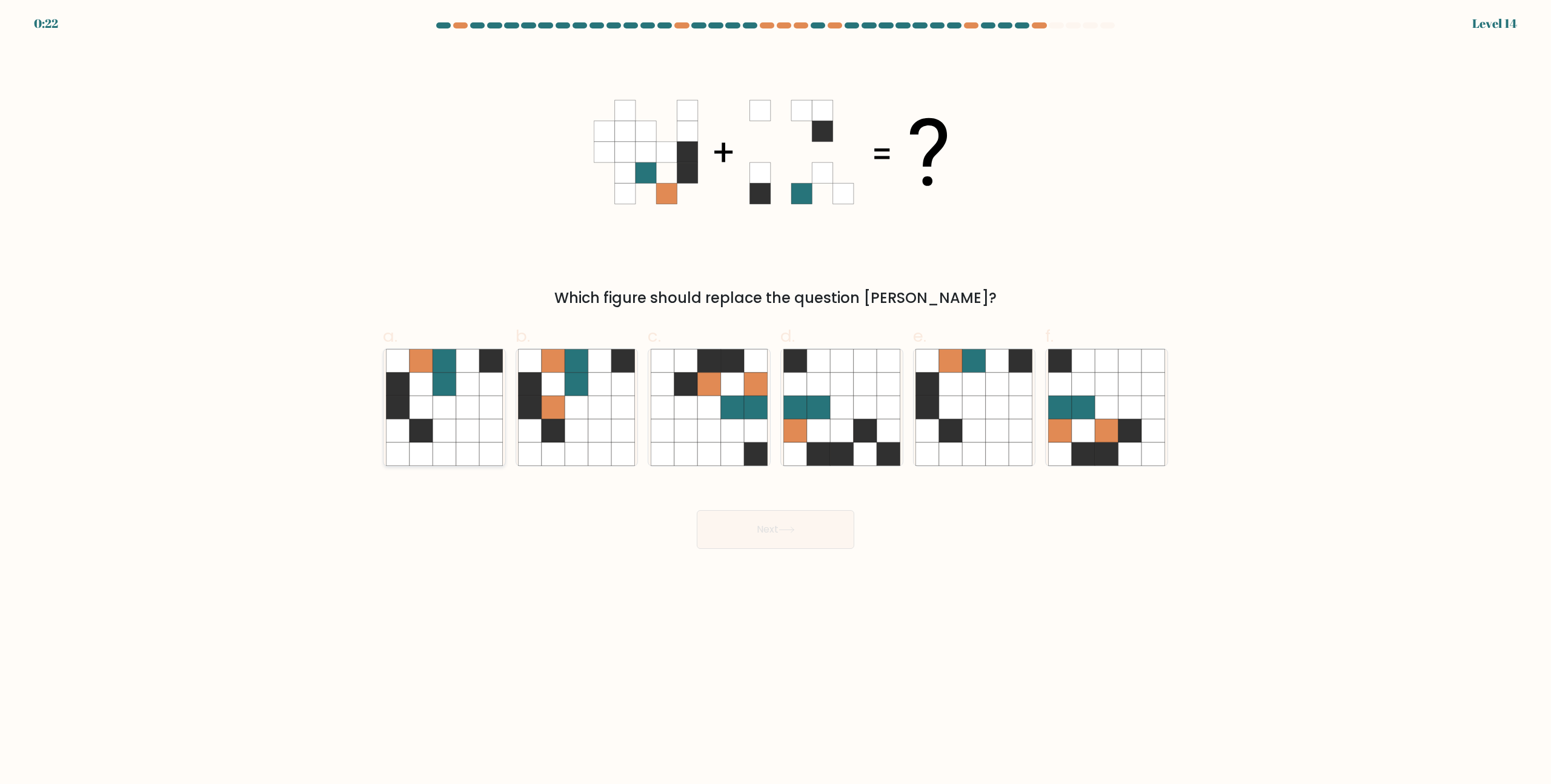
click at [457, 423] on icon at bounding box center [467, 430] width 23 height 23
click at [775, 399] on input "a." at bounding box center [775, 396] width 1 height 8
radio input "true"
click at [790, 527] on icon at bounding box center [786, 529] width 16 height 7
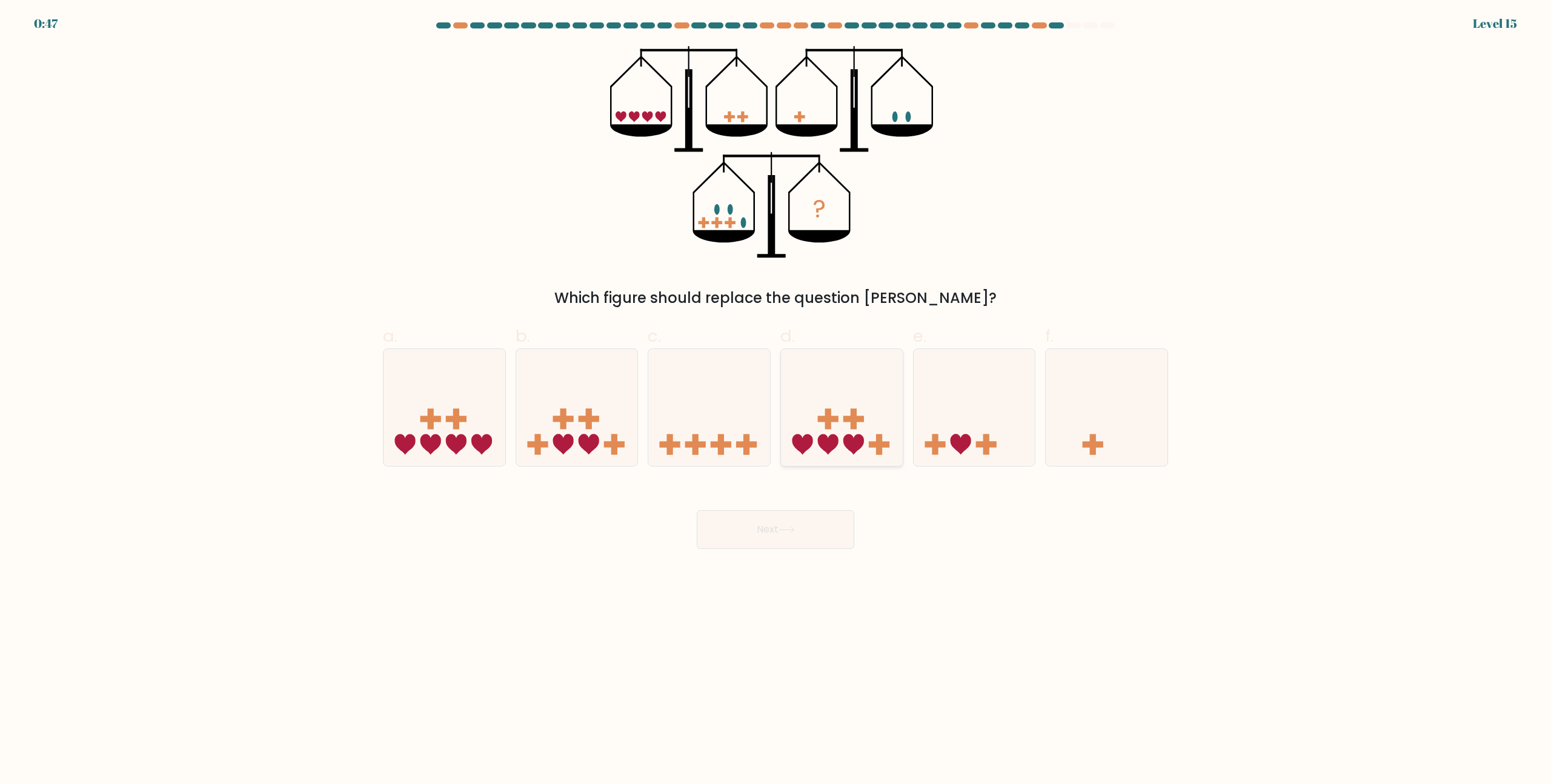
click at [840, 434] on icon at bounding box center [841, 408] width 121 height 101
click at [776, 399] on input "d." at bounding box center [775, 396] width 1 height 8
radio input "true"
click at [816, 530] on button "Next" at bounding box center [775, 529] width 157 height 39
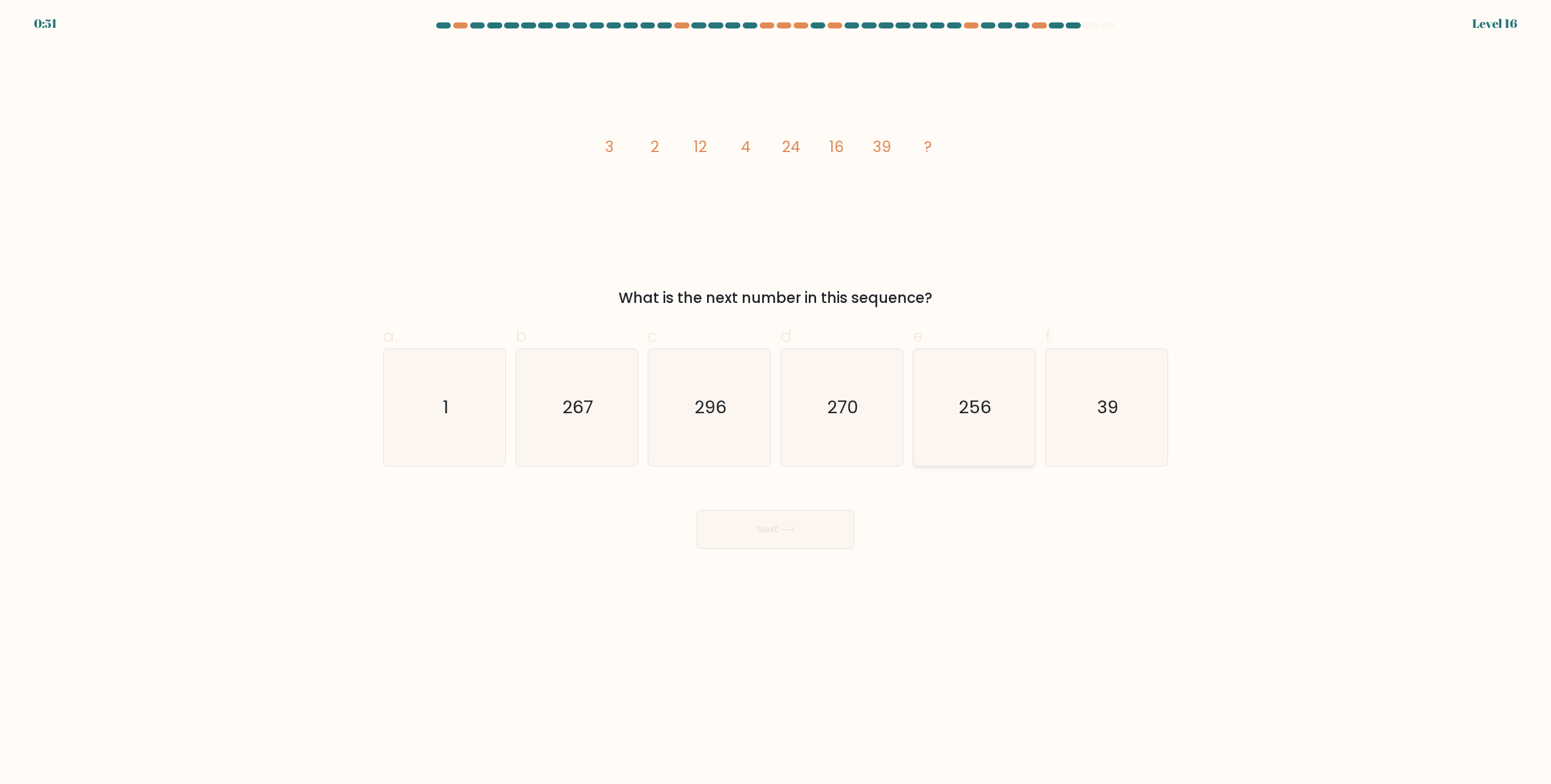
click at [1014, 417] on icon "256" at bounding box center [973, 407] width 117 height 117
click at [776, 399] on input "e. 256" at bounding box center [775, 396] width 1 height 8
radio input "true"
click at [794, 525] on button "Next" at bounding box center [775, 529] width 157 height 39
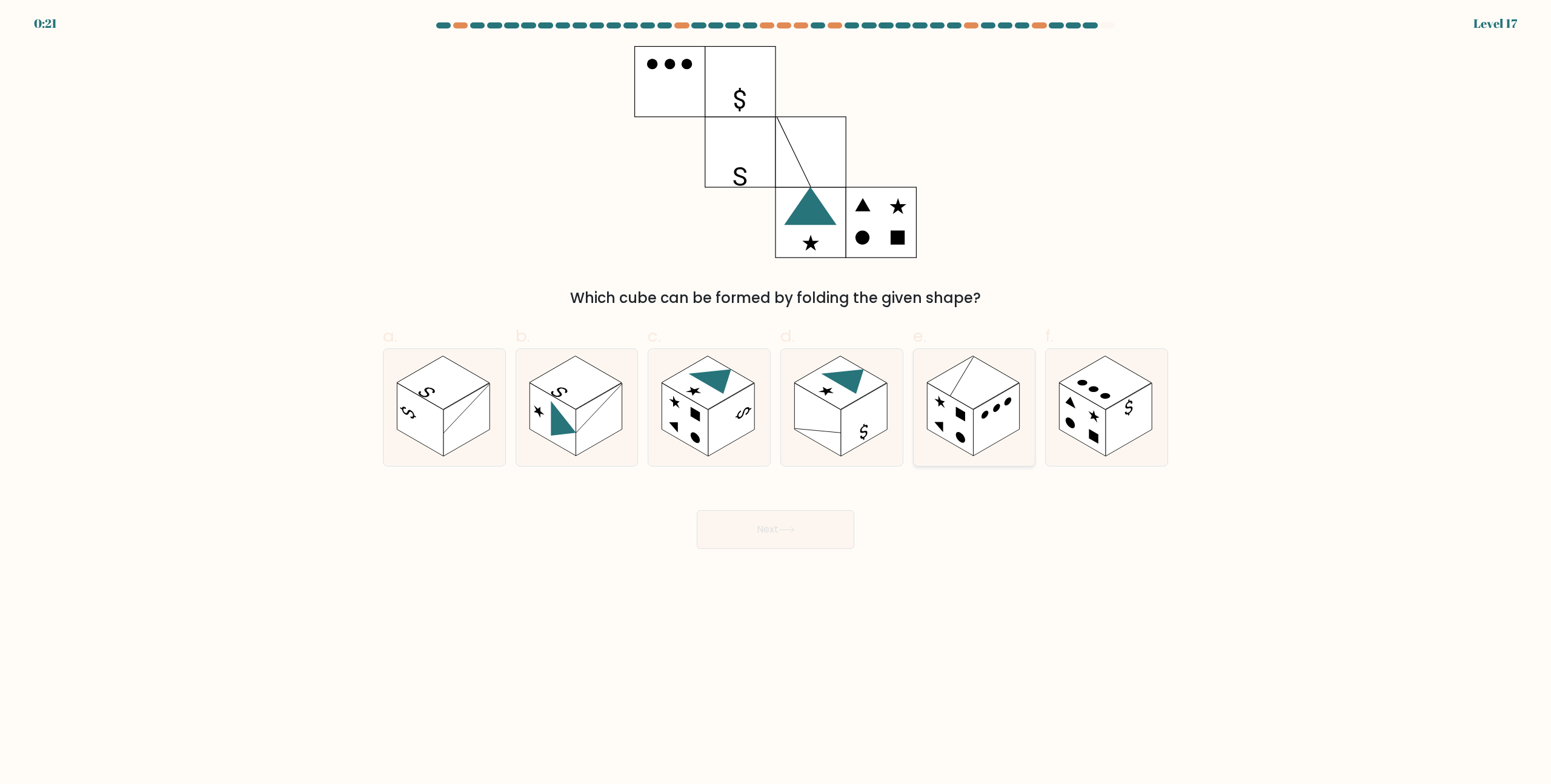
click at [1019, 415] on rect at bounding box center [996, 420] width 46 height 73
click at [776, 399] on input "e." at bounding box center [775, 396] width 1 height 8
radio input "true"
click at [591, 424] on rect at bounding box center [598, 420] width 46 height 73
click at [775, 399] on input "b." at bounding box center [775, 396] width 1 height 8
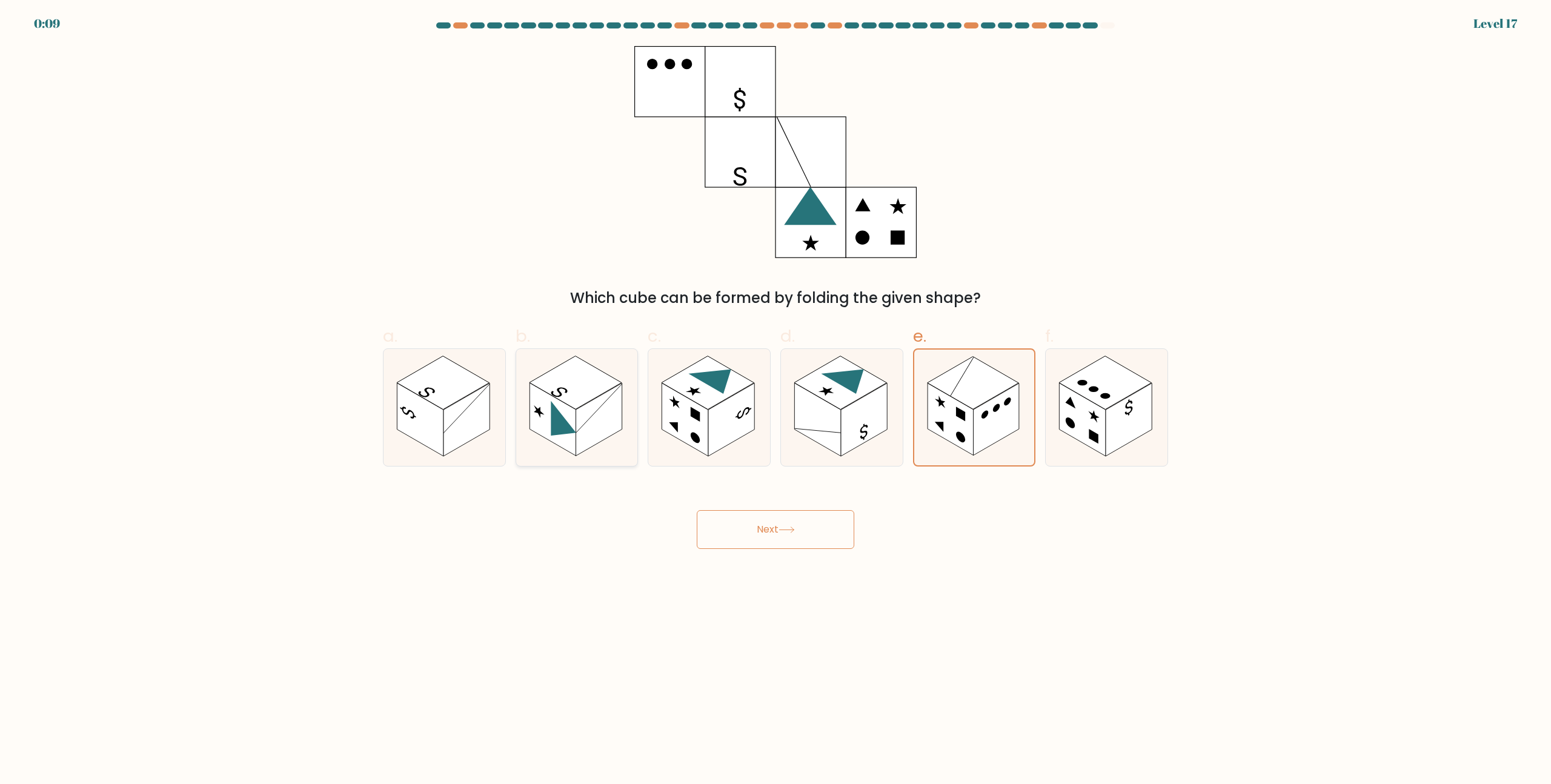
radio input "true"
click at [787, 528] on icon at bounding box center [786, 529] width 16 height 7
click at [777, 531] on button "Next" at bounding box center [775, 529] width 157 height 39
click at [578, 434] on rect at bounding box center [598, 419] width 46 height 72
click at [775, 399] on input "b." at bounding box center [775, 396] width 1 height 8
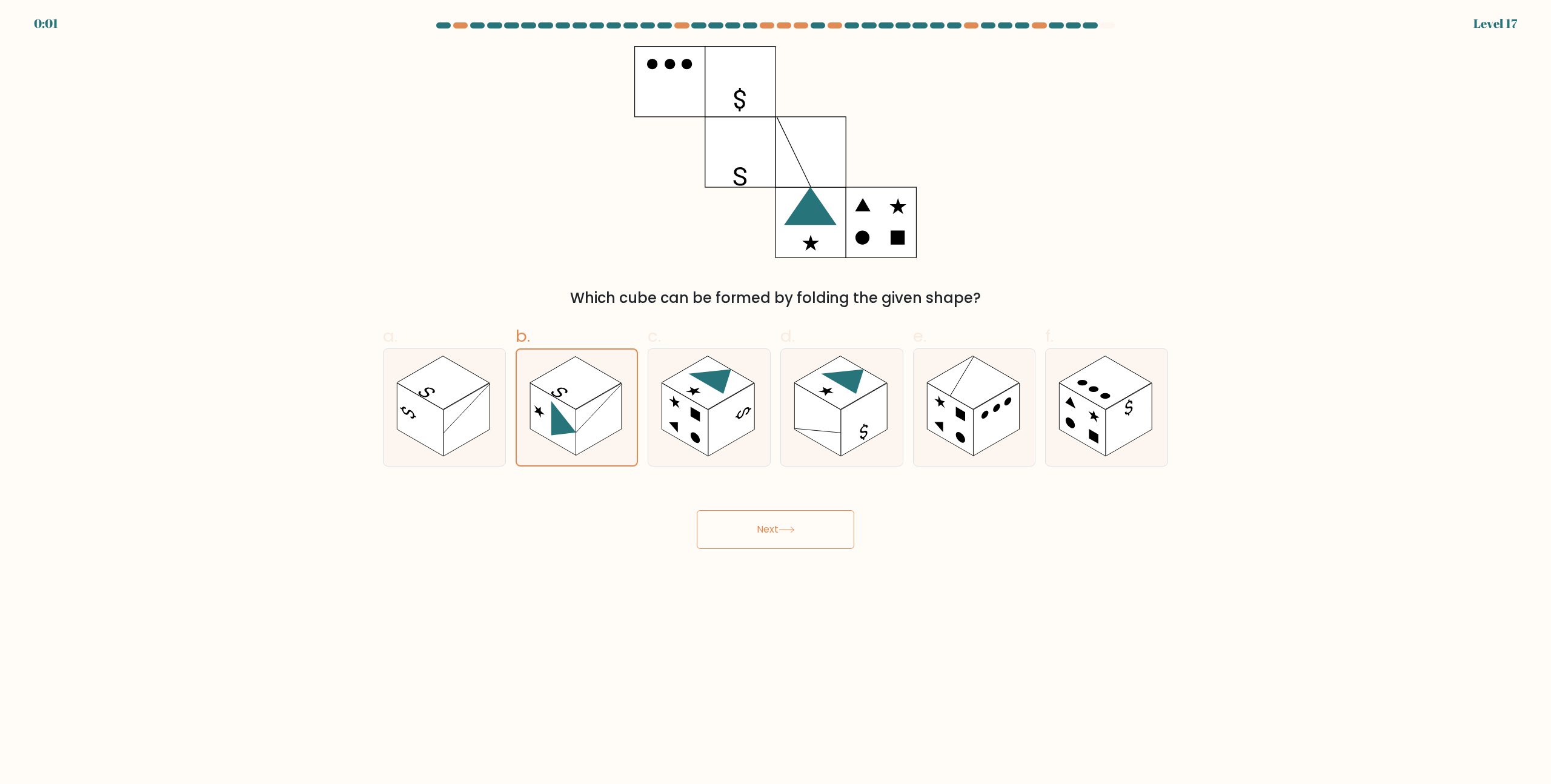
click at [795, 527] on icon at bounding box center [786, 529] width 16 height 7
click at [753, 516] on button "Next" at bounding box center [775, 529] width 157 height 39
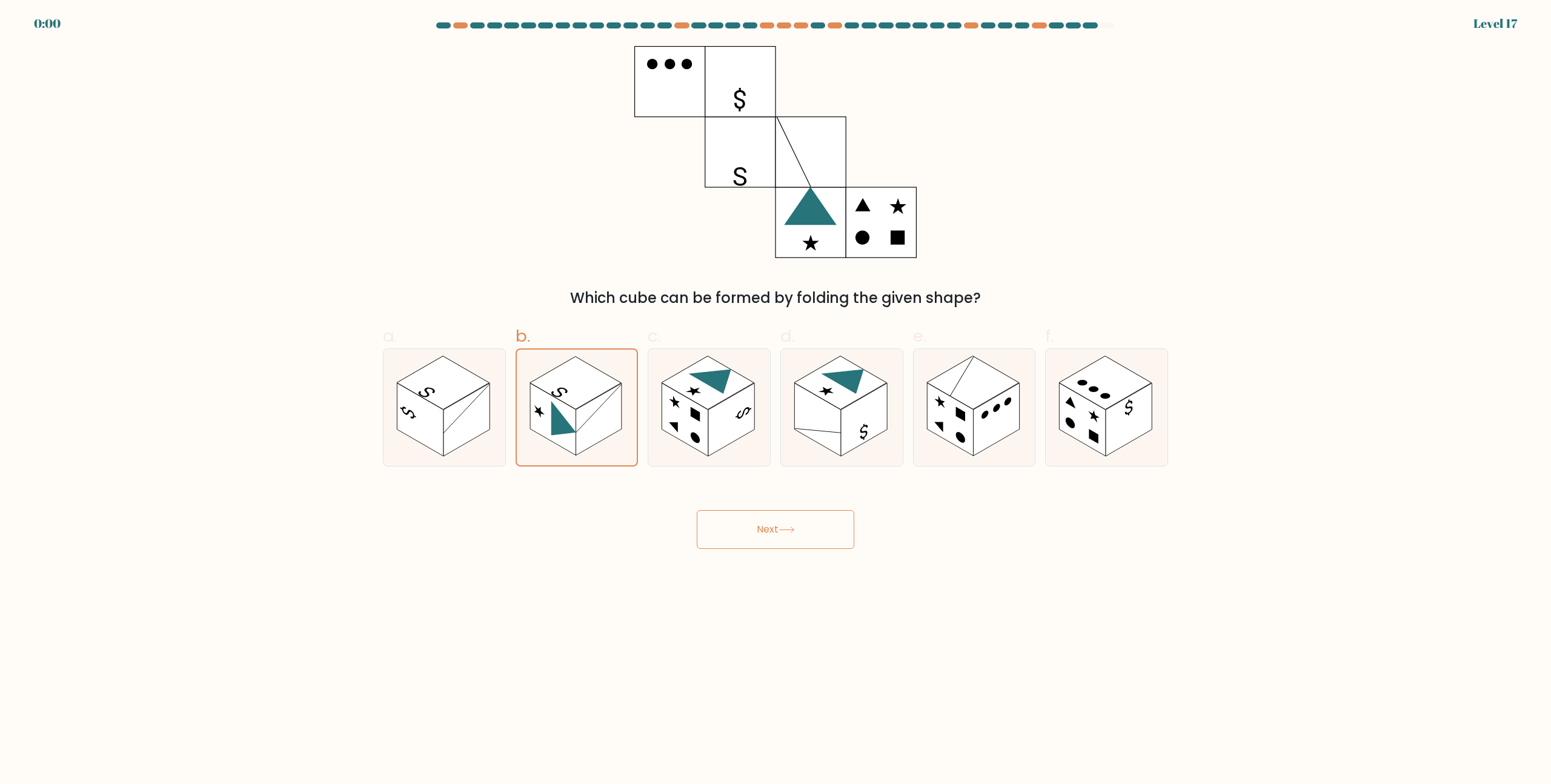
click at [756, 519] on button "Next" at bounding box center [775, 529] width 157 height 39
click at [752, 515] on div "Next" at bounding box center [775, 514] width 800 height 68
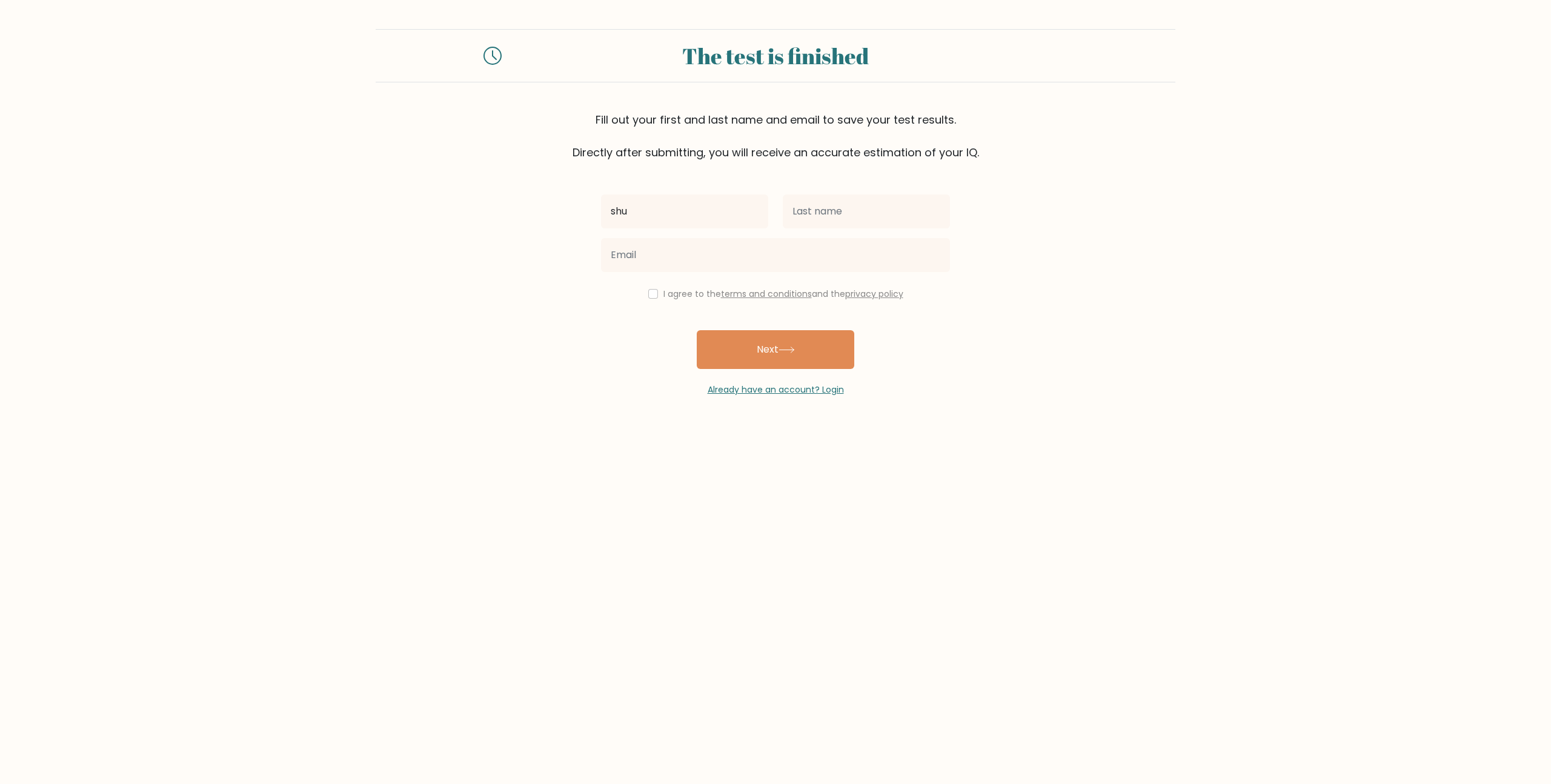
type input "术"
type input "[PERSON_NAME]"
type input "s"
type input "shuai"
type input "2658817486@qq.com"
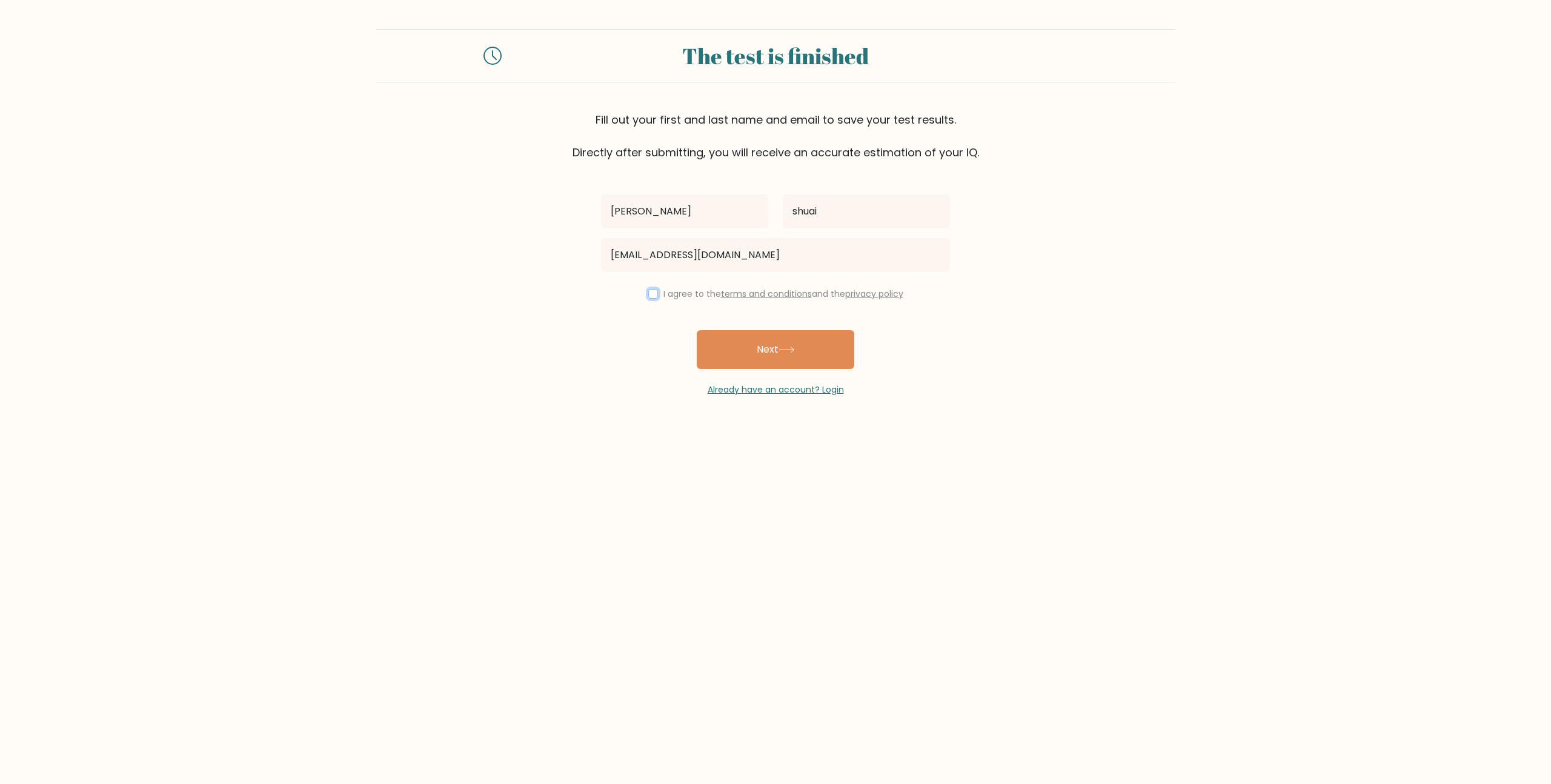
click at [648, 293] on input "checkbox" at bounding box center [653, 294] width 10 height 10
checkbox input "true"
click at [757, 343] on button "Next" at bounding box center [775, 350] width 157 height 39
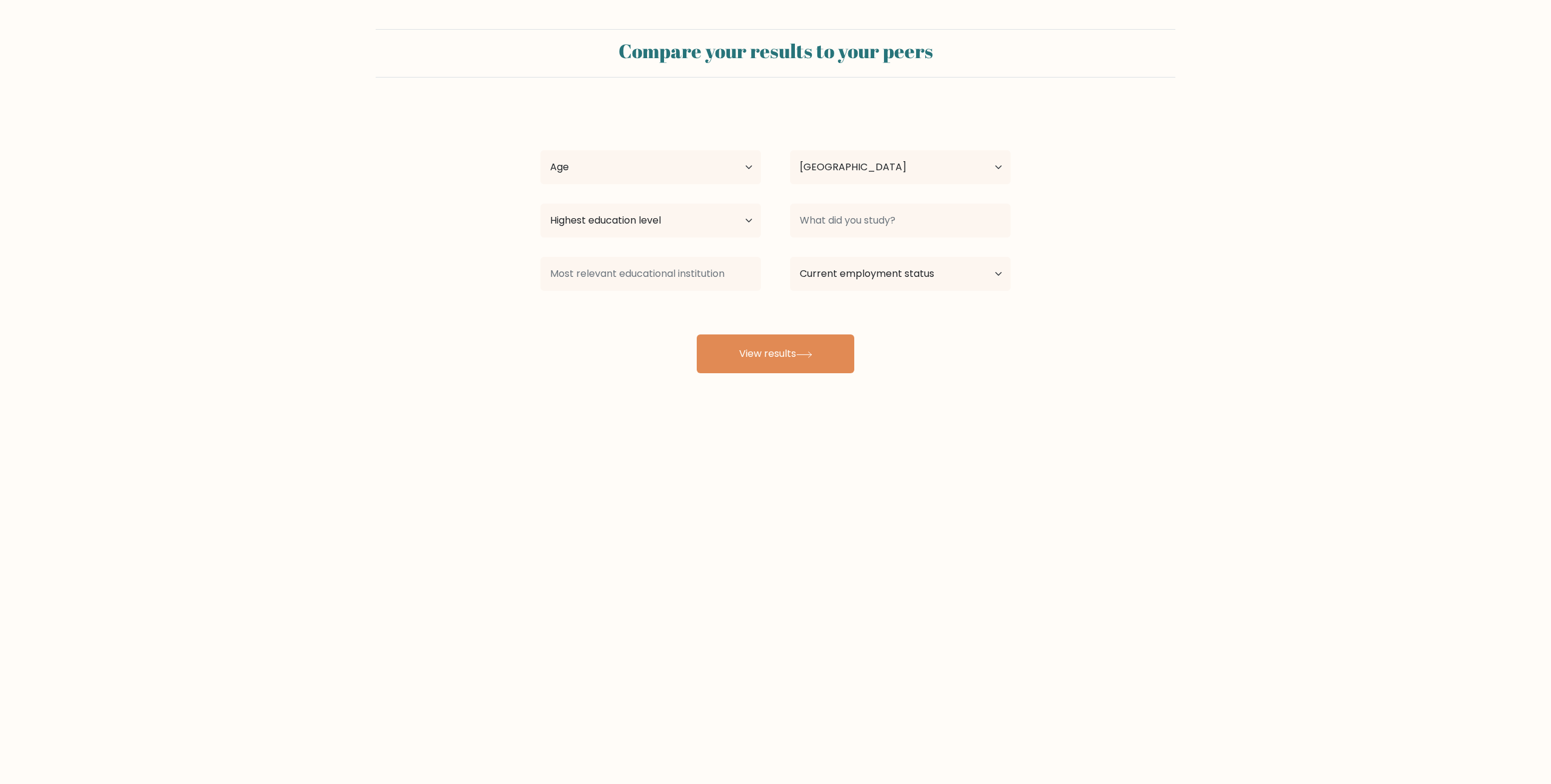
select select "TH"
click at [718, 169] on select "Age Under [DEMOGRAPHIC_DATA] [DEMOGRAPHIC_DATA] [DEMOGRAPHIC_DATA] [DEMOGRAPHIC…" at bounding box center [651, 168] width 221 height 34
select select "25_34"
click at [540, 151] on select "Age Under [DEMOGRAPHIC_DATA] [DEMOGRAPHIC_DATA] [DEMOGRAPHIC_DATA] [DEMOGRAPHIC…" at bounding box center [651, 168] width 221 height 34
click at [916, 173] on select "Country [GEOGRAPHIC_DATA] [GEOGRAPHIC_DATA] [GEOGRAPHIC_DATA] [US_STATE] [GEOGR…" at bounding box center [900, 168] width 221 height 34
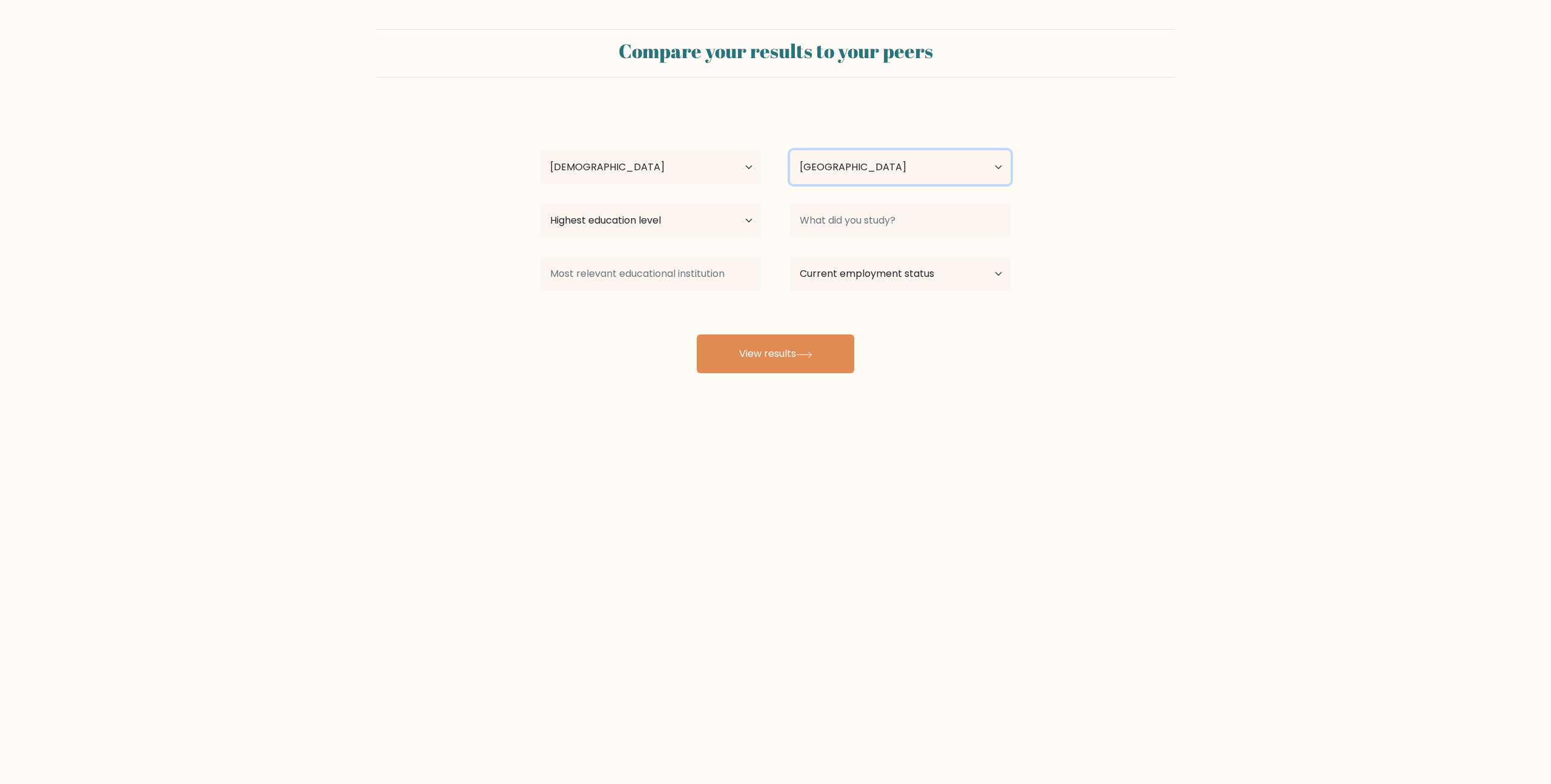
click at [970, 165] on select "Country [GEOGRAPHIC_DATA] [GEOGRAPHIC_DATA] [GEOGRAPHIC_DATA] [US_STATE] [GEOGR…" at bounding box center [900, 168] width 221 height 34
select select "CN"
click at [790, 151] on select "Country [GEOGRAPHIC_DATA] [GEOGRAPHIC_DATA] [GEOGRAPHIC_DATA] [US_STATE] [GEOGR…" at bounding box center [900, 168] width 221 height 34
click at [833, 224] on input at bounding box center [900, 221] width 221 height 34
click at [694, 205] on select "Highest education level No schooling Primary Lower Secondary Upper Secondary Oc…" at bounding box center [651, 221] width 221 height 34
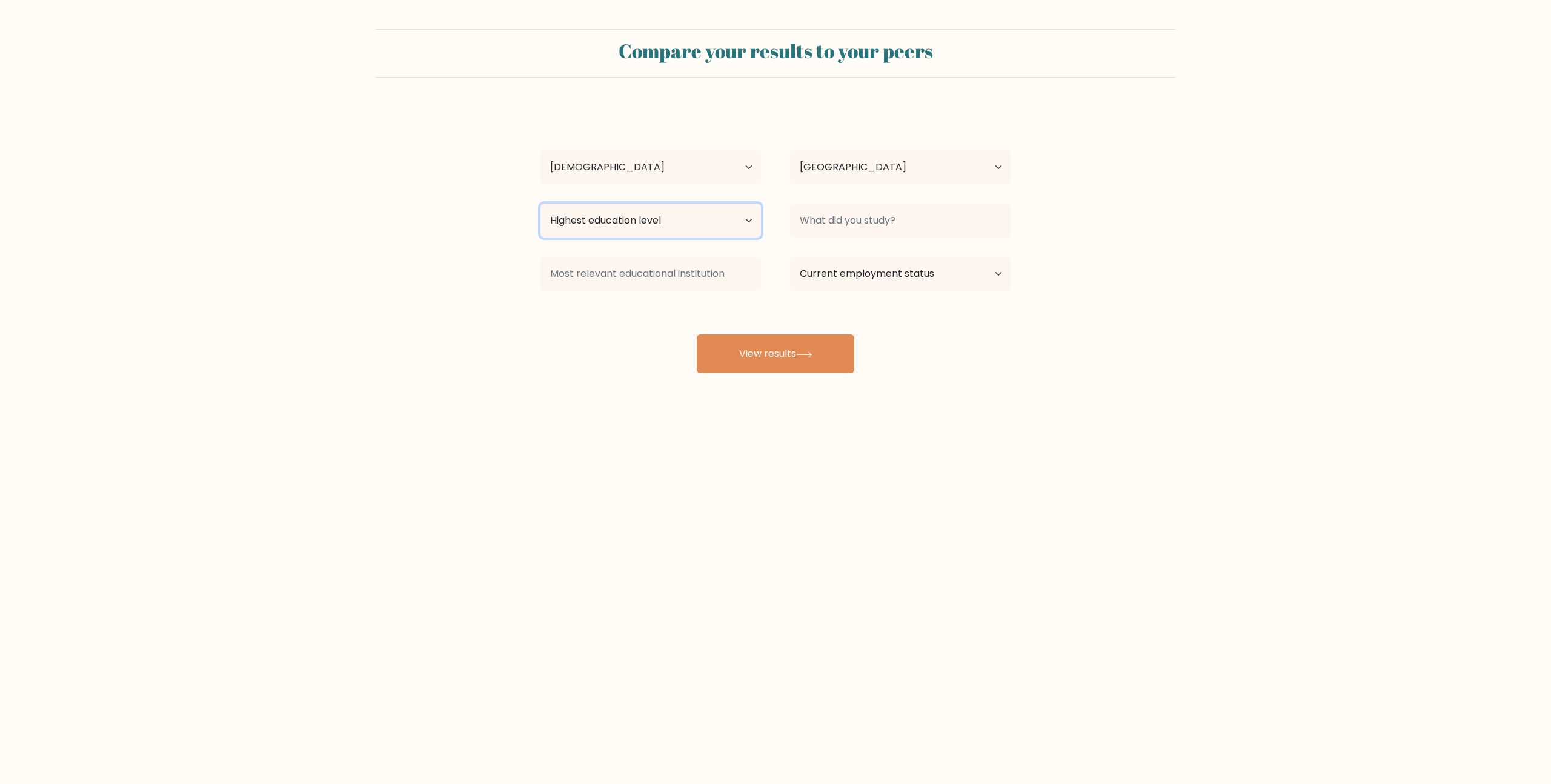
click at [710, 215] on select "Highest education level No schooling Primary Lower Secondary Upper Secondary Oc…" at bounding box center [651, 221] width 221 height 34
click at [685, 225] on select "最高学历 没有上学 基本的 初中 高中 职业特定 学士学位 硕士 博士学位" at bounding box center [651, 221] width 221 height 34
select select "bachelors_degree"
click at [540, 203] on select "最高学历 没有上学 基本的 初中 高中 职业特定 学士学位 硕士 博士学位" at bounding box center [651, 221] width 221 height 34
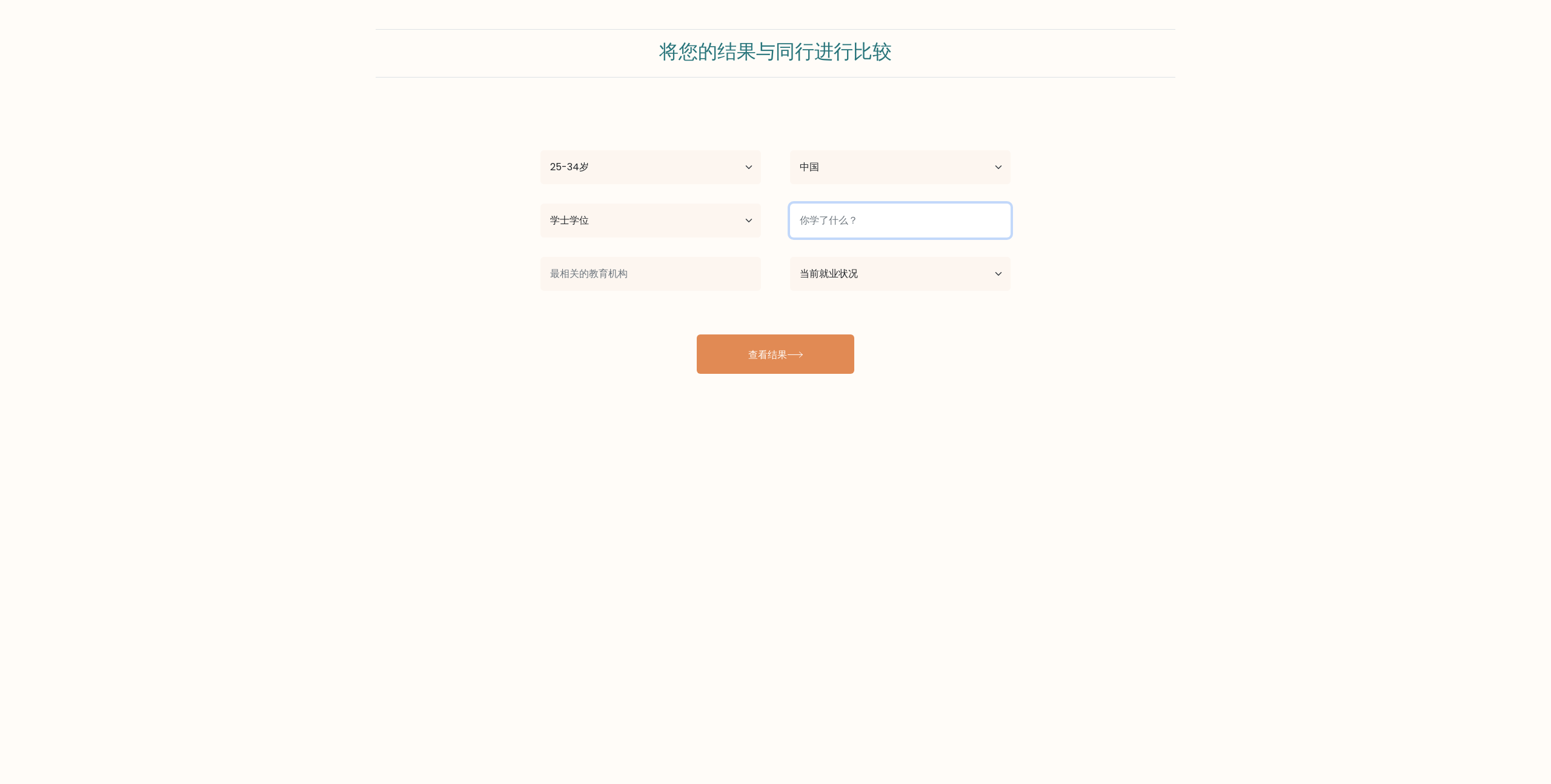
click at [856, 224] on input at bounding box center [900, 221] width 221 height 34
click at [688, 275] on input at bounding box center [651, 274] width 221 height 34
click at [844, 276] on select "当前就业状况 受雇 学生 已退休 其他/不愿回答" at bounding box center [900, 274] width 221 height 34
click at [738, 317] on div "xiao shuai 年龄 未满18岁 18-24岁 25-34岁 35-44岁 45-54岁 55-64岁 65岁及以上 国家 阿富汗 阿尔巴尼亚 阿尔及利…" at bounding box center [775, 240] width 484 height 267
click at [865, 234] on input at bounding box center [900, 221] width 221 height 34
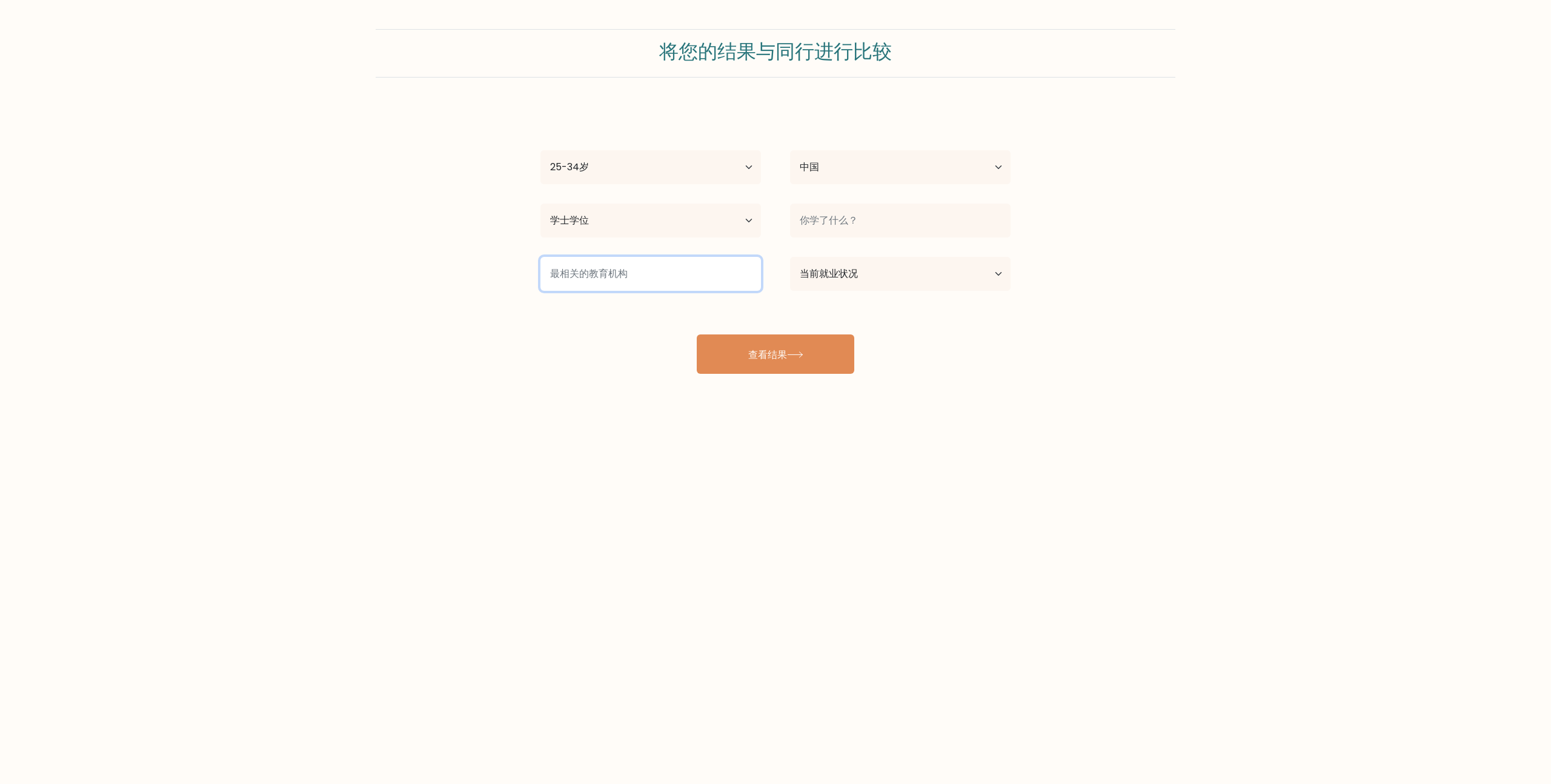
click at [737, 278] on input at bounding box center [651, 274] width 221 height 34
click at [876, 219] on input at bounding box center [900, 221] width 221 height 34
click at [759, 275] on input at bounding box center [651, 274] width 221 height 34
click at [787, 348] on font "查看结果" at bounding box center [768, 354] width 39 height 14
click at [856, 276] on select "当前就业状况 受雇 学生 已退休 其他/不愿回答" at bounding box center [900, 274] width 221 height 34
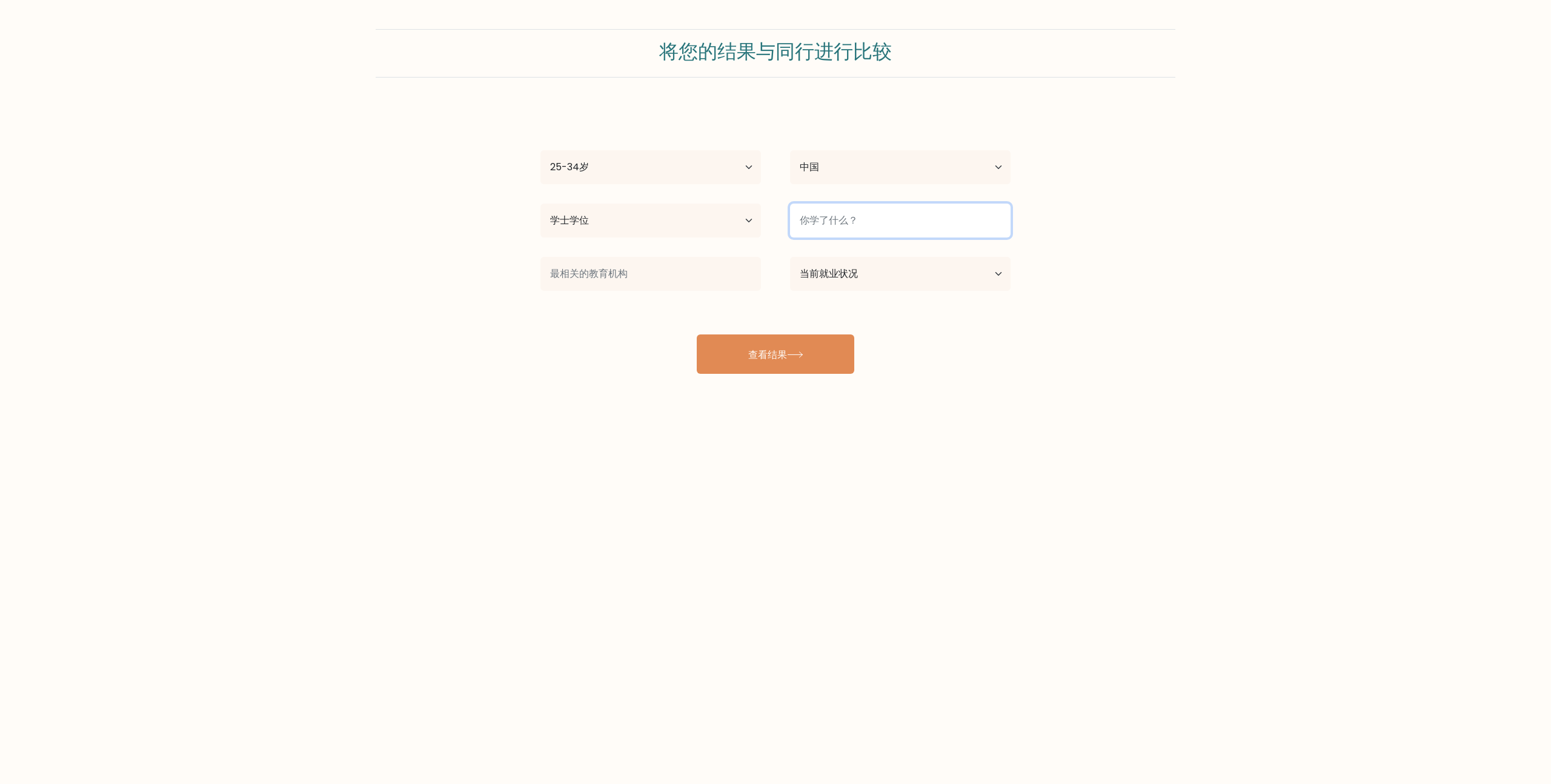
click at [859, 218] on input at bounding box center [900, 221] width 221 height 34
type input "d"
type input "s"
type input "d"
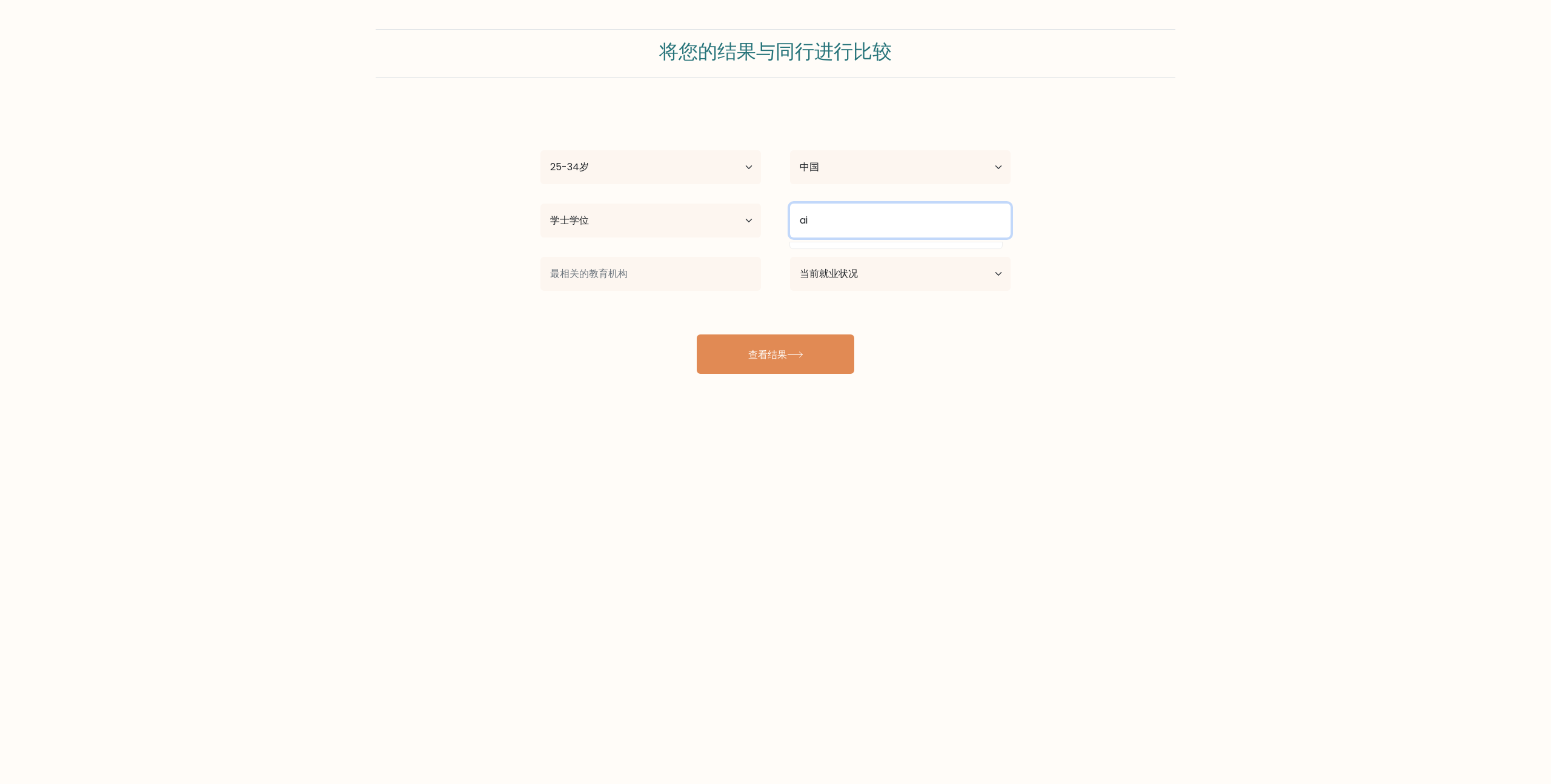
type input "a"
click at [854, 220] on input at bounding box center [900, 221] width 221 height 34
type input "美术"
click at [701, 258] on input at bounding box center [651, 274] width 221 height 34
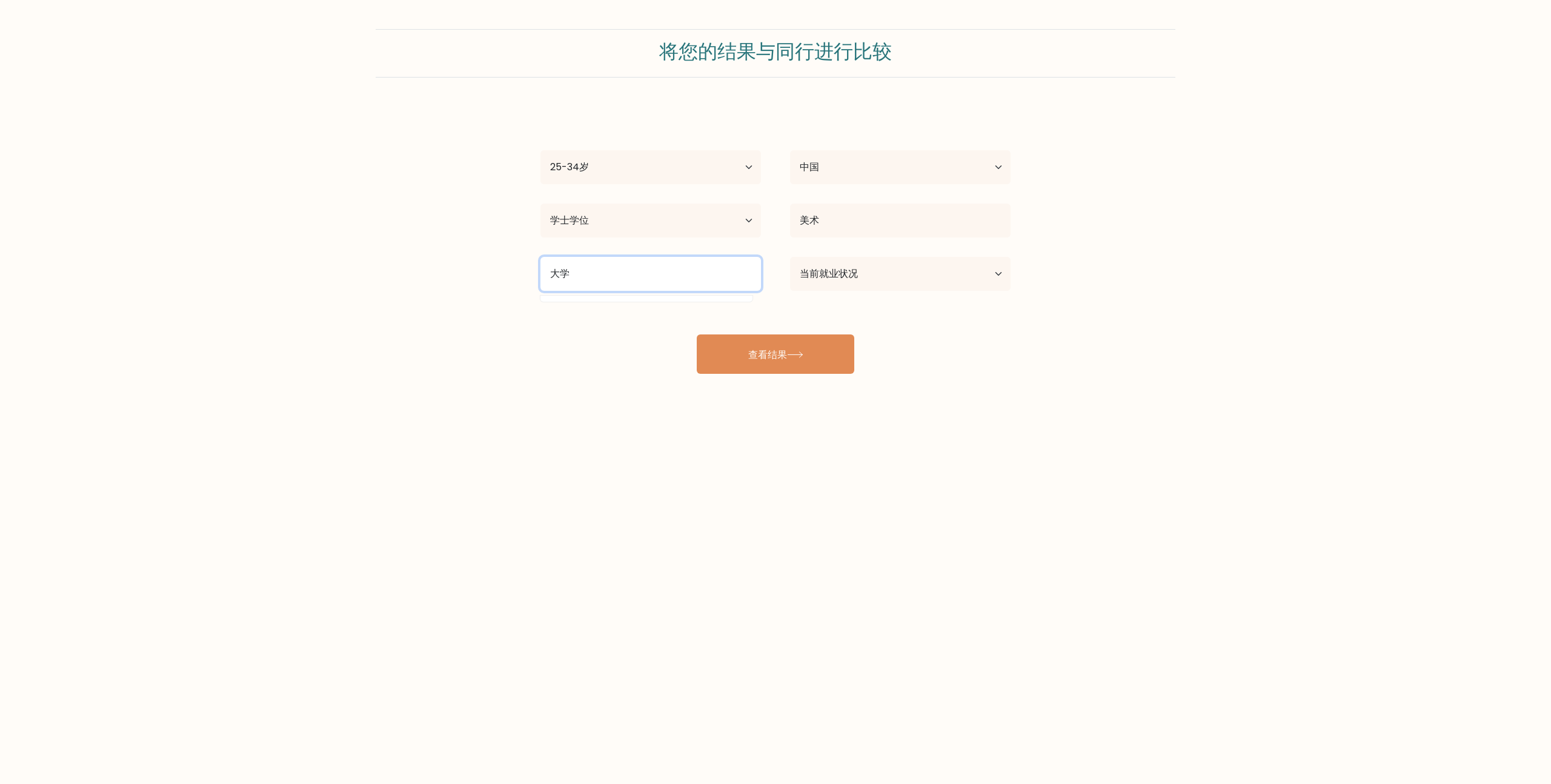
type input "大"
type input "c"
type input "北京师范大学珠海分校"
click at [901, 260] on select "当前就业状况 受雇 学生 已退休 其他/不愿回答" at bounding box center [900, 274] width 221 height 34
select select "employed"
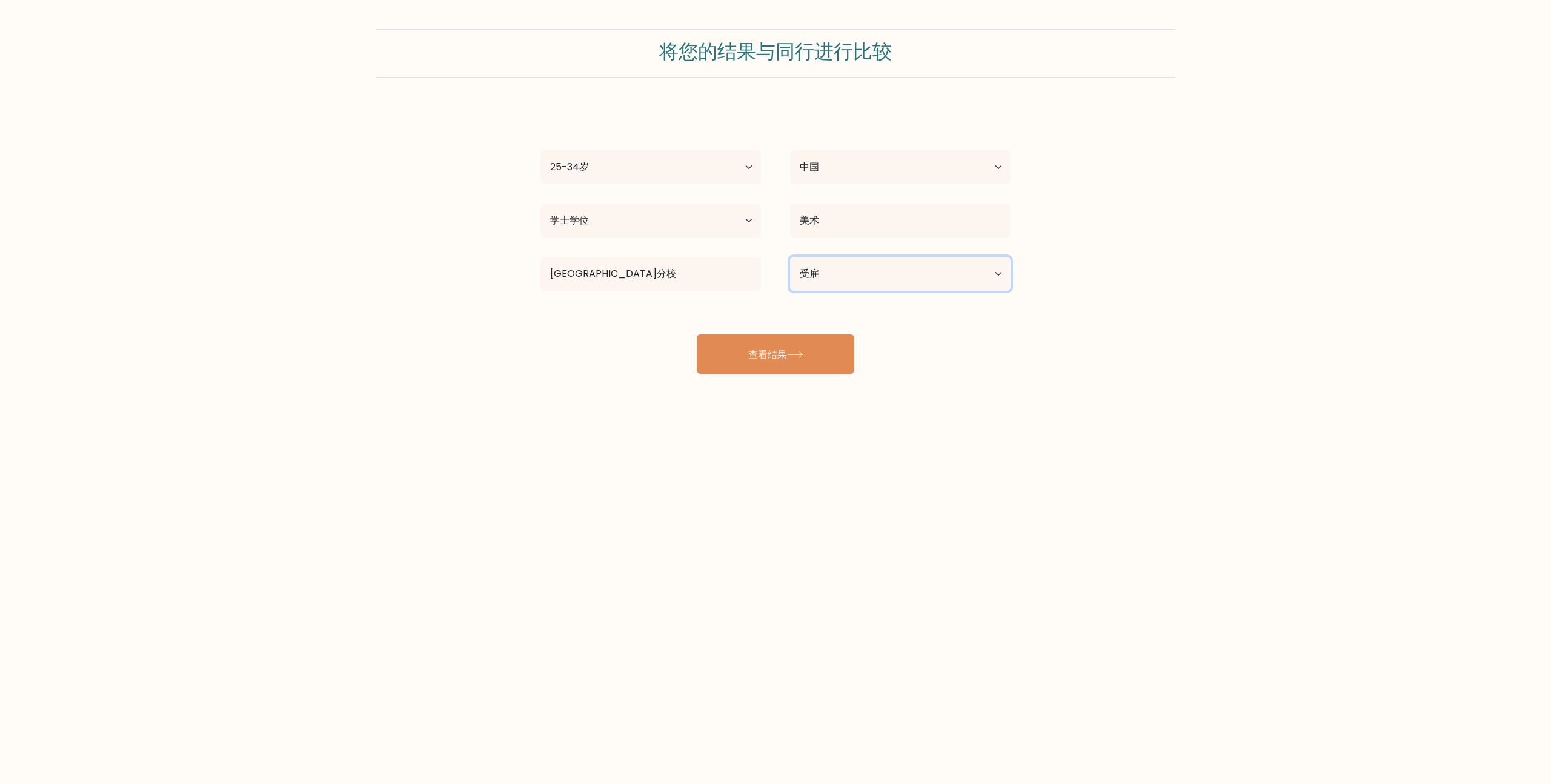
click at [790, 257] on select "当前就业状况 受雇 学生 已退休 其他/不愿回答" at bounding box center [900, 274] width 221 height 34
click at [780, 344] on button "查看结果" at bounding box center [775, 354] width 157 height 39
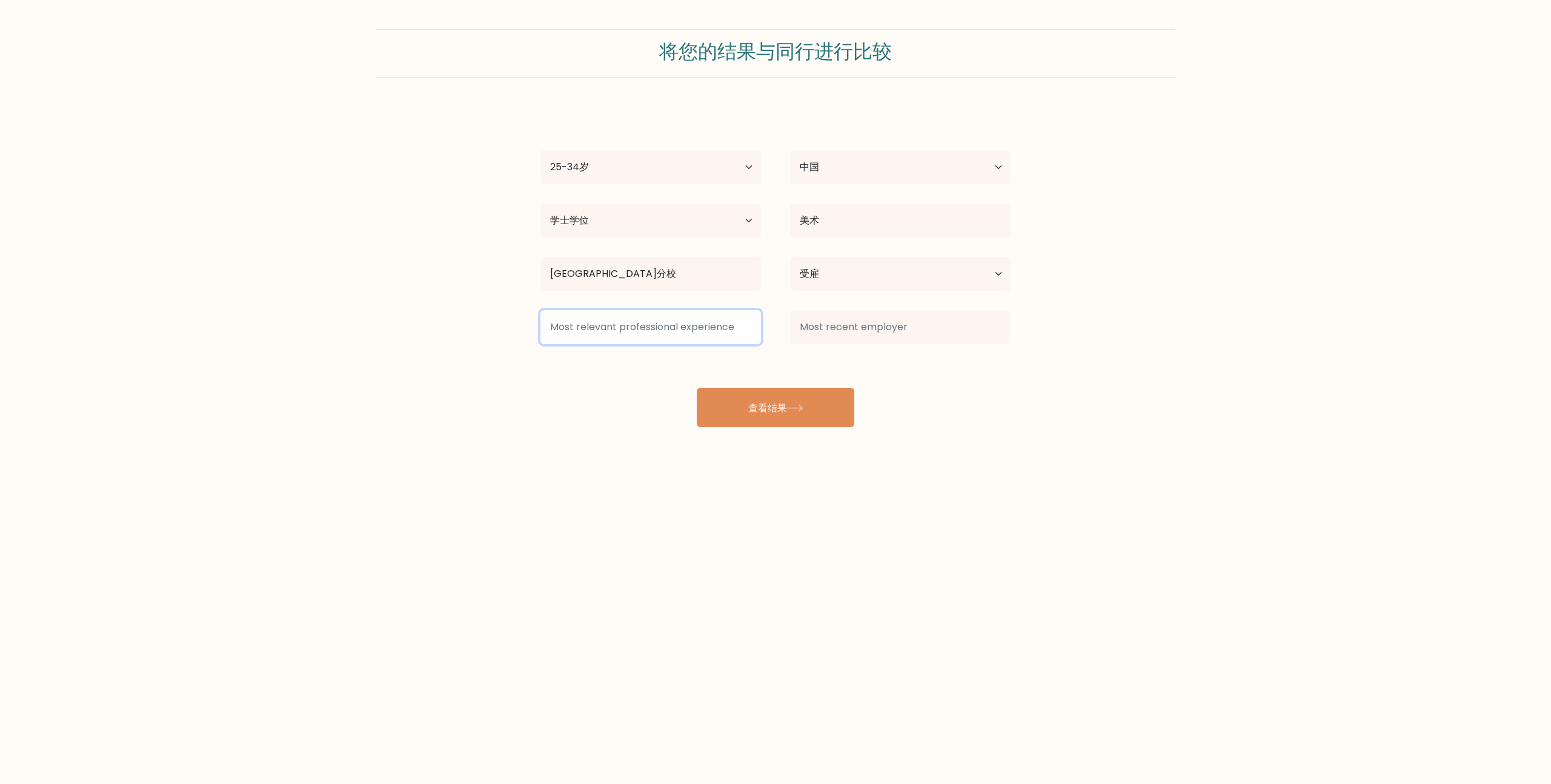
click at [707, 326] on input at bounding box center [651, 327] width 221 height 34
